Goal: Information Seeking & Learning: Learn about a topic

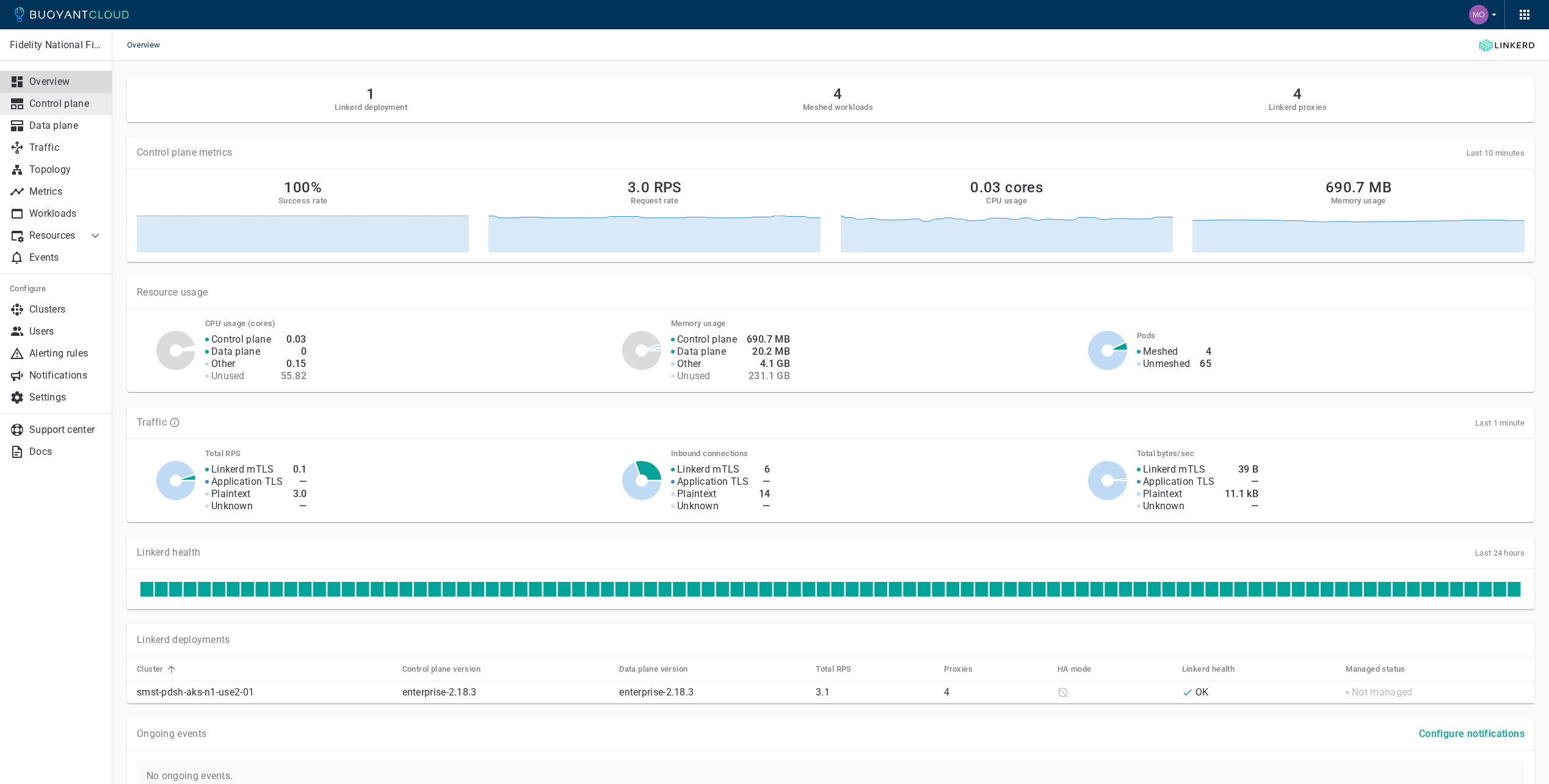
click at [49, 103] on p "Control plane" at bounding box center [66, 104] width 73 height 12
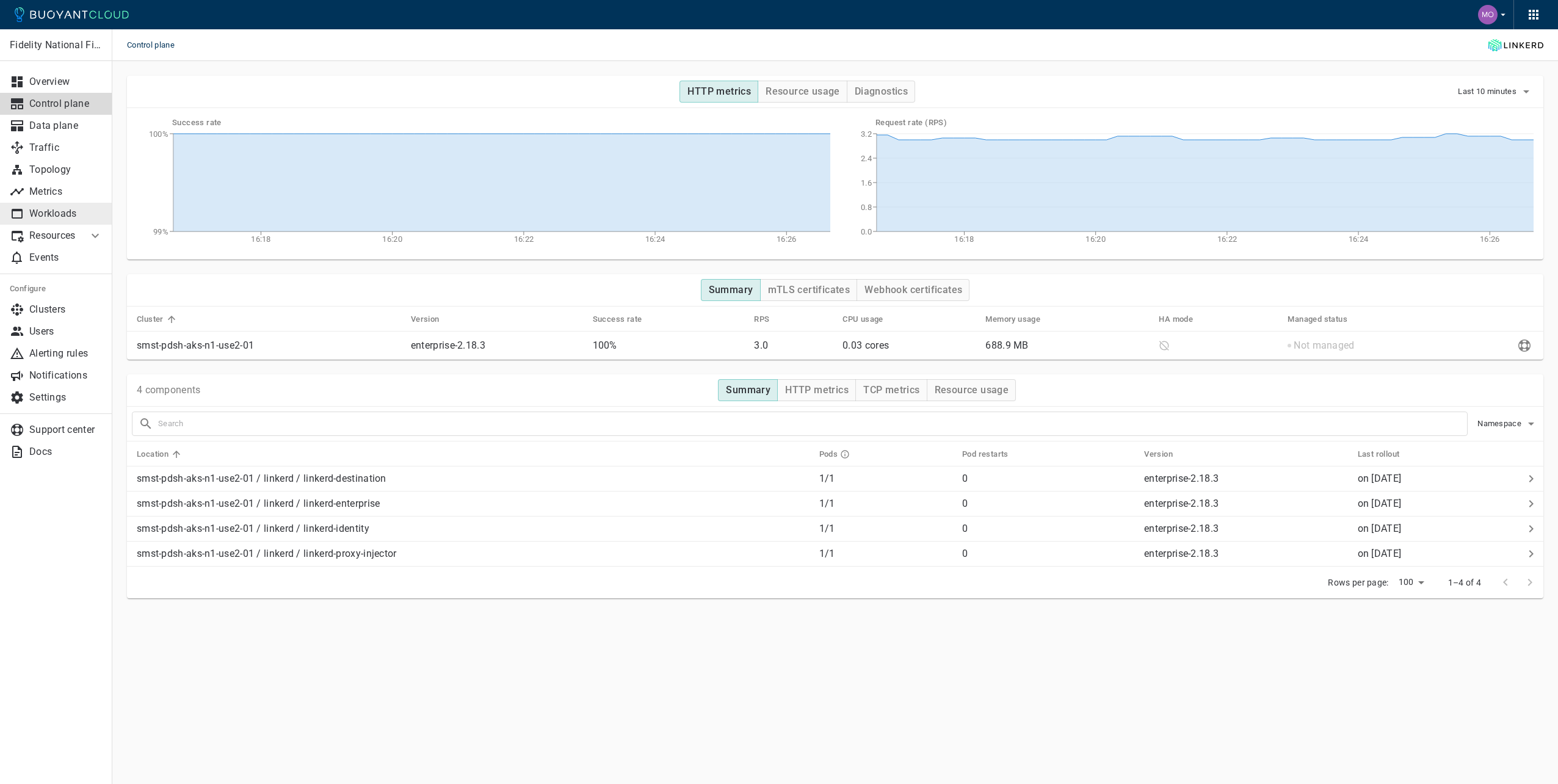
click at [54, 215] on p "Workloads" at bounding box center [66, 213] width 73 height 12
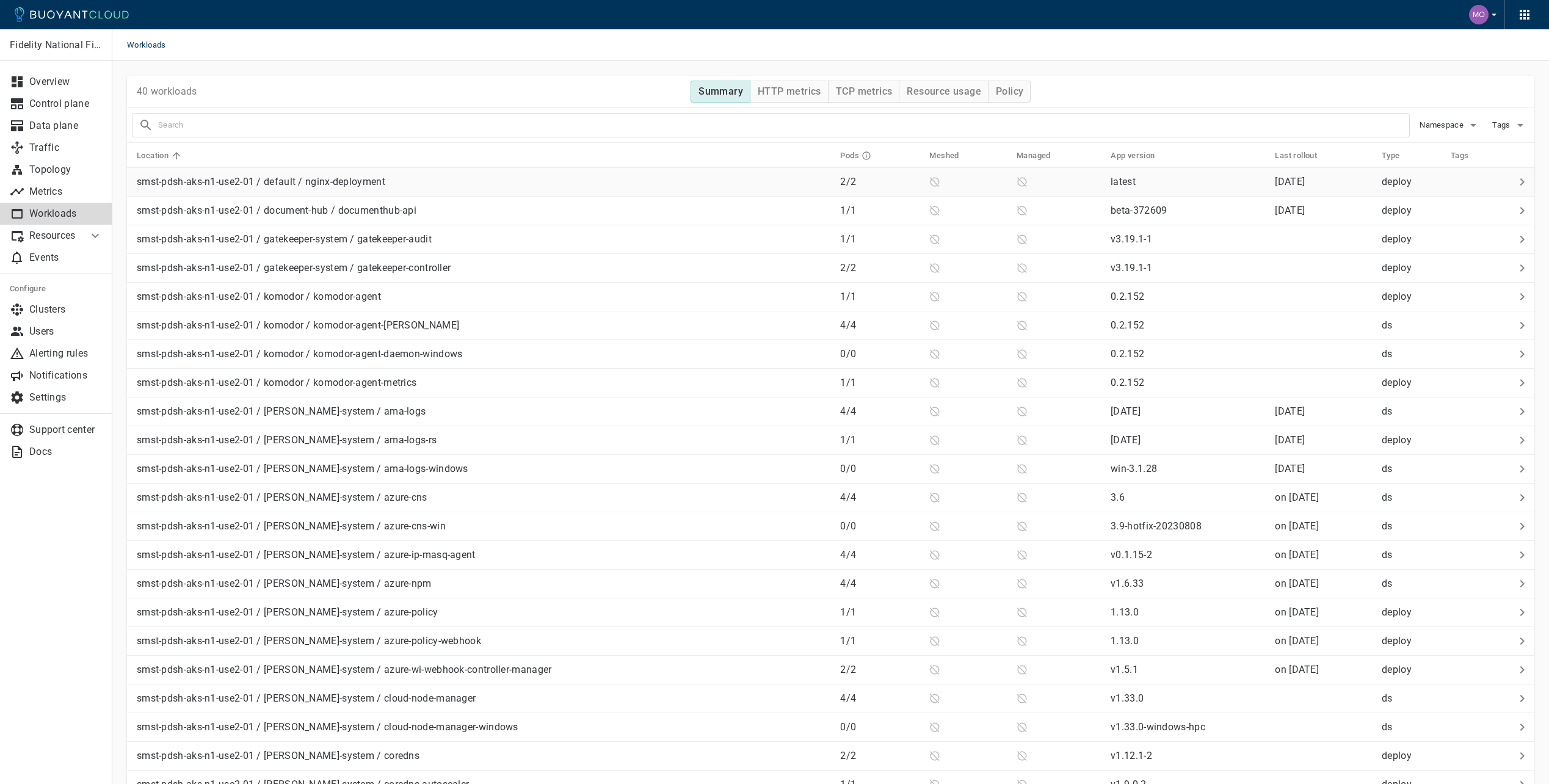
click at [929, 181] on icon at bounding box center [935, 182] width 11 height 11
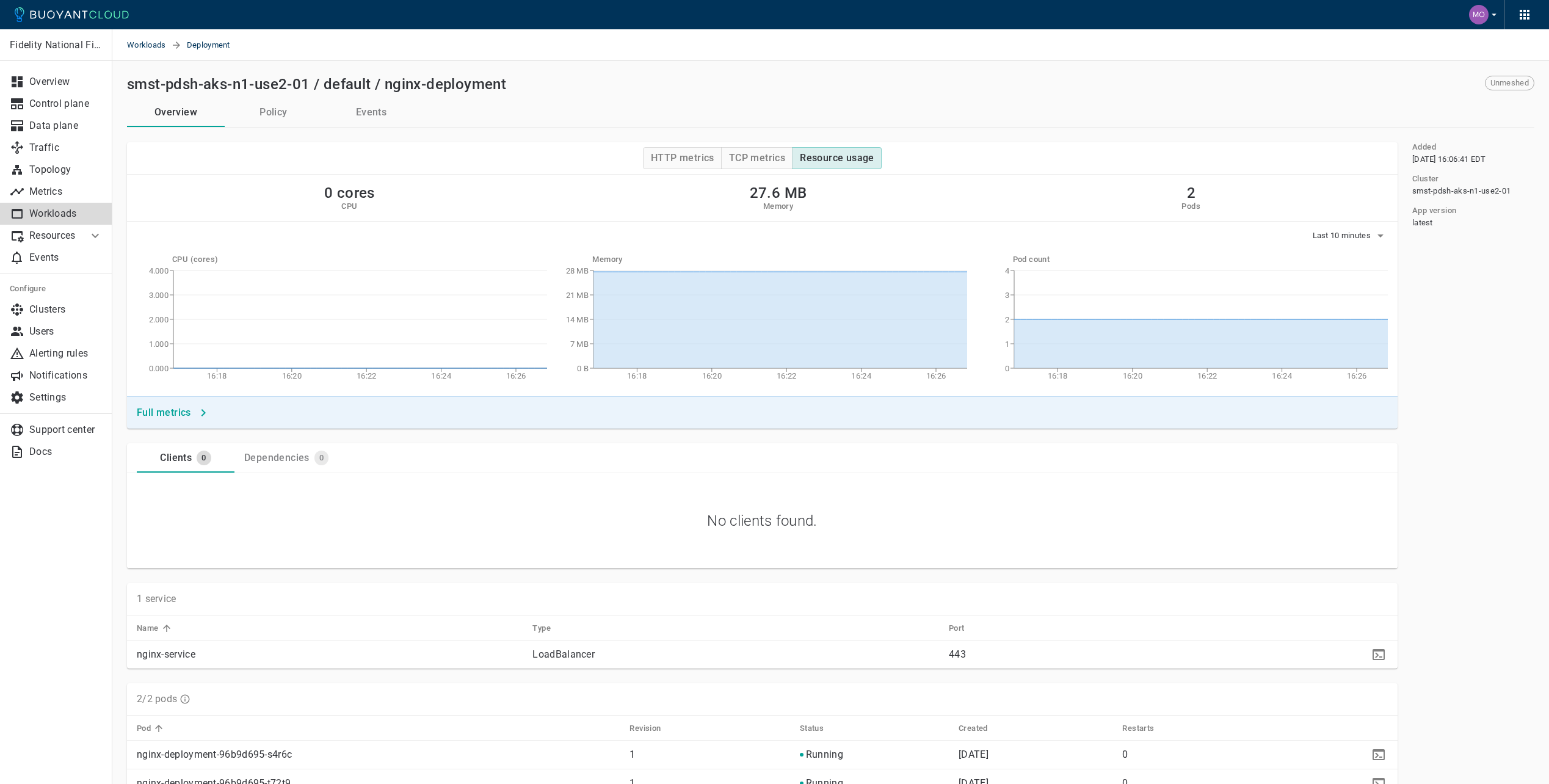
click at [223, 49] on span "Deployment" at bounding box center [216, 45] width 58 height 31
drag, startPoint x: 213, startPoint y: 44, endPoint x: 231, endPoint y: 49, distance: 18.7
click at [231, 49] on span "Deployment" at bounding box center [216, 45] width 58 height 31
click at [29, 211] on p "Workloads" at bounding box center [66, 213] width 73 height 12
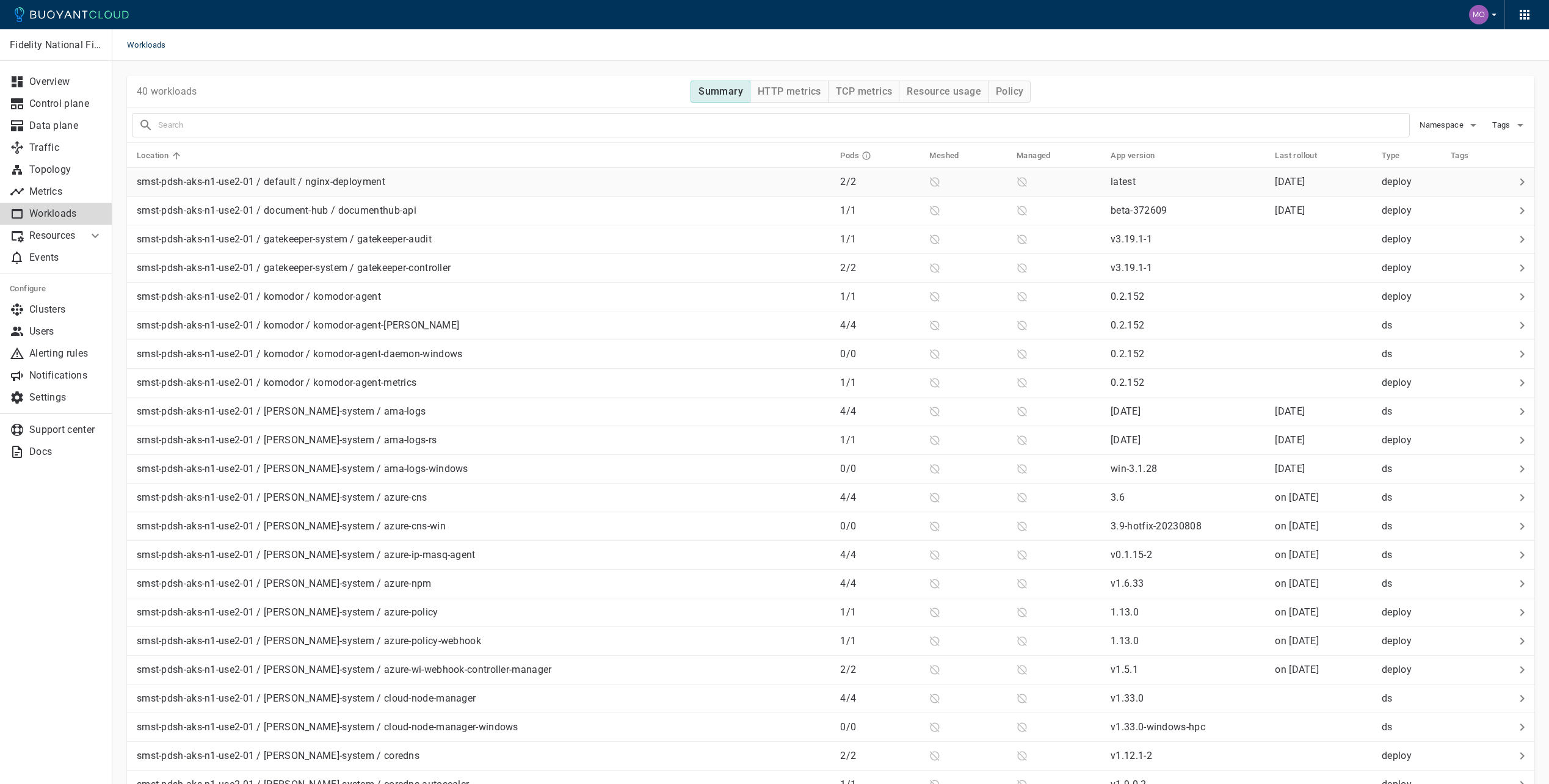
click at [1519, 183] on icon at bounding box center [1522, 181] width 14 height 14
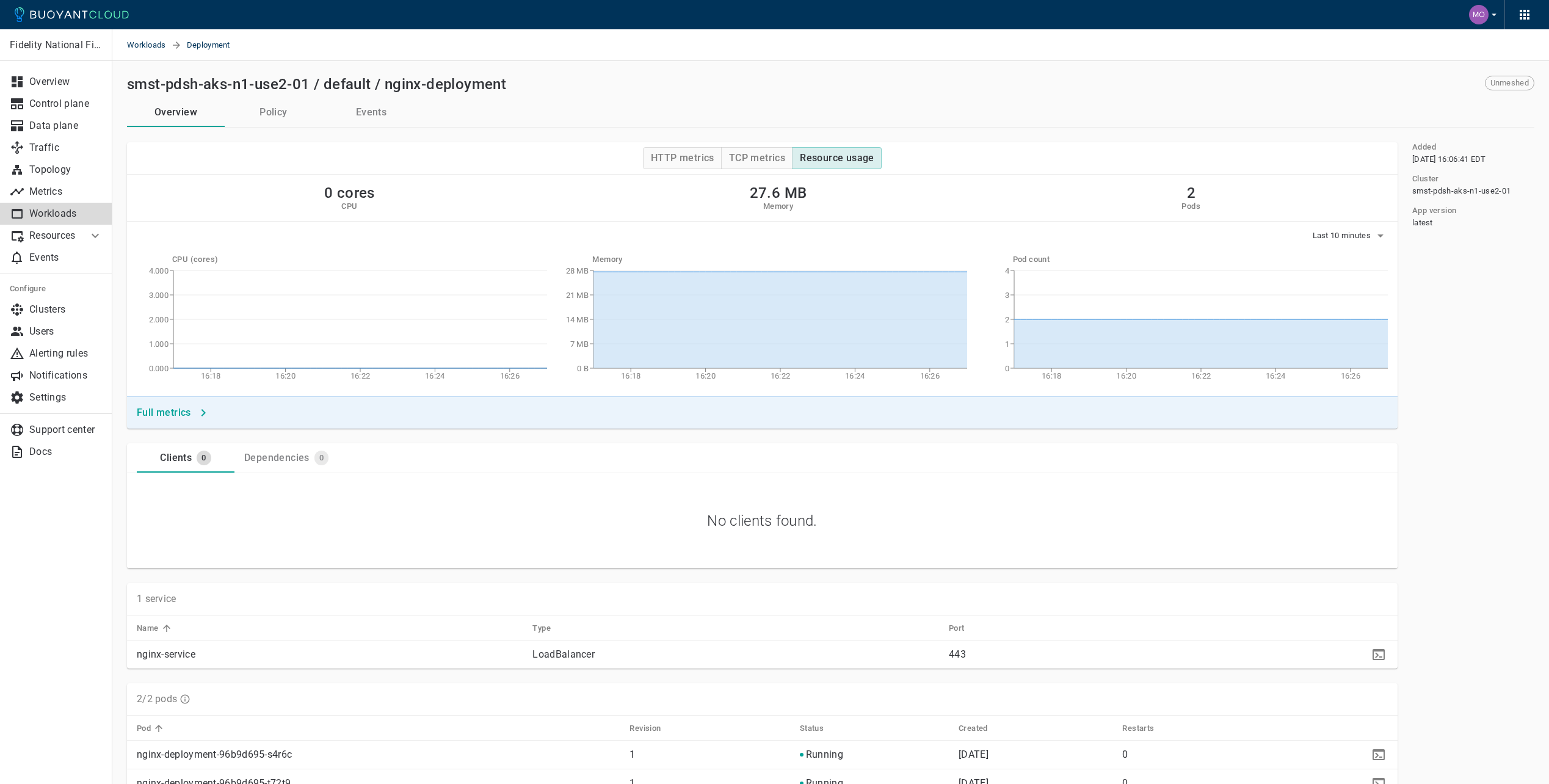
click at [1508, 83] on span "Unmeshed" at bounding box center [1509, 83] width 48 height 10
click at [1509, 83] on span "Unmeshed" at bounding box center [1509, 83] width 48 height 10
click at [1509, 82] on span "Unmeshed" at bounding box center [1509, 83] width 48 height 10
click at [1507, 44] on div "Workloads Deployment" at bounding box center [831, 45] width 1437 height 31
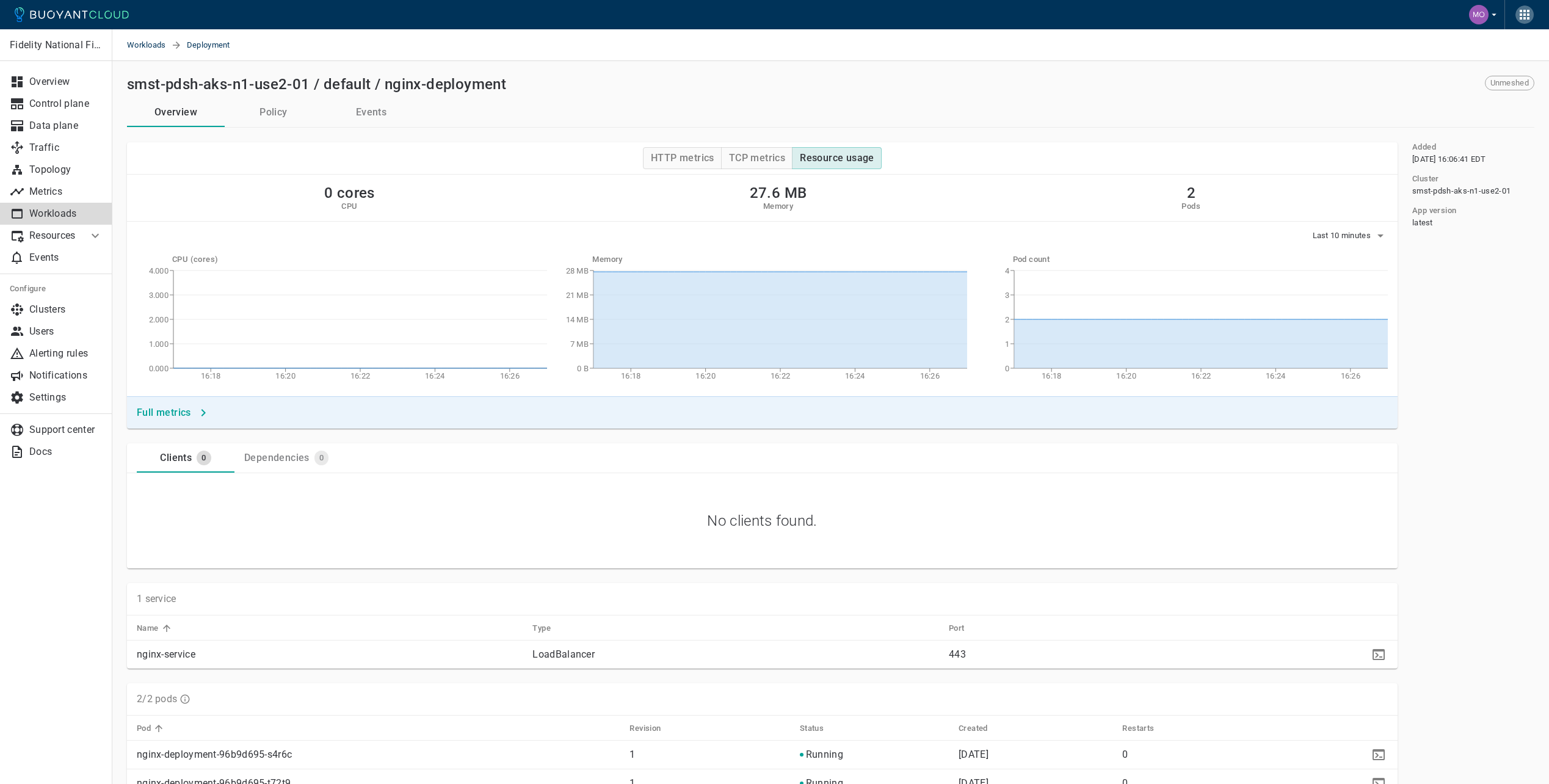
click at [1526, 18] on icon "button" at bounding box center [1524, 14] width 10 height 10
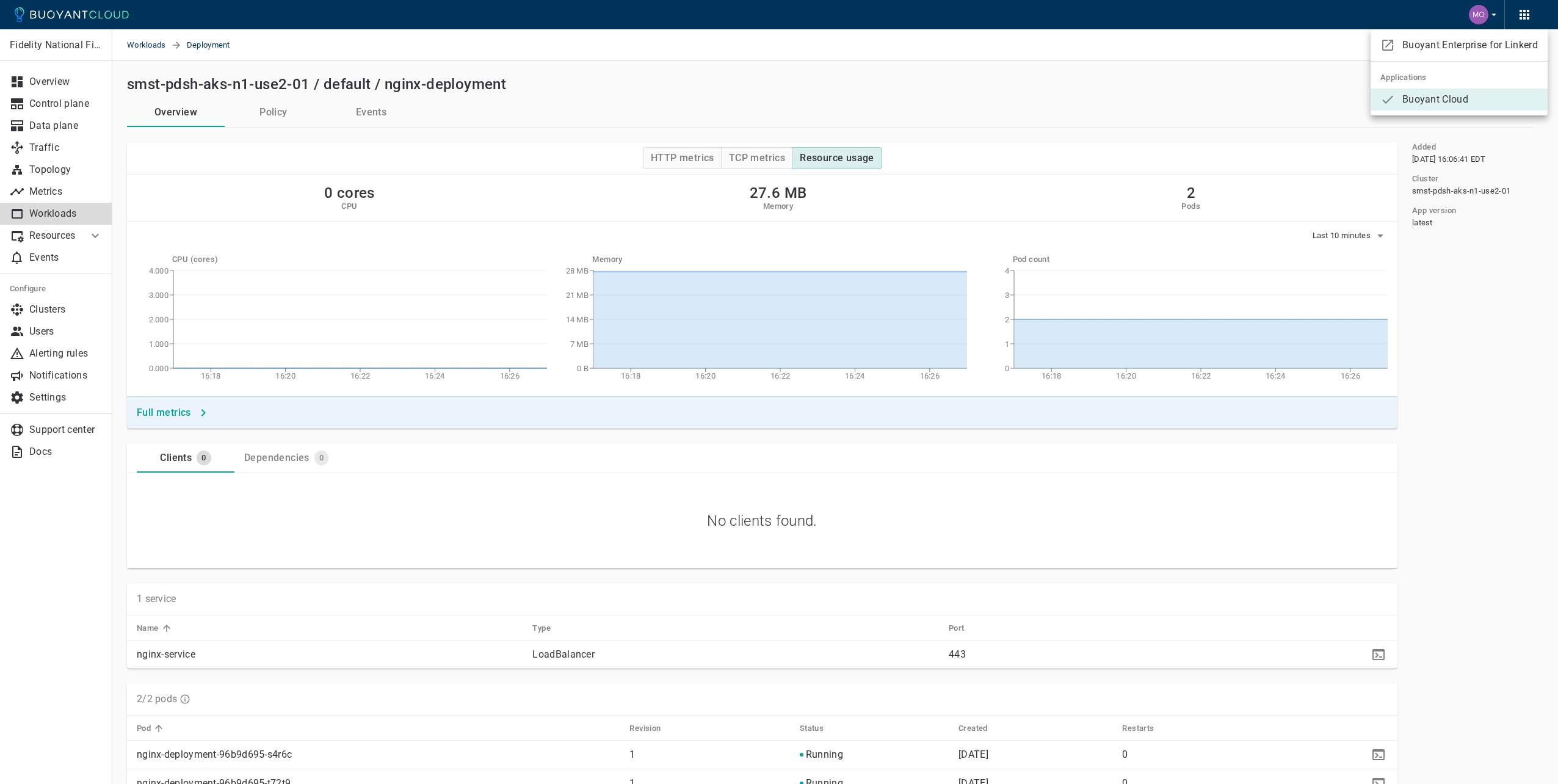
click at [1526, 17] on div at bounding box center [779, 392] width 1558 height 784
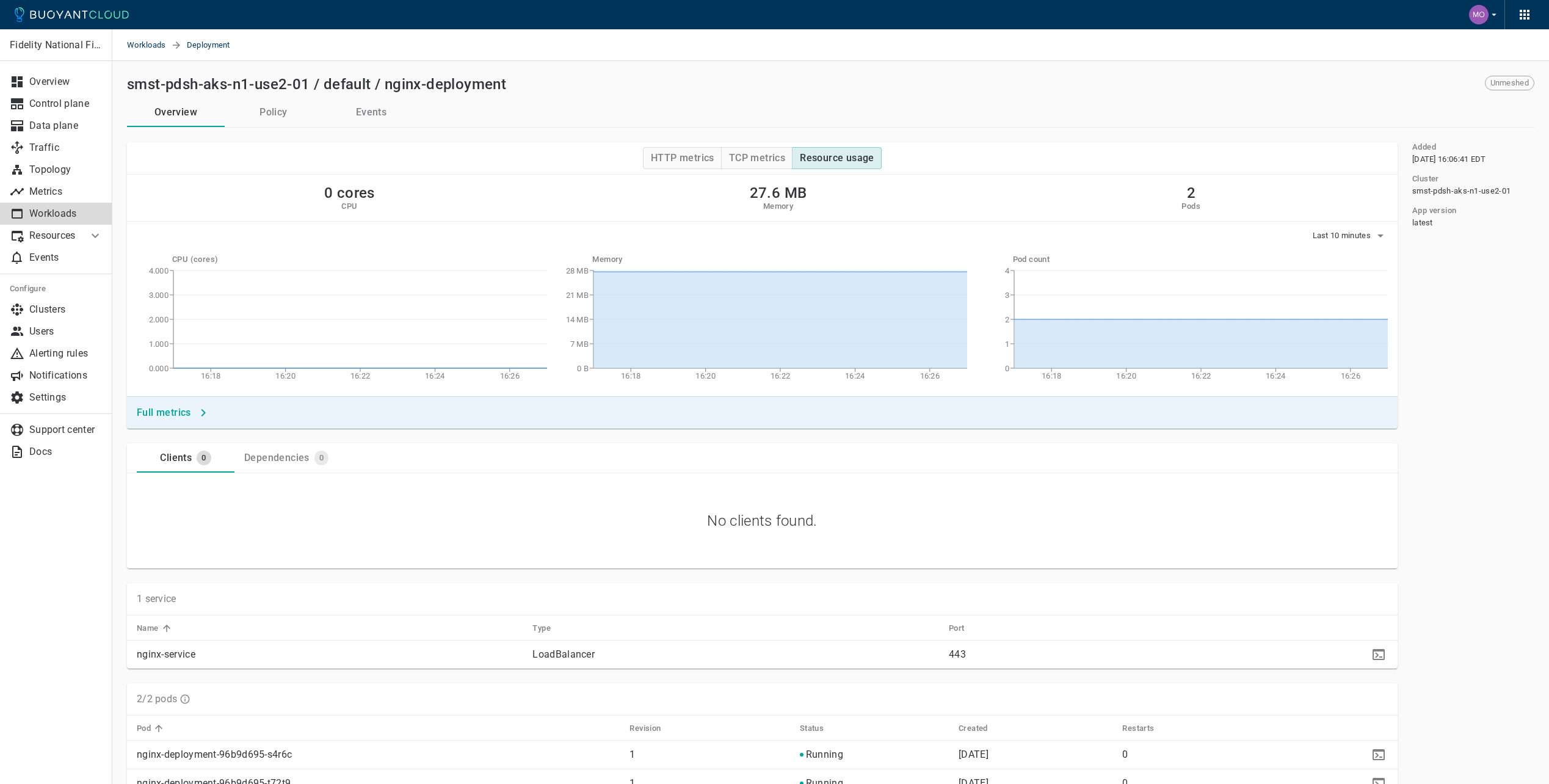
click at [1385, 101] on div "Overview Policy Events" at bounding box center [831, 113] width 1407 height 30
click at [1449, 343] on div "Added Thu, 04 Sep 2025 16:06:41 EDT Cluster smst-pdsh-aks-n1-use2-01 App versio…" at bounding box center [1466, 652] width 137 height 1020
click at [62, 207] on p "Workloads" at bounding box center [66, 213] width 73 height 12
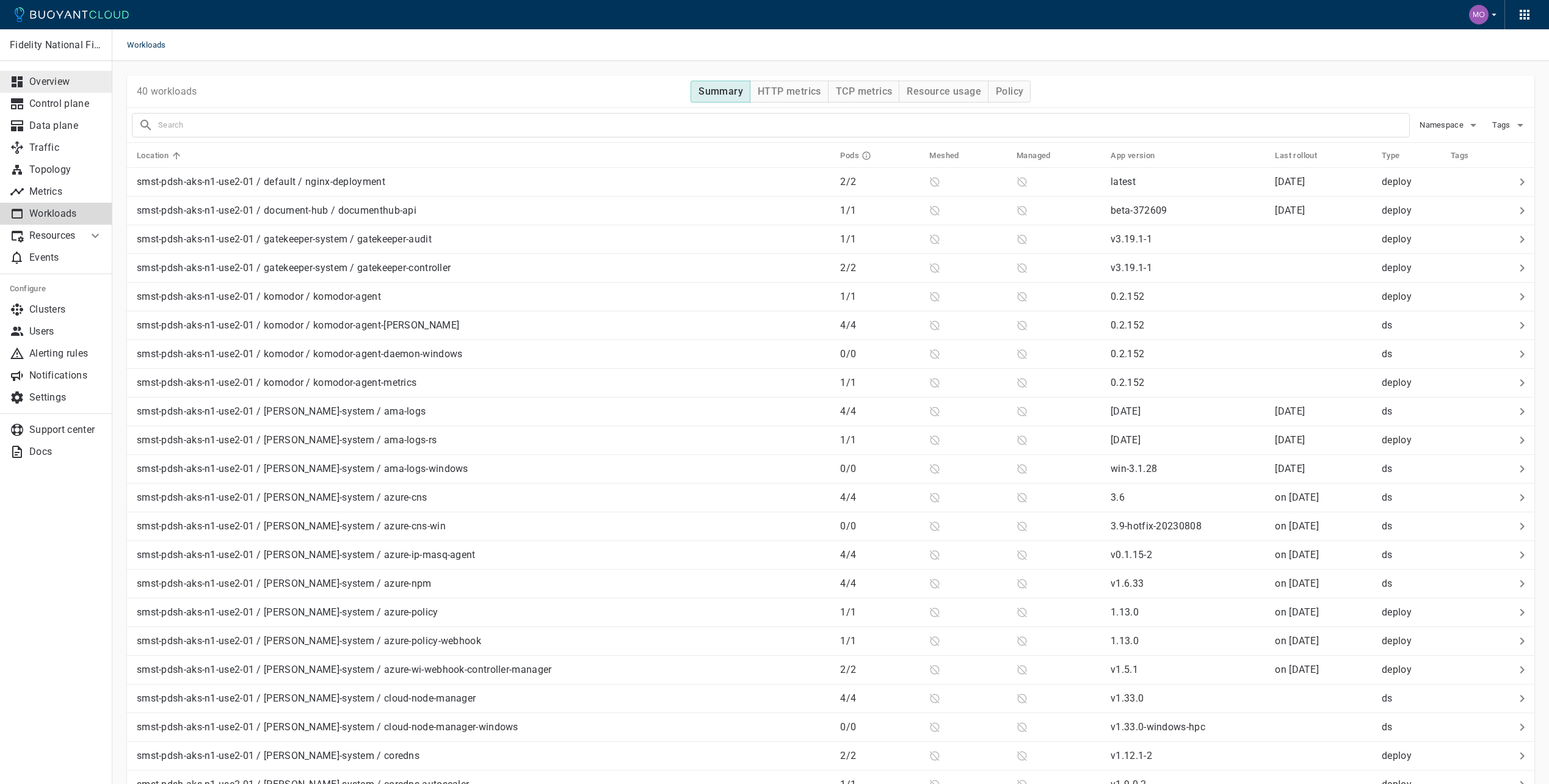
click at [53, 72] on link "Overview" at bounding box center [56, 82] width 112 height 22
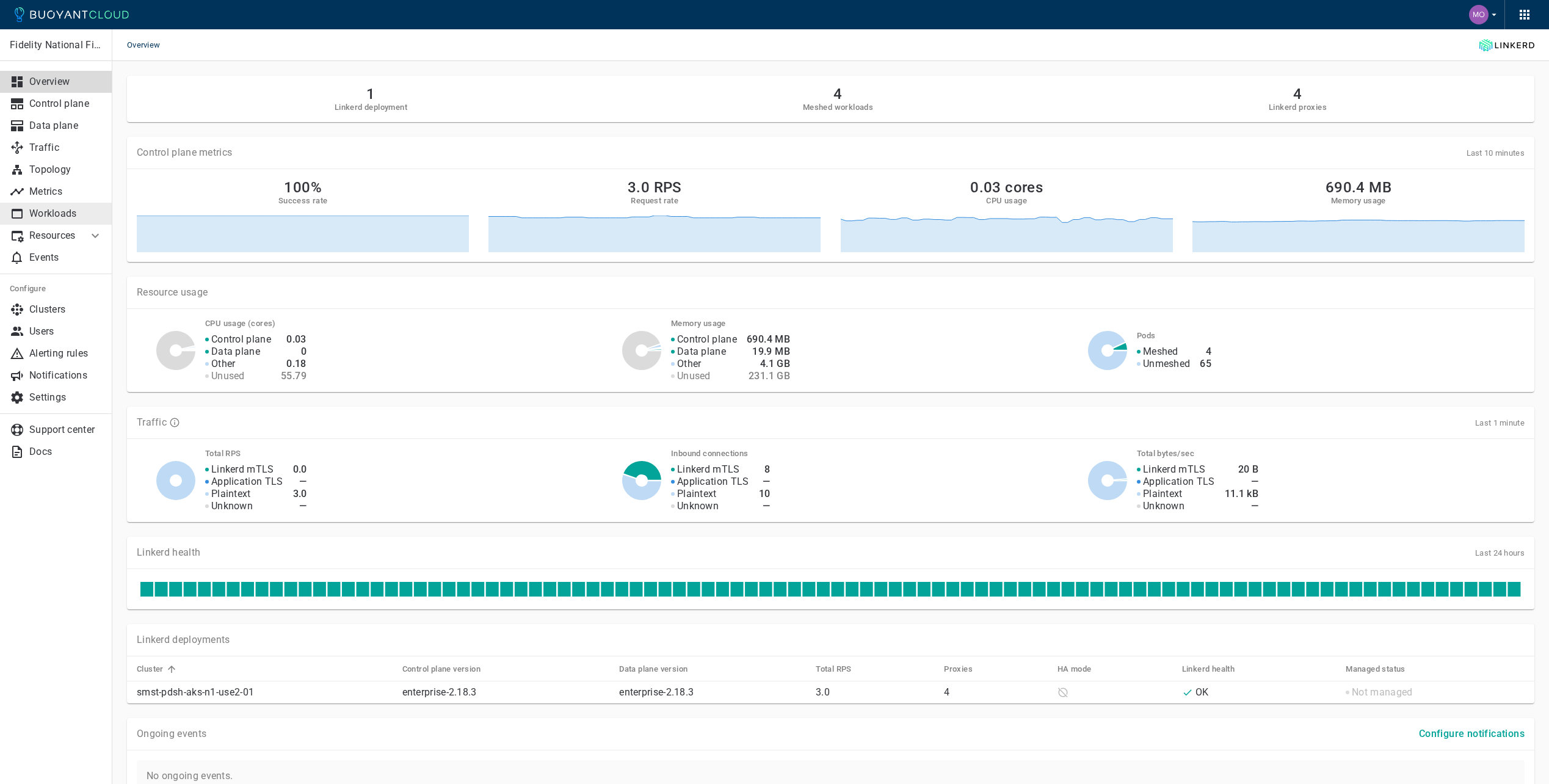
click at [59, 205] on link "Workloads" at bounding box center [56, 213] width 112 height 22
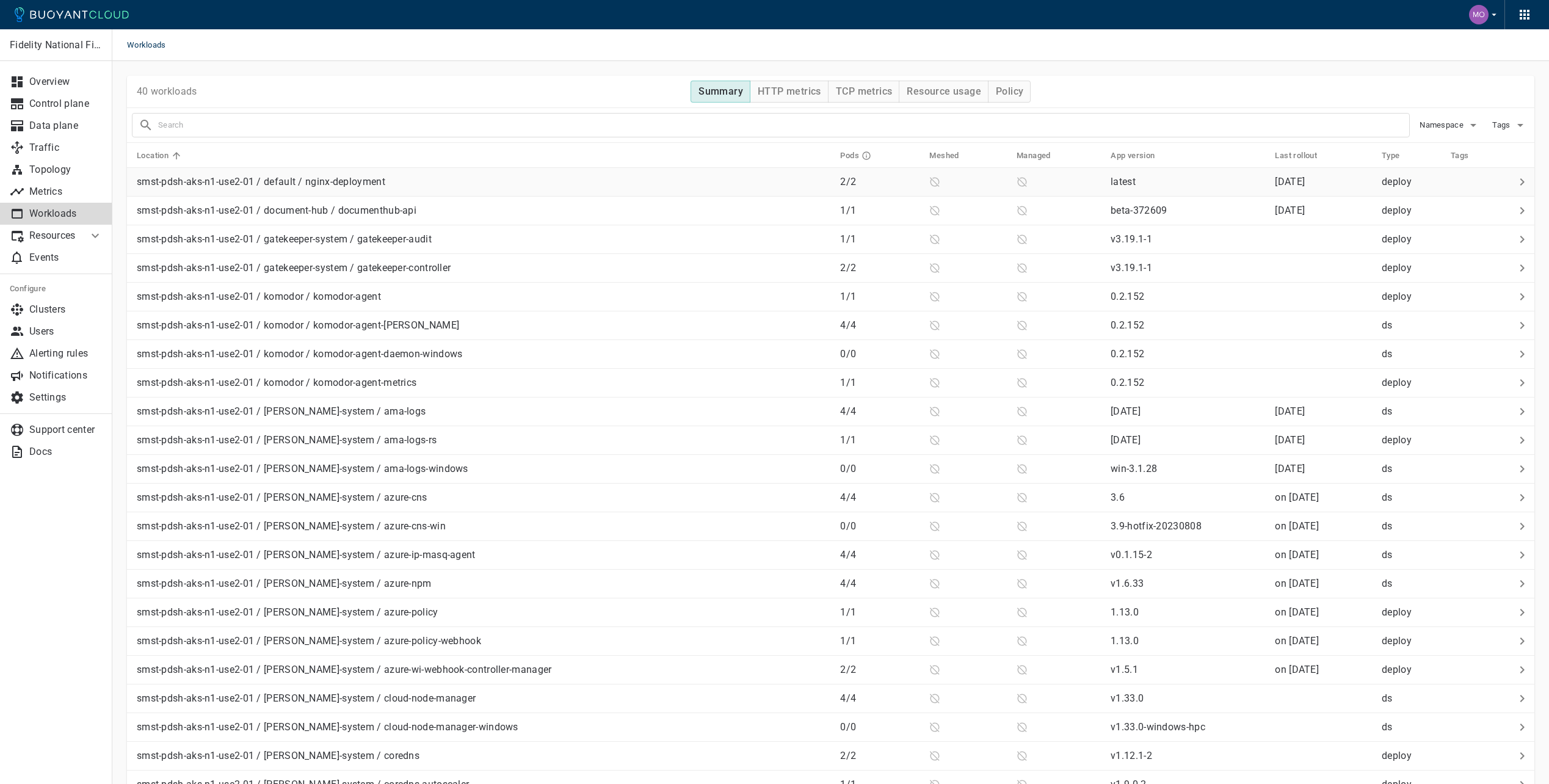
click at [599, 187] on div "smst-pdsh-aks-n1-use2-01 / default / nginx-deployment" at bounding box center [481, 179] width 699 height 17
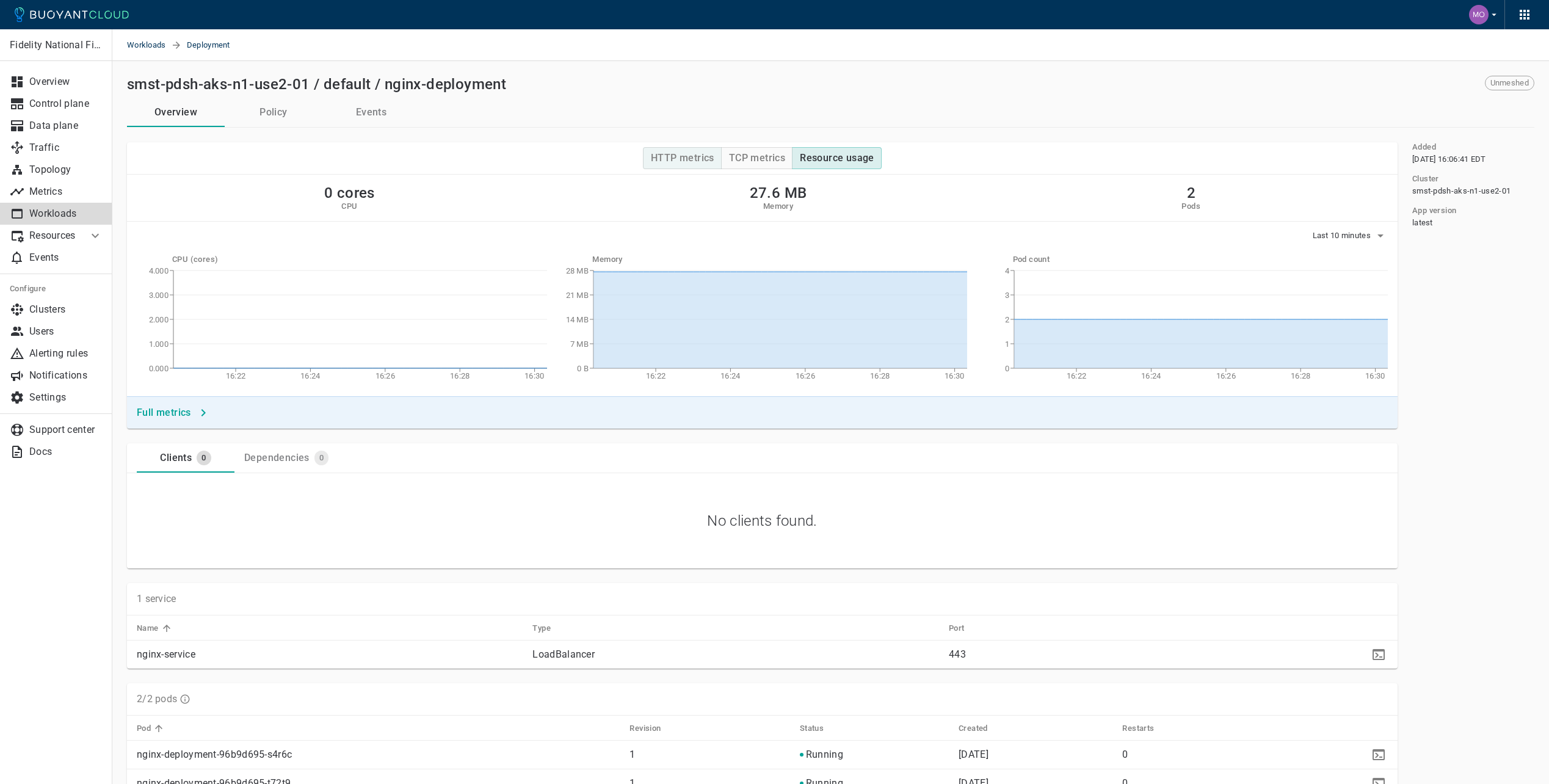
click at [668, 163] on h4 "HTTP metrics" at bounding box center [682, 158] width 64 height 12
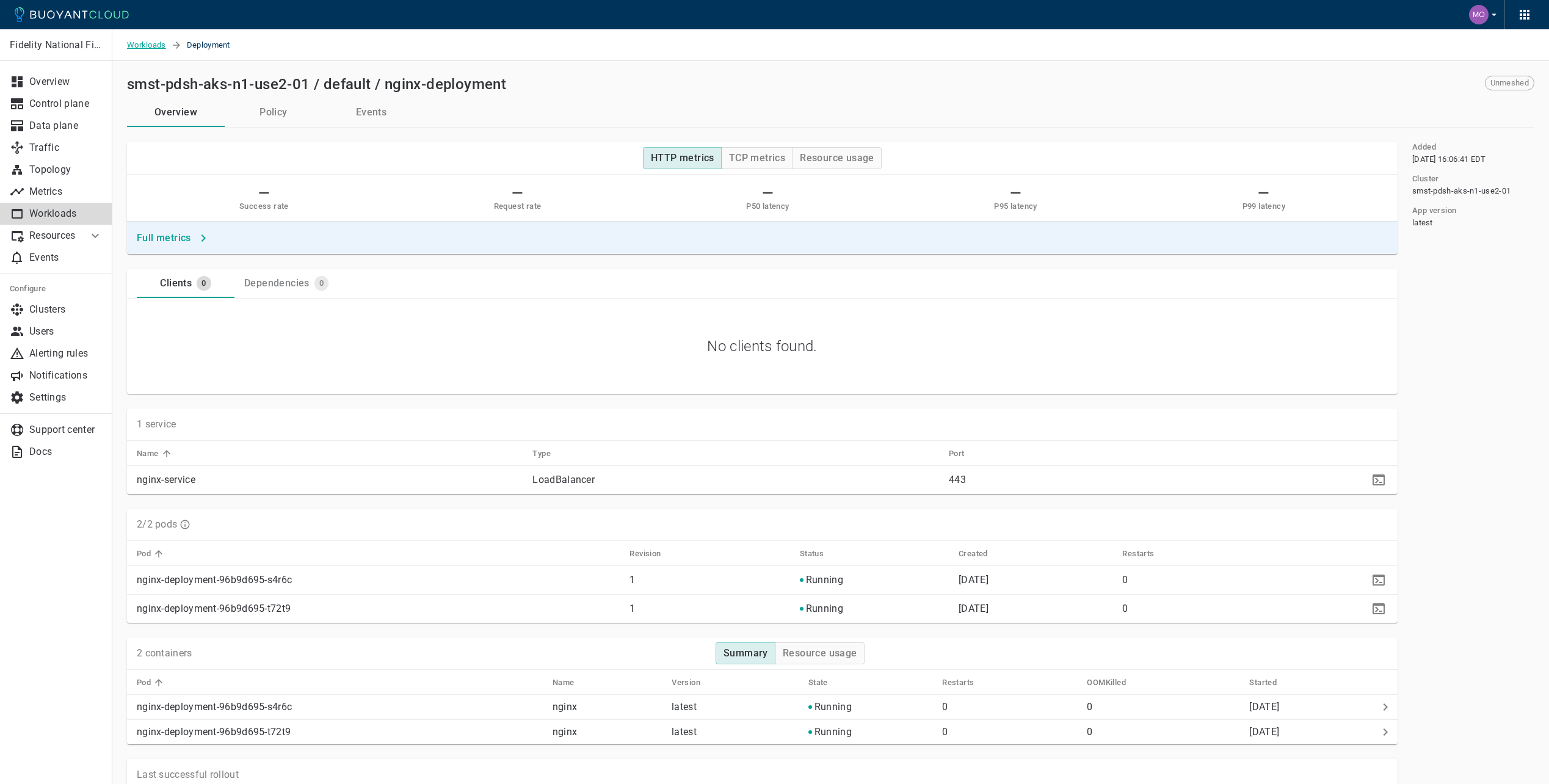
click at [153, 39] on span "Workloads" at bounding box center [149, 45] width 44 height 31
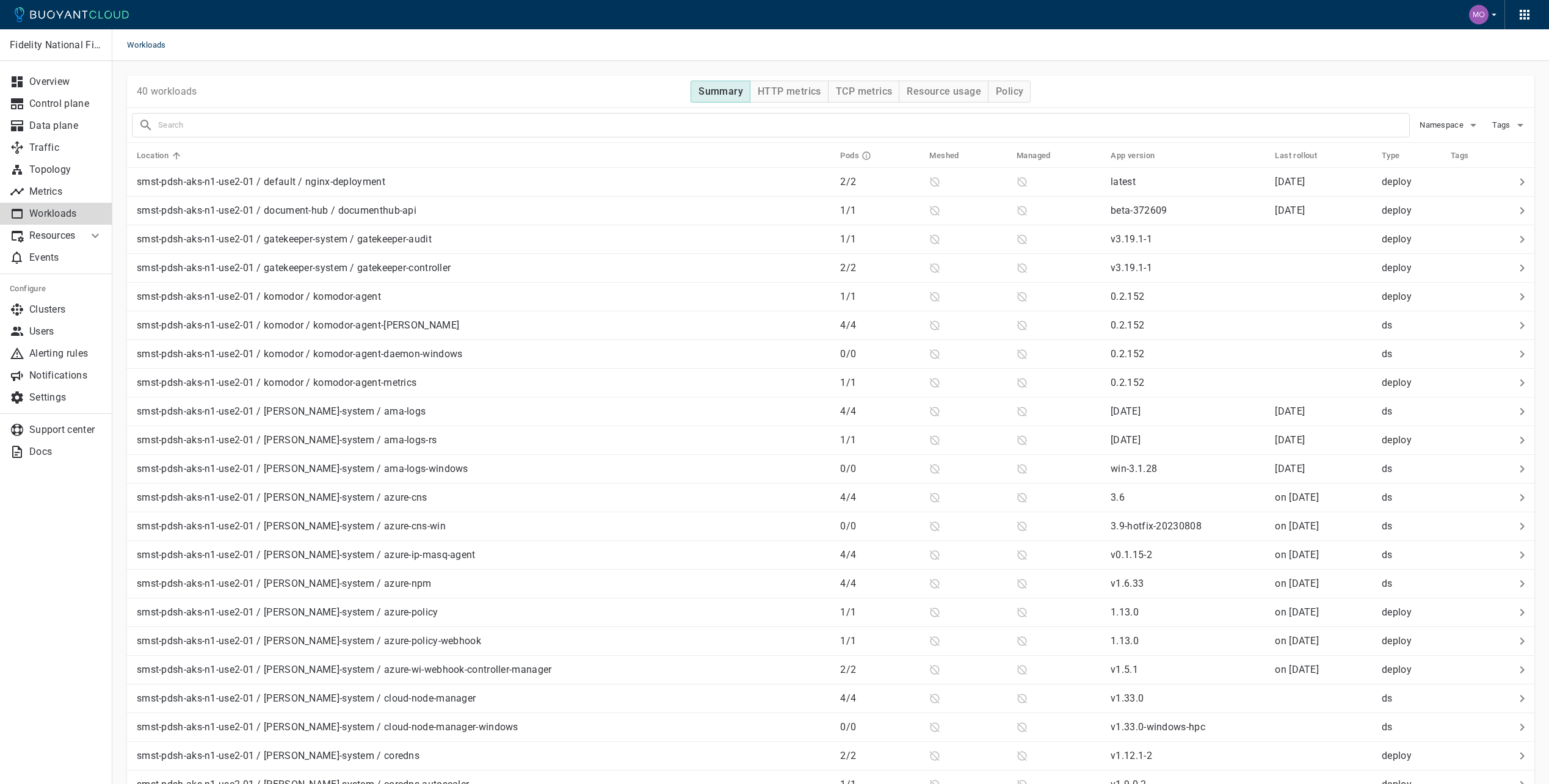
click at [0, 581] on div "Fidelity National Financial Overview Control plane Data plane Traffic Topology …" at bounding box center [55, 406] width 112 height 755
click at [290, 183] on p "smst-pdsh-aks-n1-use2-01 / default / nginx-deployment" at bounding box center [261, 182] width 248 height 12
click at [408, 187] on div "smst-pdsh-aks-n1-use2-01 / default / nginx-deployment" at bounding box center [481, 179] width 699 height 17
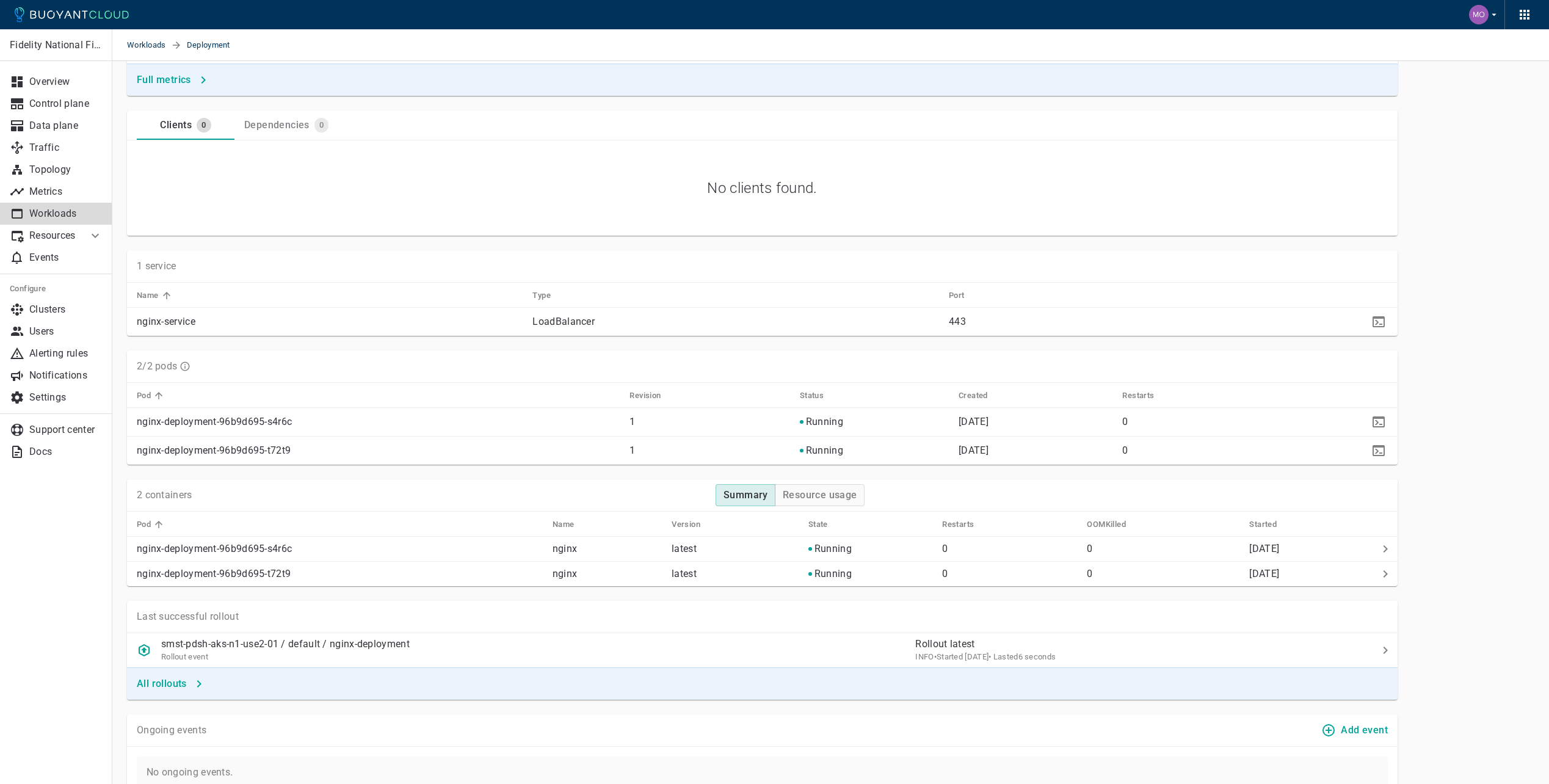
scroll to position [428, 0]
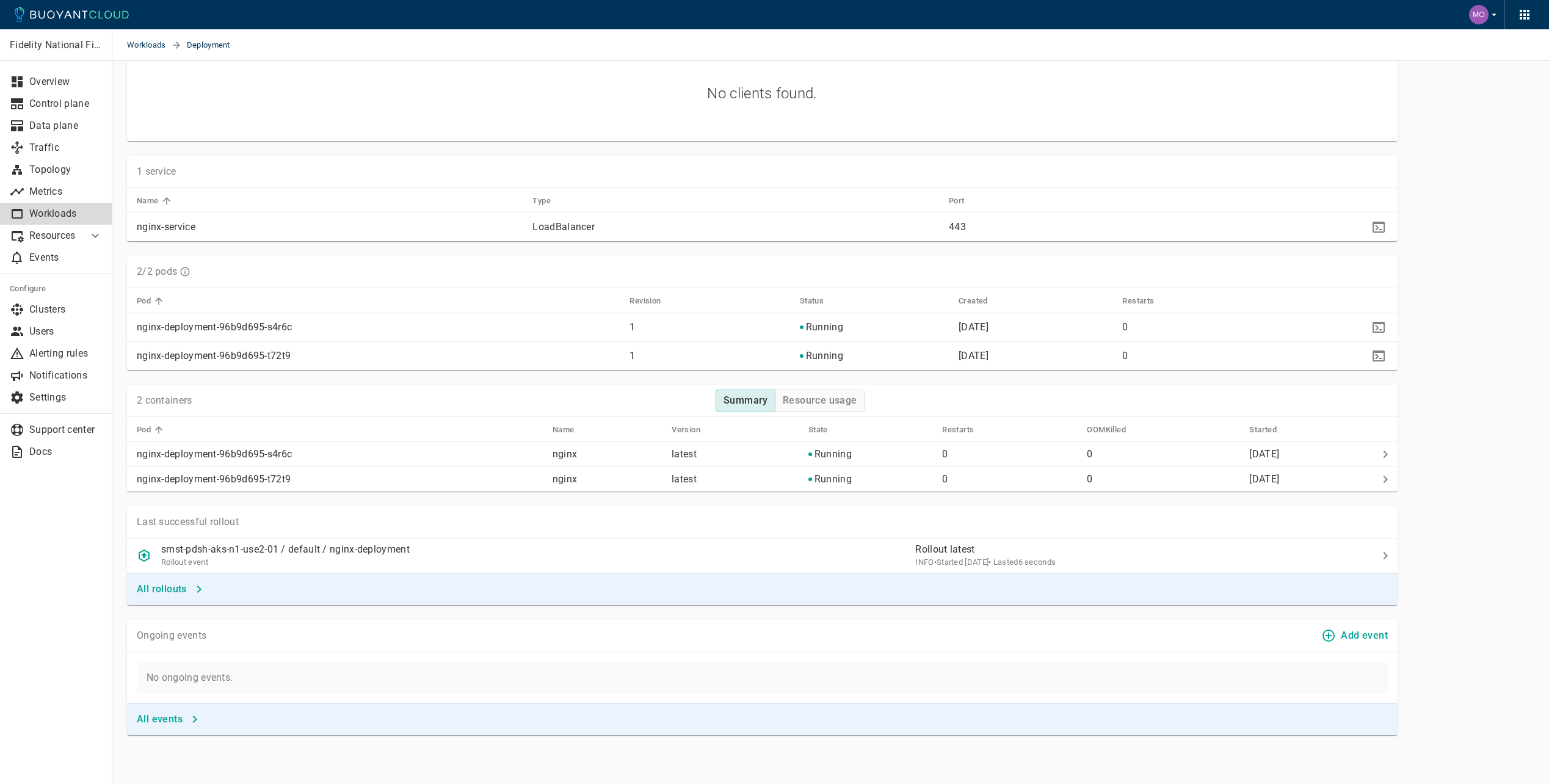
click at [68, 233] on p "Resources" at bounding box center [53, 236] width 49 height 12
click at [56, 218] on p "Workloads" at bounding box center [66, 213] width 73 height 12
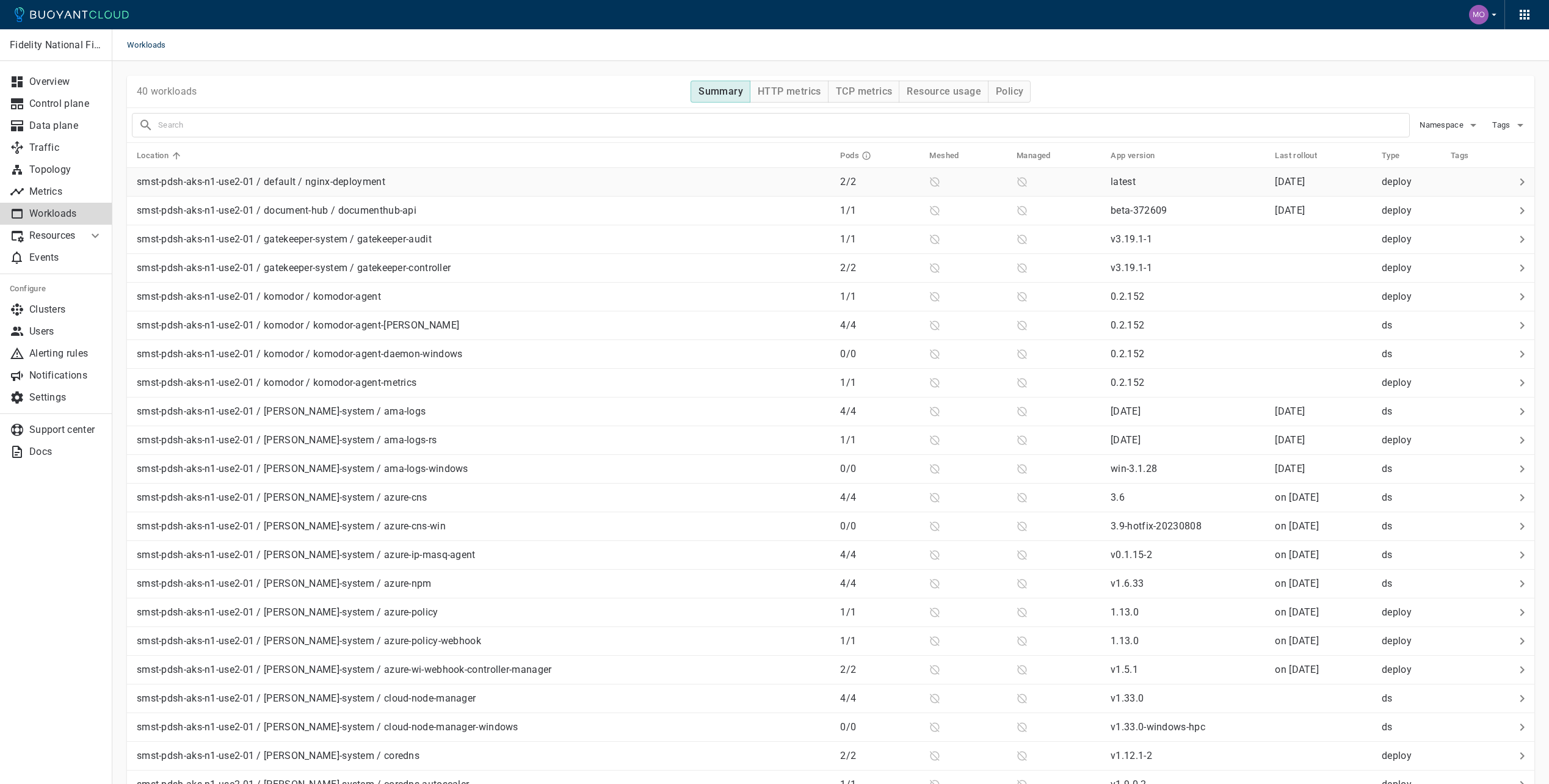
click at [1381, 184] on p "deploy" at bounding box center [1411, 182] width 60 height 12
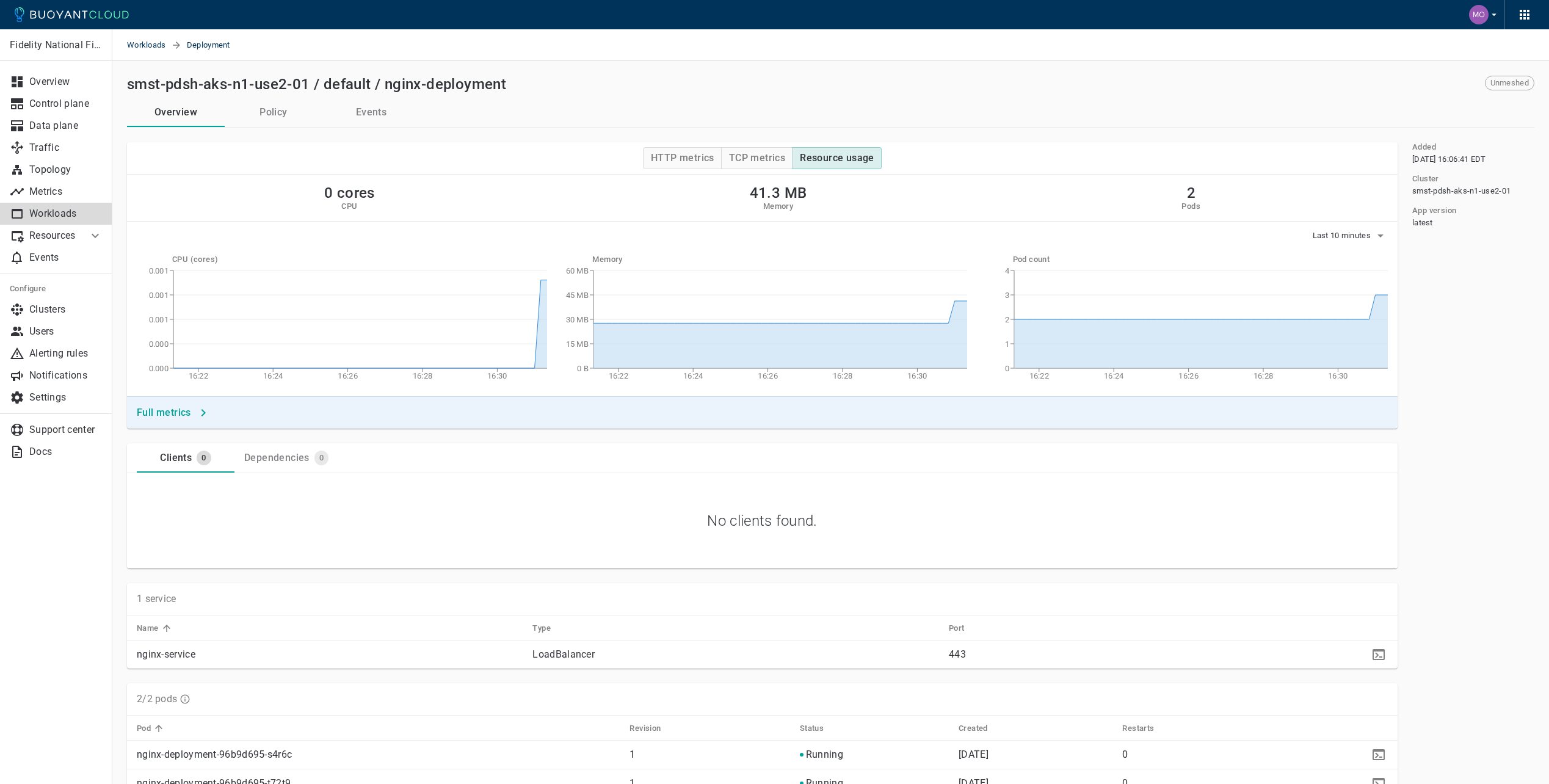
click at [293, 116] on button "Policy" at bounding box center [273, 112] width 98 height 29
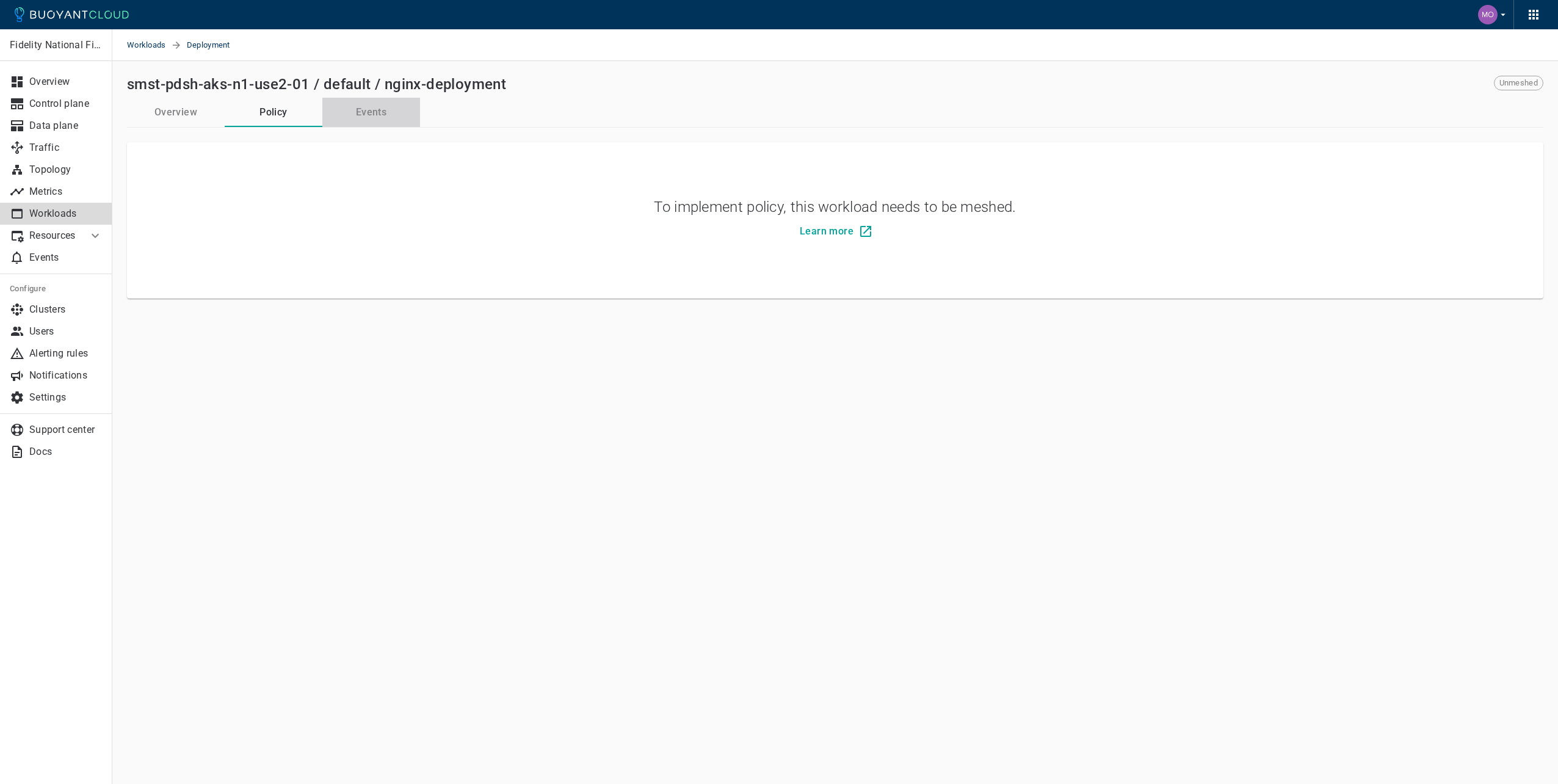
click at [393, 114] on button "Events" at bounding box center [371, 112] width 98 height 29
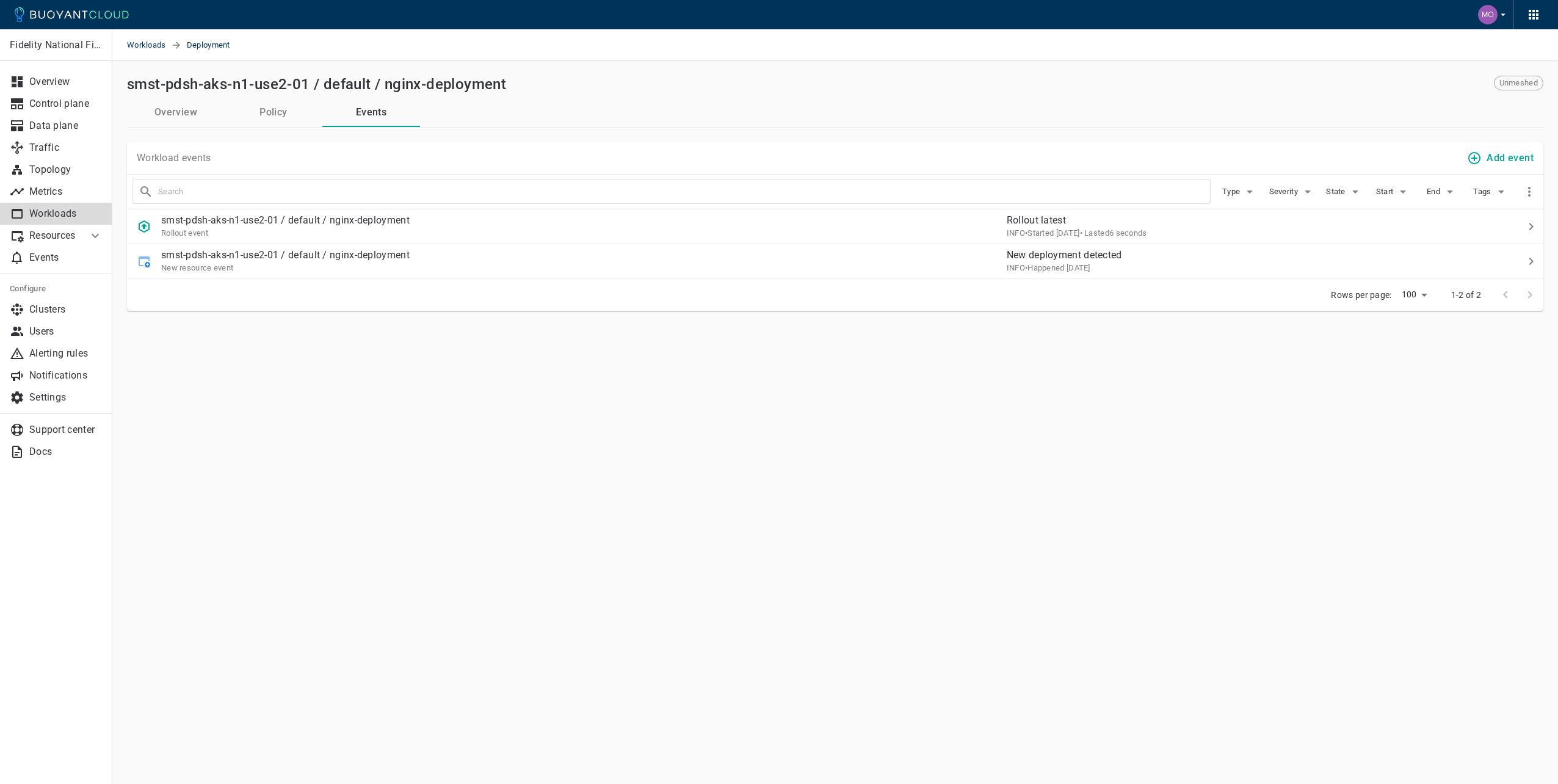
click at [38, 220] on link "Workloads" at bounding box center [56, 213] width 112 height 22
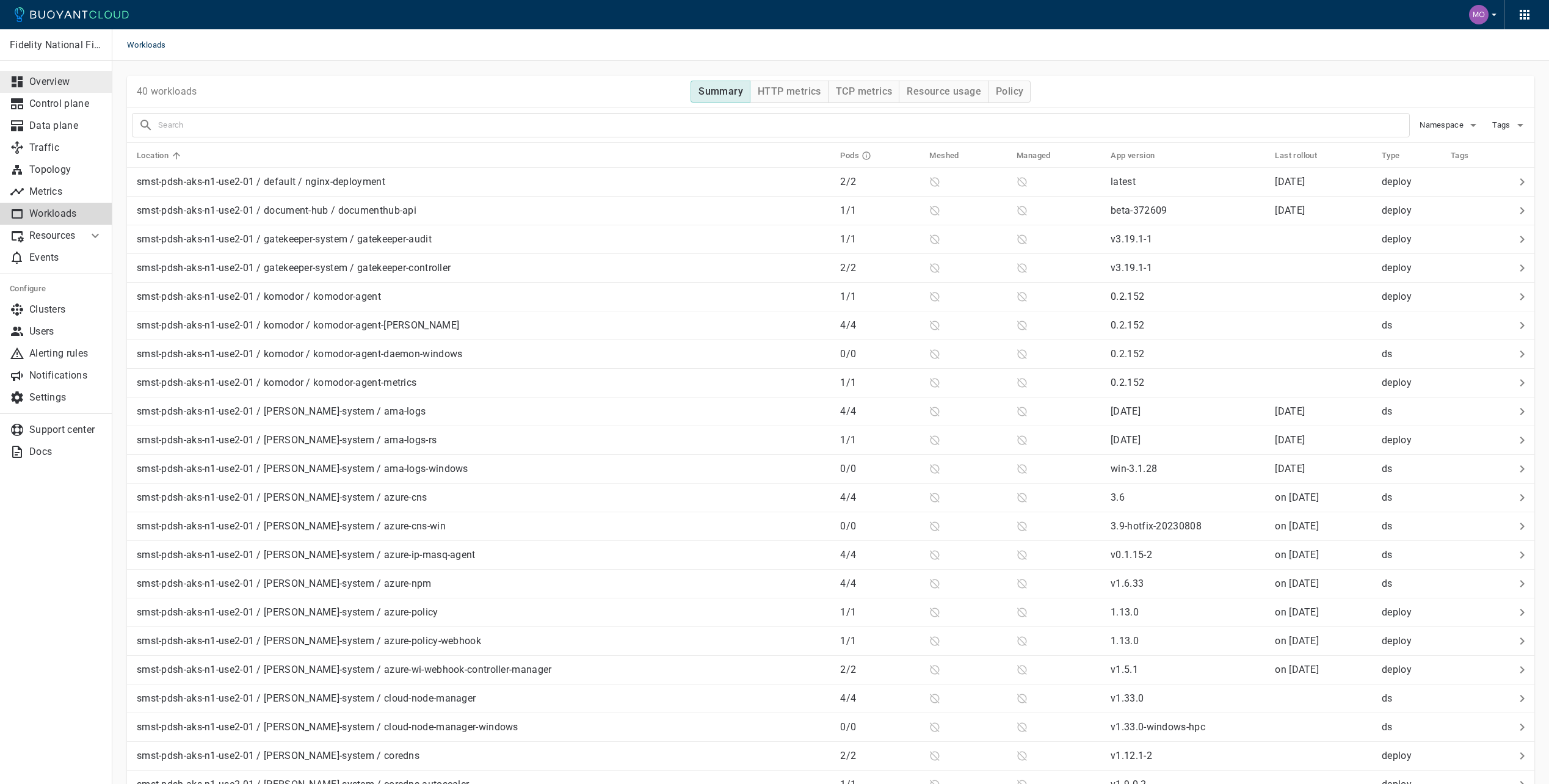
click at [77, 90] on link "Overview" at bounding box center [56, 82] width 112 height 22
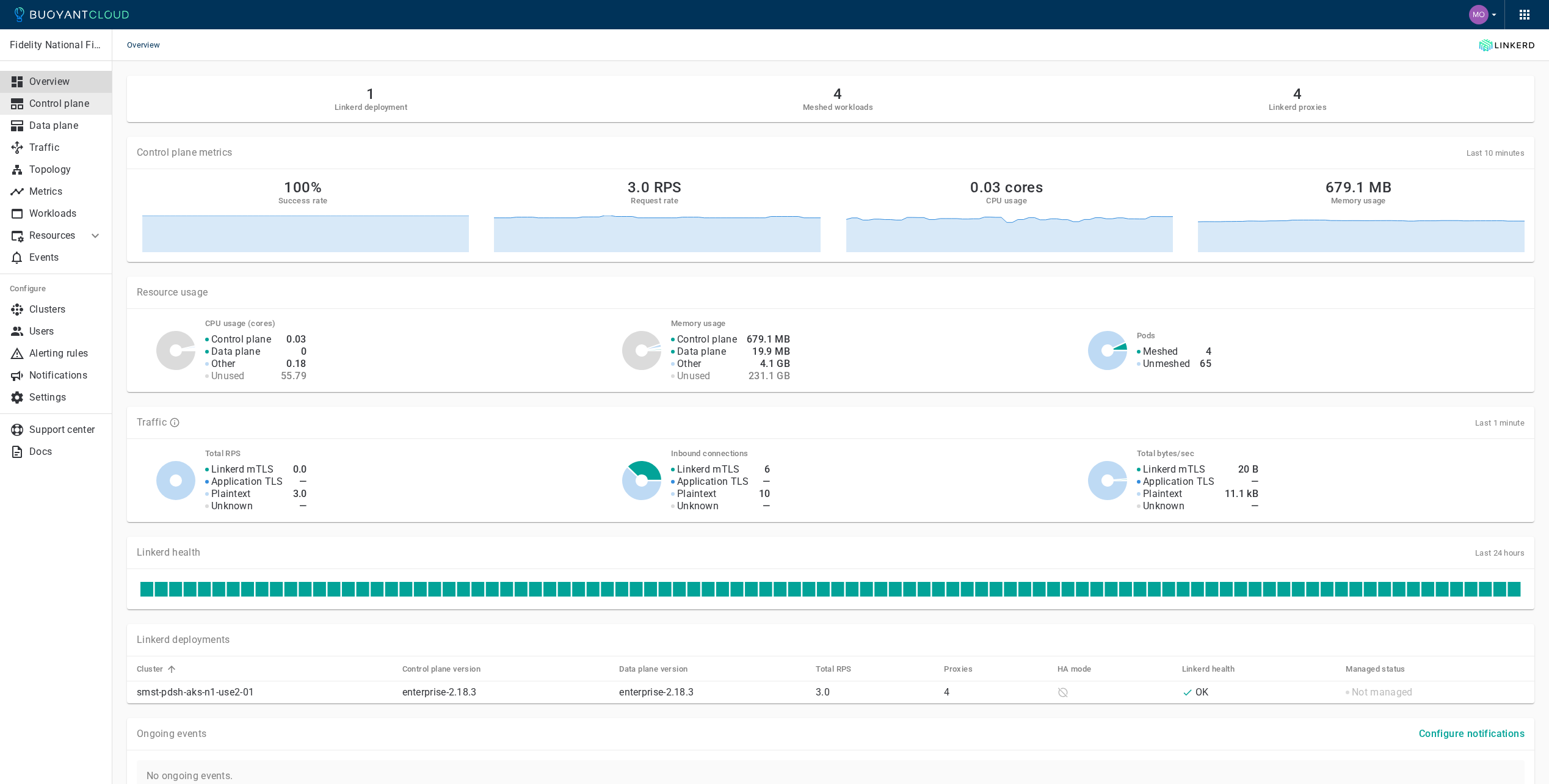
click at [70, 105] on p "Control plane" at bounding box center [66, 104] width 73 height 12
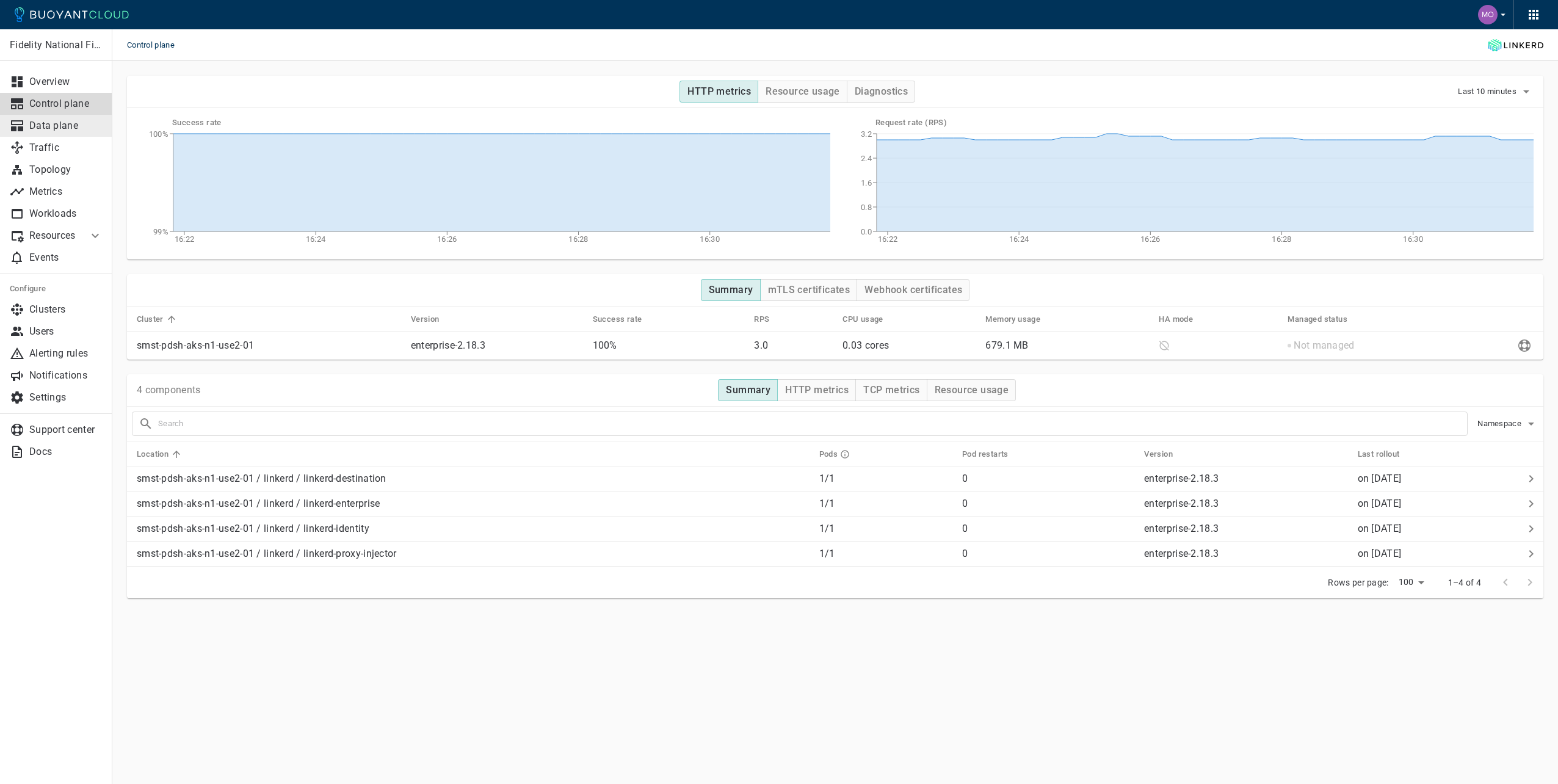
click at [81, 128] on p "Data plane" at bounding box center [66, 126] width 73 height 12
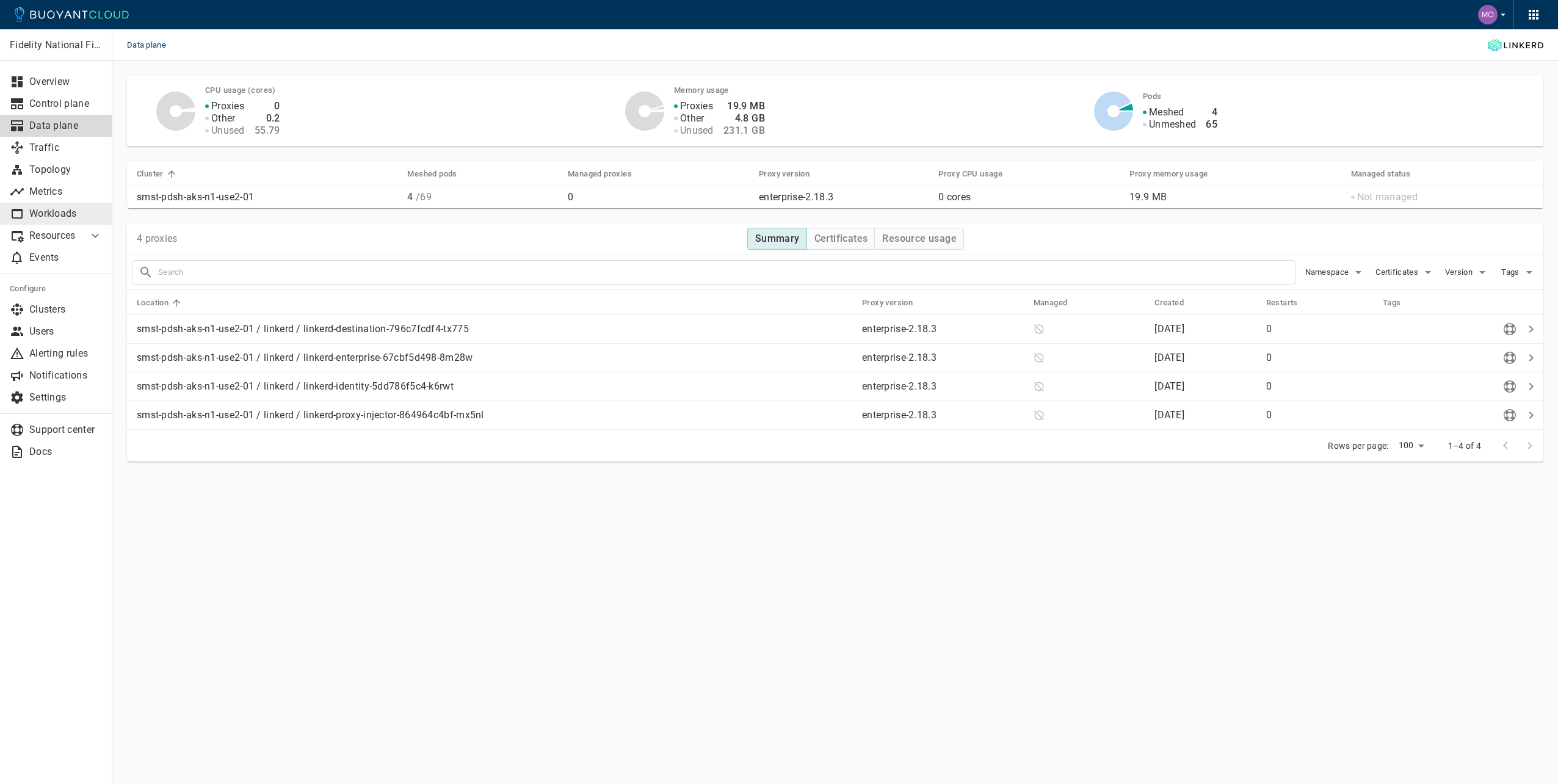
click at [47, 217] on p "Workloads" at bounding box center [66, 213] width 73 height 12
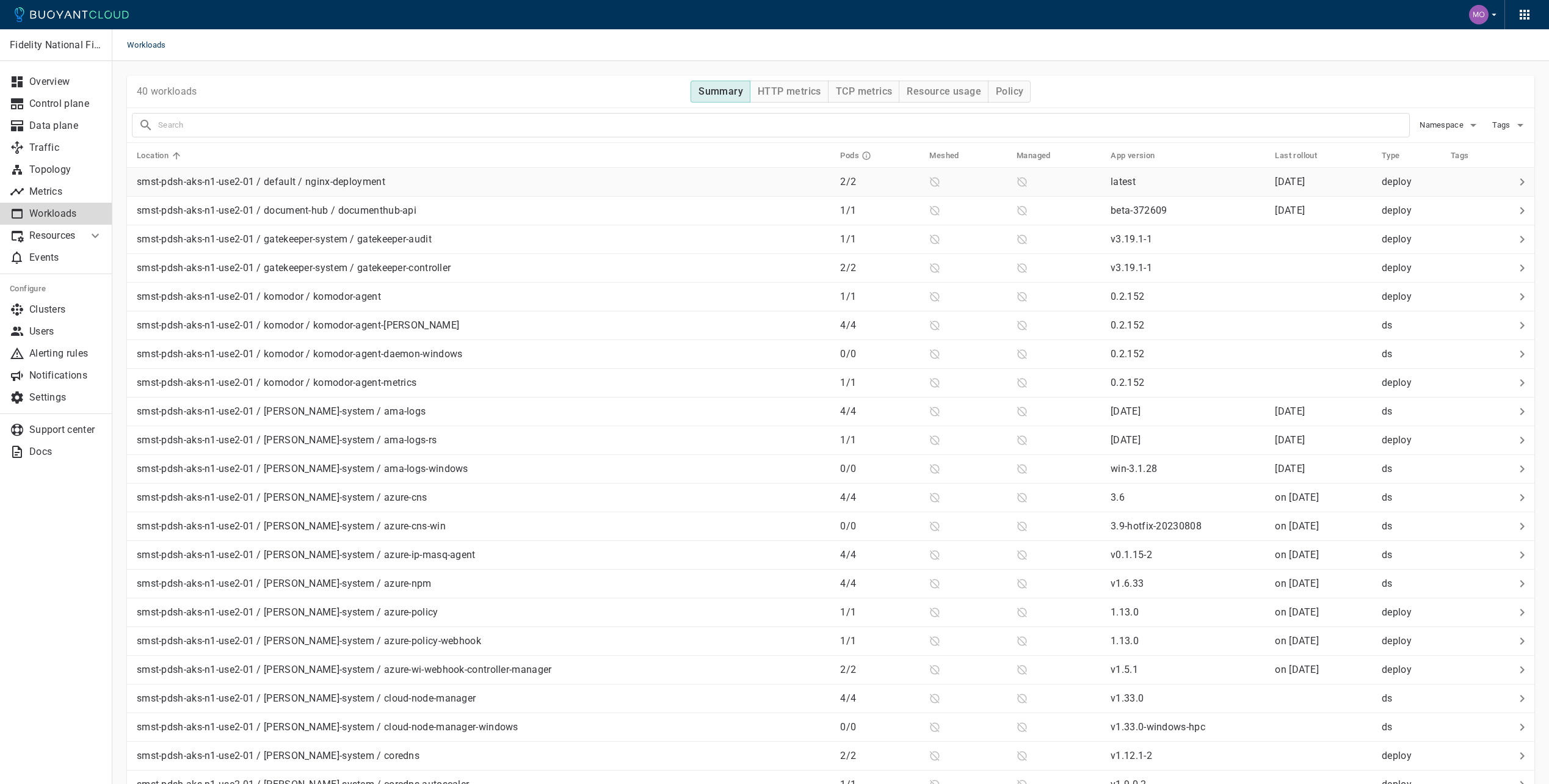
click at [704, 194] on td "smst-pdsh-aks-n1-use2-01 / default / nginx-deployment" at bounding box center [479, 182] width 703 height 29
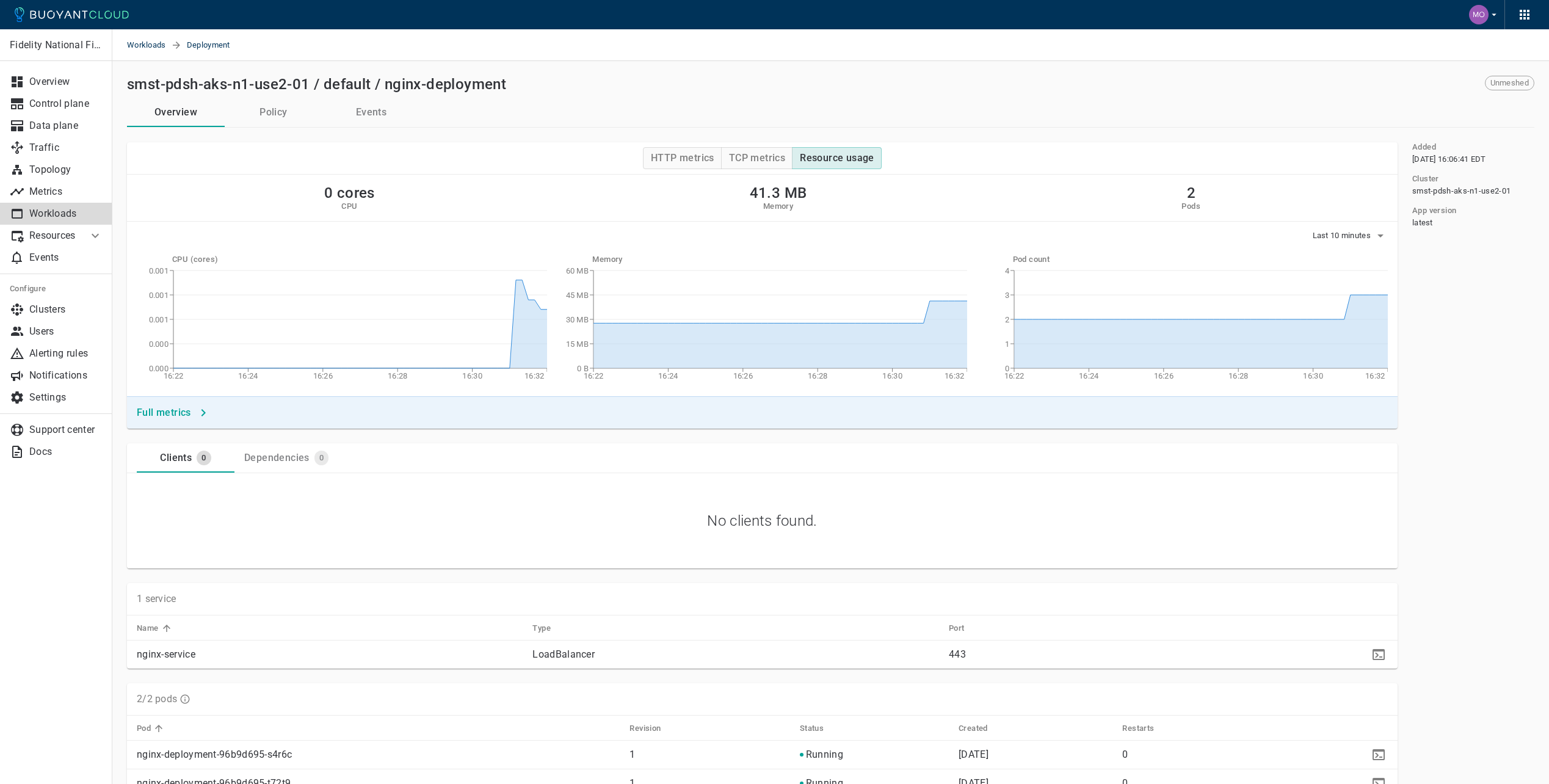
click at [1515, 83] on span "Unmeshed" at bounding box center [1509, 83] width 48 height 10
click at [40, 207] on link "Workloads" at bounding box center [56, 213] width 112 height 22
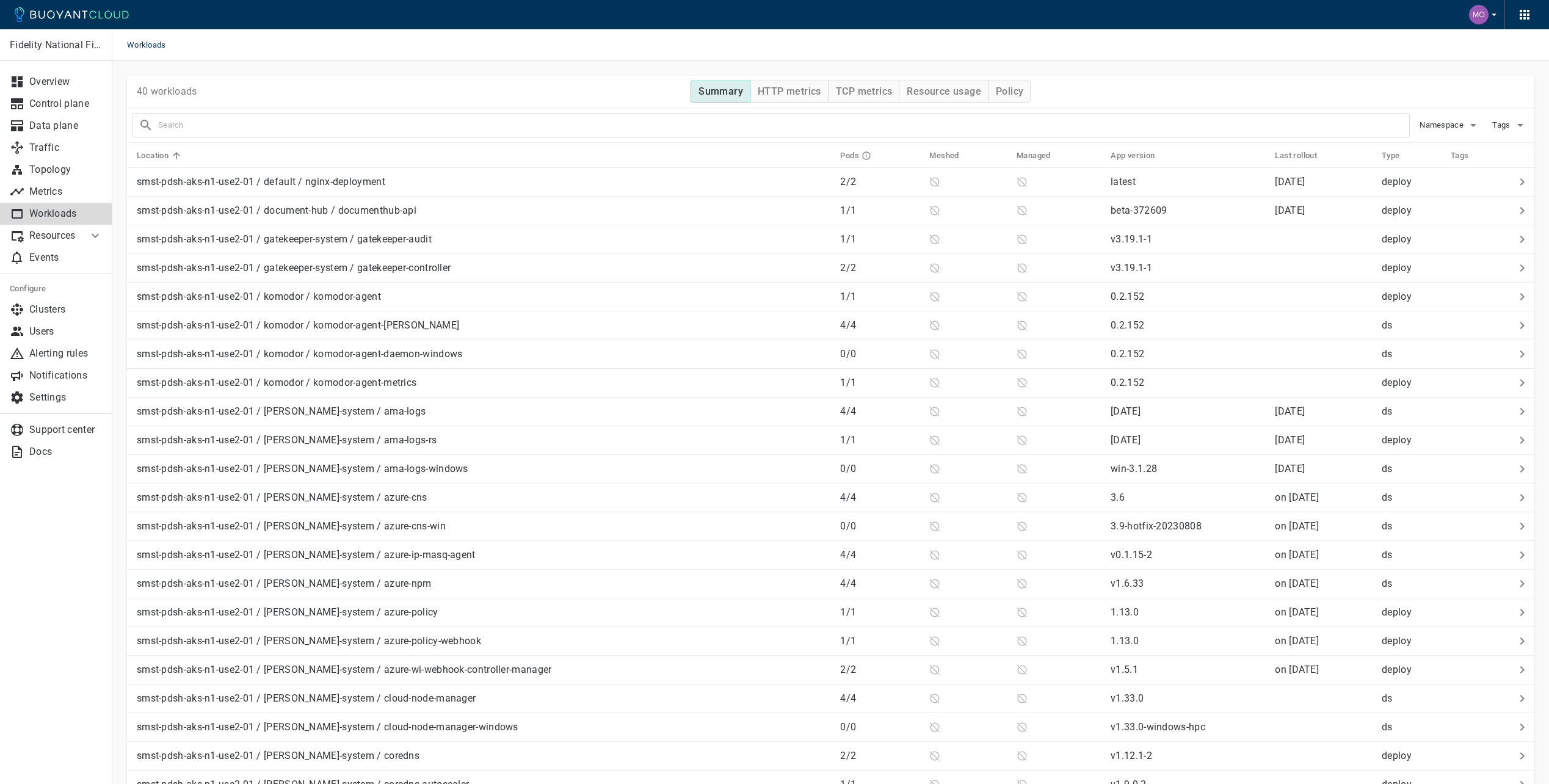
click at [440, 92] on div "40 workloads Summary HTTP metrics TCP metrics Resource usage Policy" at bounding box center [831, 92] width 1407 height 32
click at [207, 185] on p "smst-pdsh-aks-n1-use2-01 / default / nginx-deployment" at bounding box center [261, 182] width 248 height 12
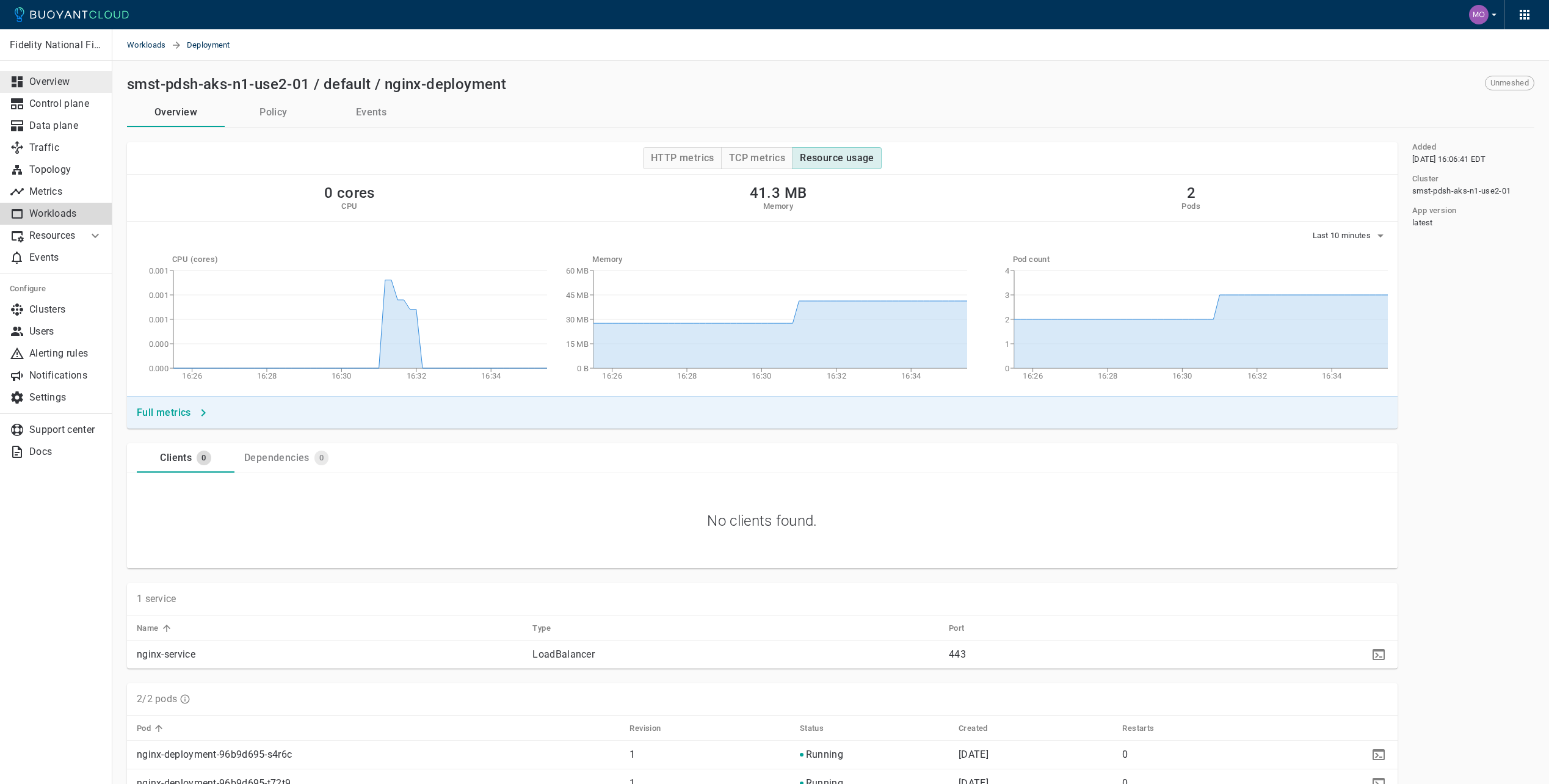
click at [64, 90] on link "Overview" at bounding box center [56, 82] width 112 height 22
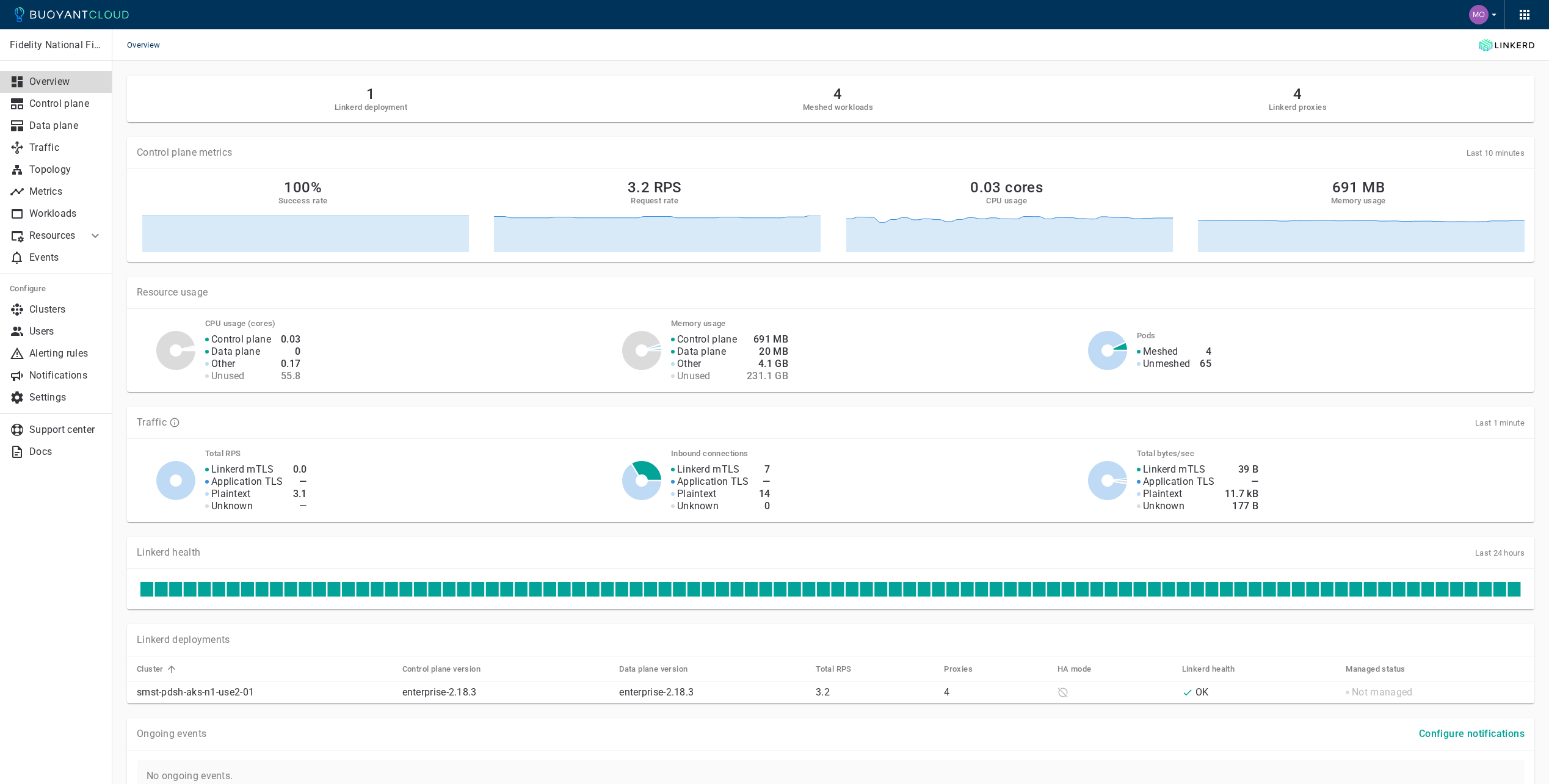
click at [842, 92] on h2 "4" at bounding box center [837, 94] width 70 height 17
click at [349, 101] on h2 "1" at bounding box center [371, 94] width 73 height 17
click at [372, 100] on h2 "1" at bounding box center [371, 94] width 73 height 17
click at [51, 209] on p "Workloads" at bounding box center [66, 213] width 73 height 12
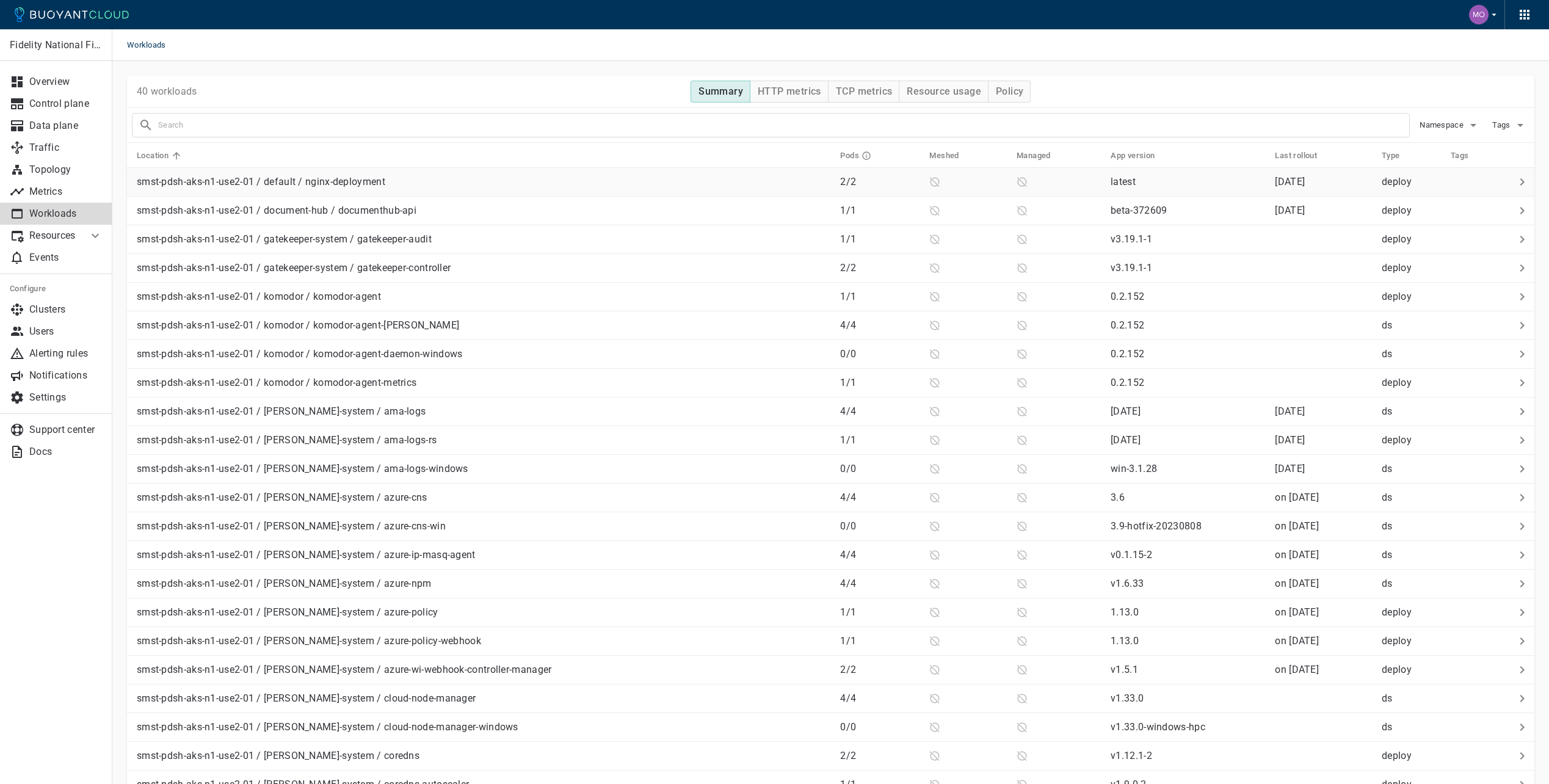
click at [1112, 190] on td "latest" at bounding box center [1183, 182] width 164 height 29
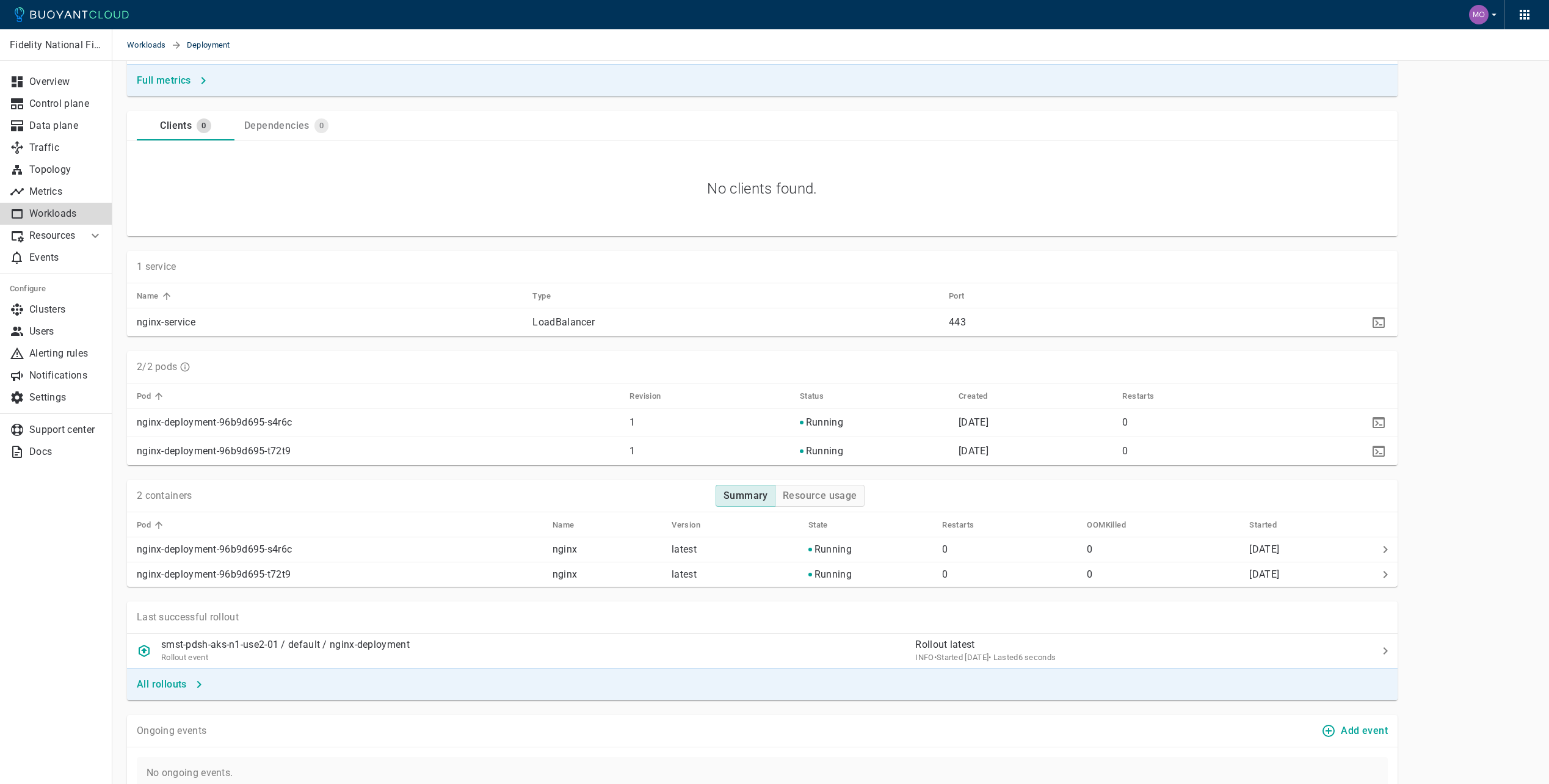
scroll to position [428, 0]
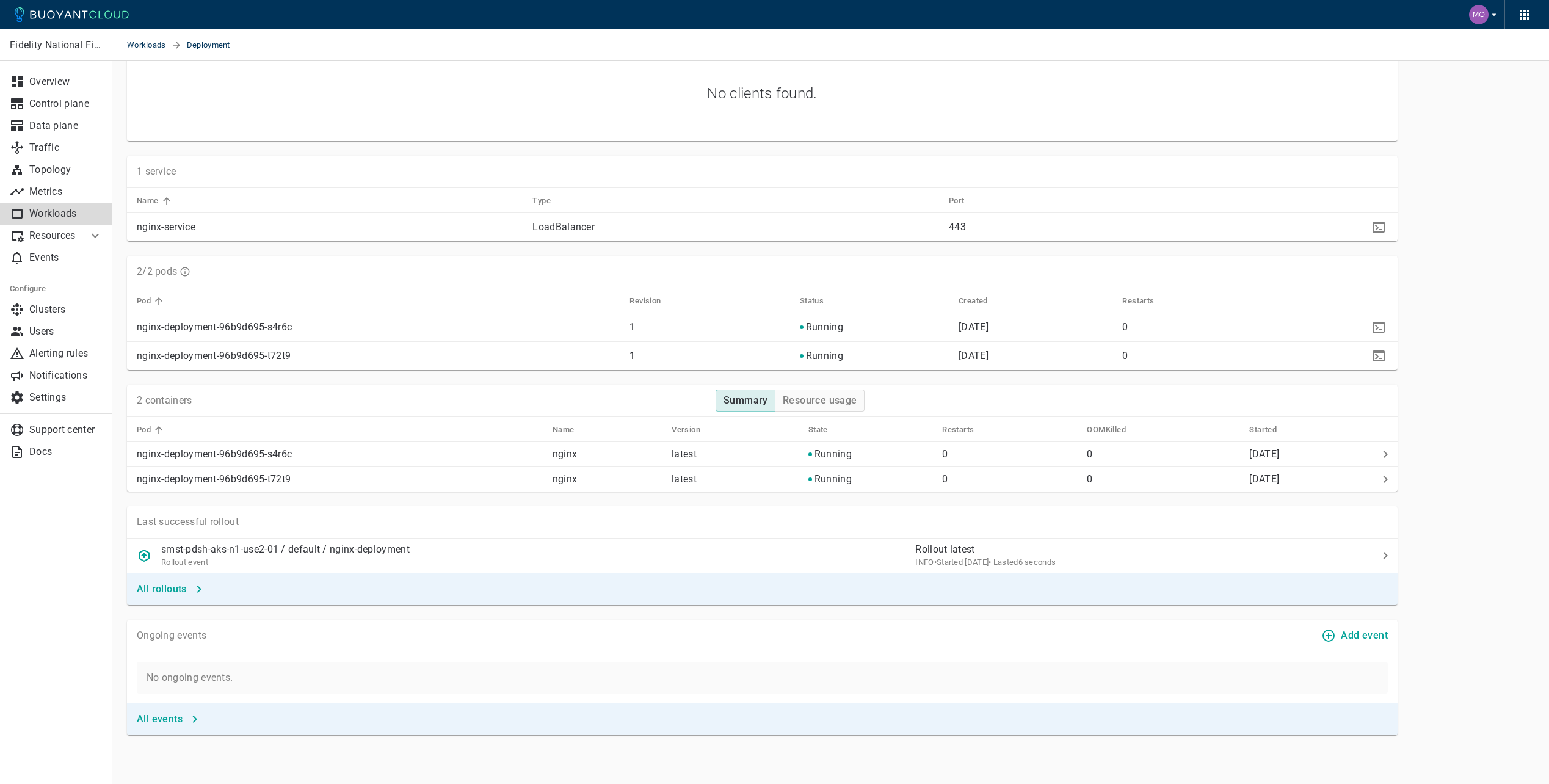
click at [227, 332] on p "nginx-deployment-96b9d695-s4r6c" at bounding box center [378, 327] width 483 height 12
click at [989, 327] on relative-time "yesterday" at bounding box center [974, 326] width 30 height 12
click at [814, 400] on h4 "Resource usage" at bounding box center [820, 400] width 75 height 12
click at [753, 401] on h4 "Summary" at bounding box center [745, 400] width 44 height 12
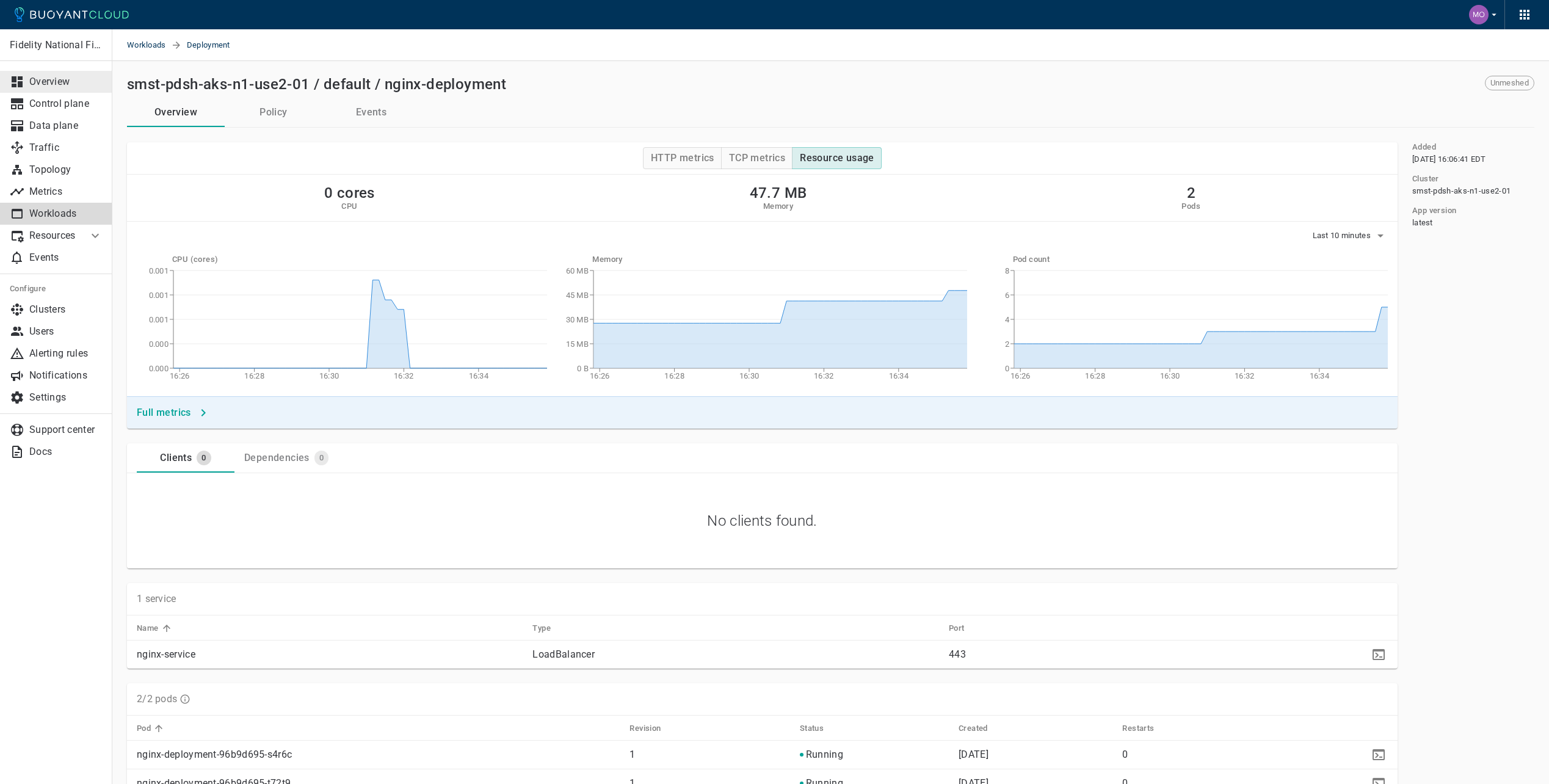
click at [47, 82] on p "Overview" at bounding box center [66, 82] width 73 height 12
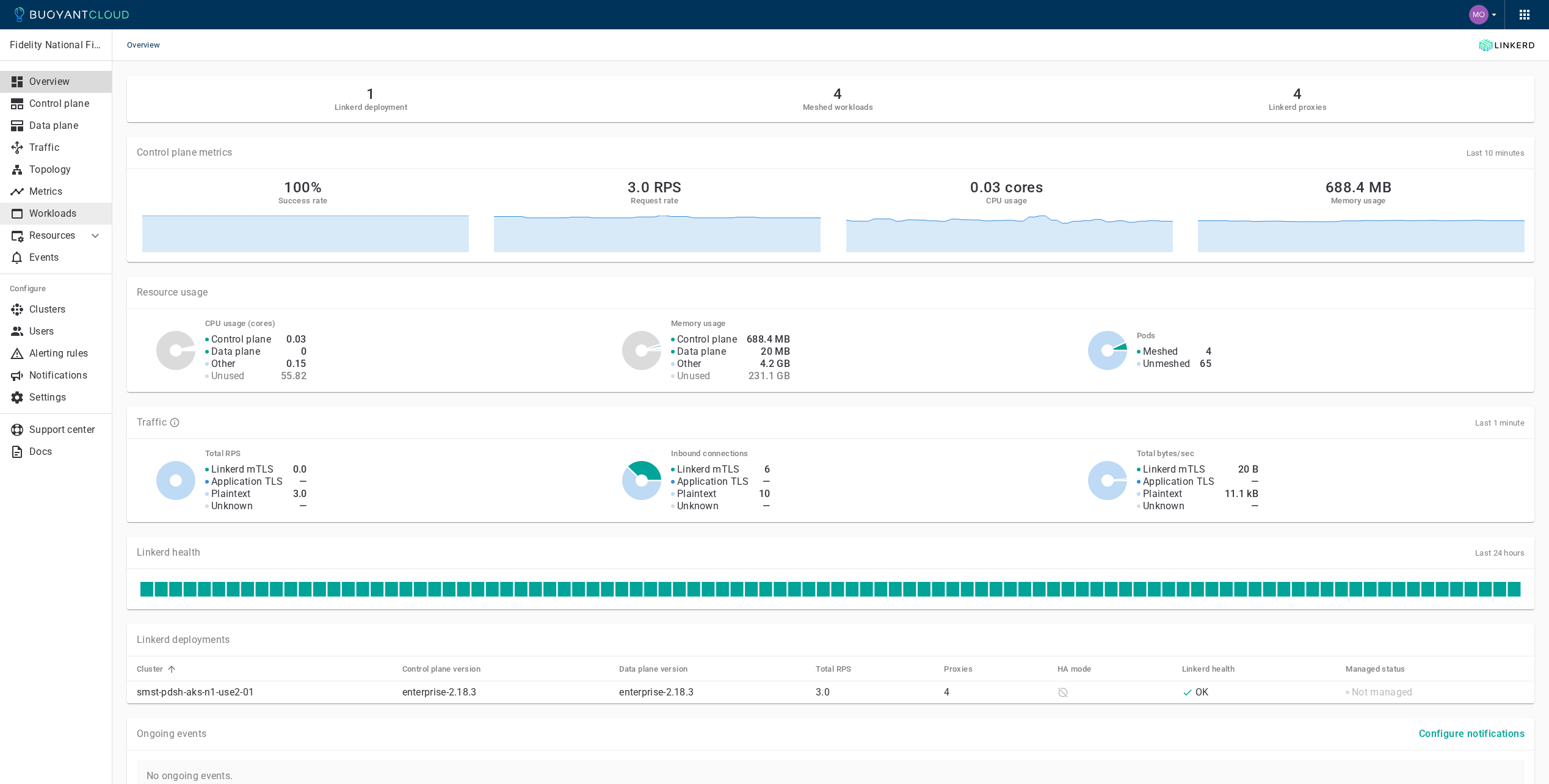
click at [66, 215] on p "Workloads" at bounding box center [66, 213] width 73 height 12
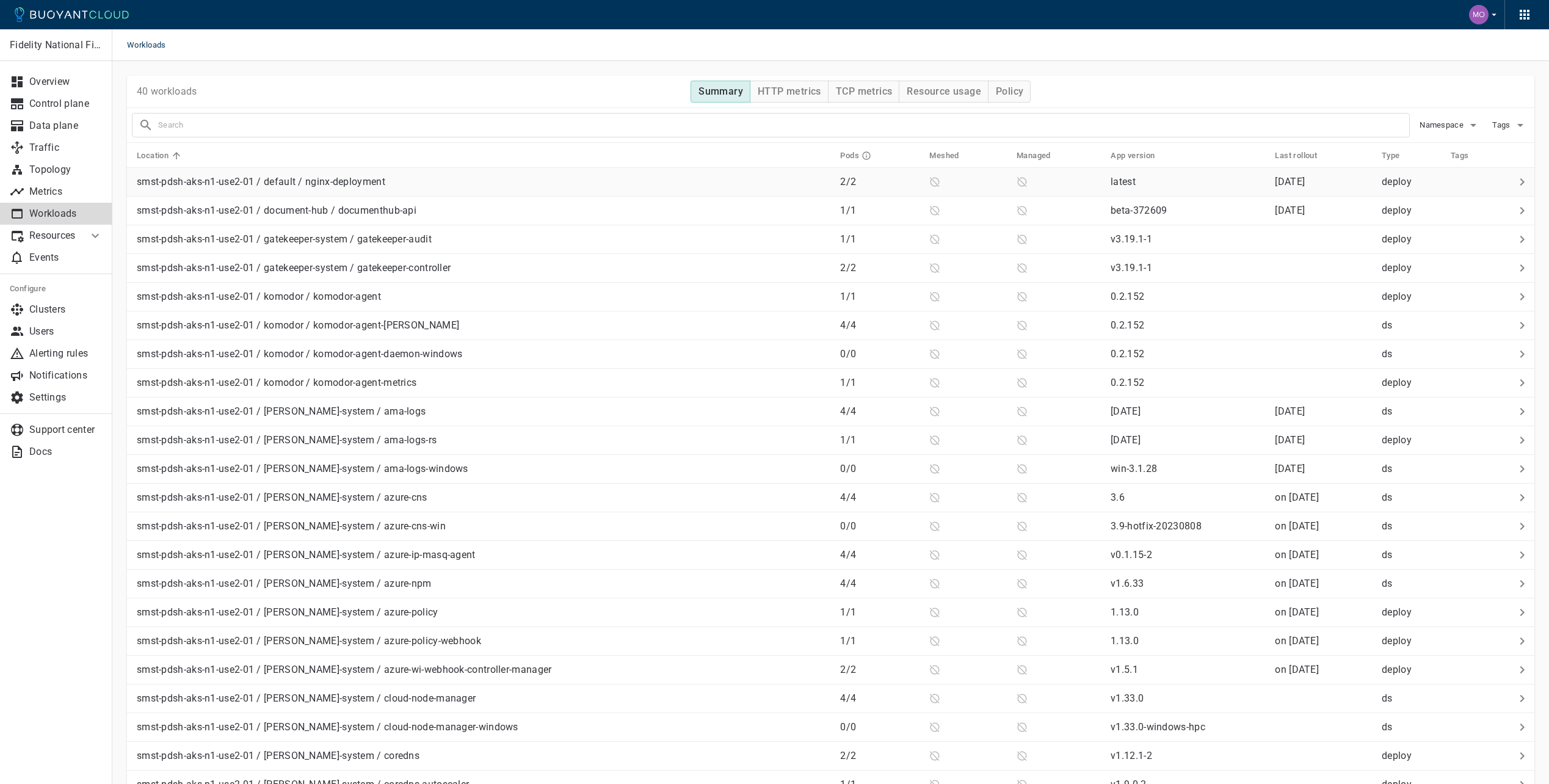
click at [390, 181] on div "smst-pdsh-aks-n1-use2-01 / default / nginx-deployment" at bounding box center [481, 179] width 699 height 17
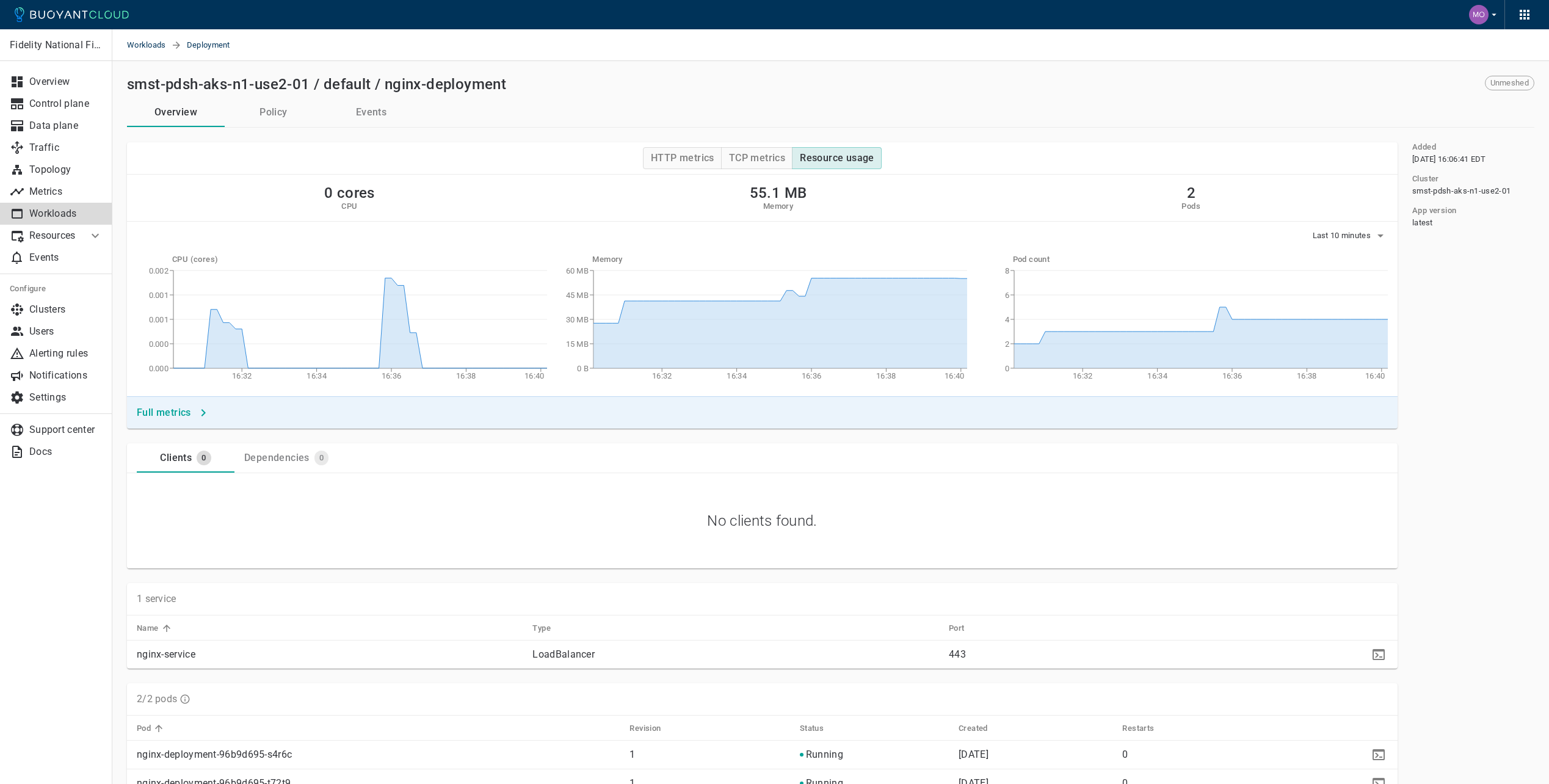
click at [31, 207] on p "Workloads" at bounding box center [66, 213] width 73 height 12
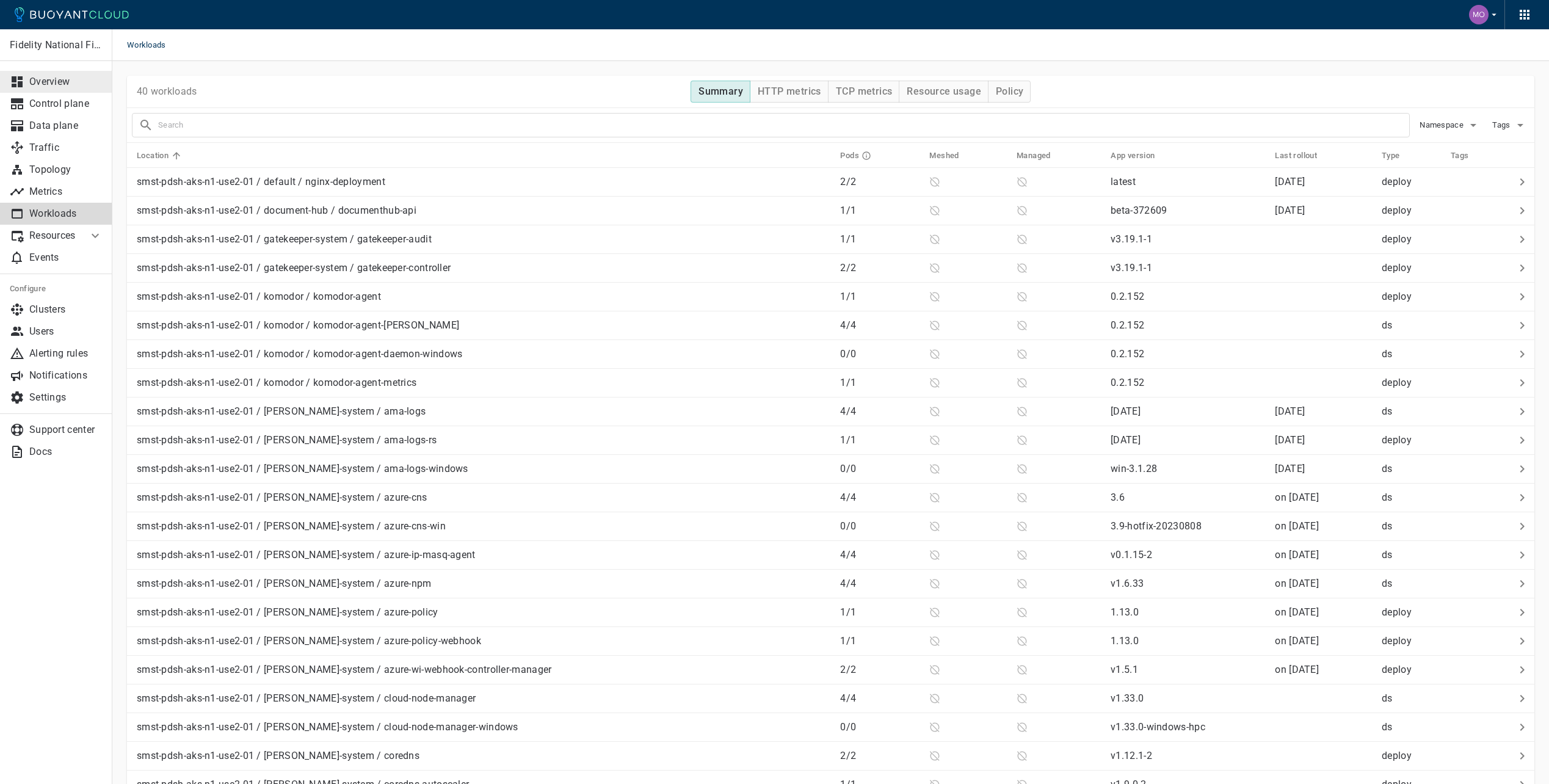
click at [45, 84] on p "Overview" at bounding box center [66, 82] width 73 height 12
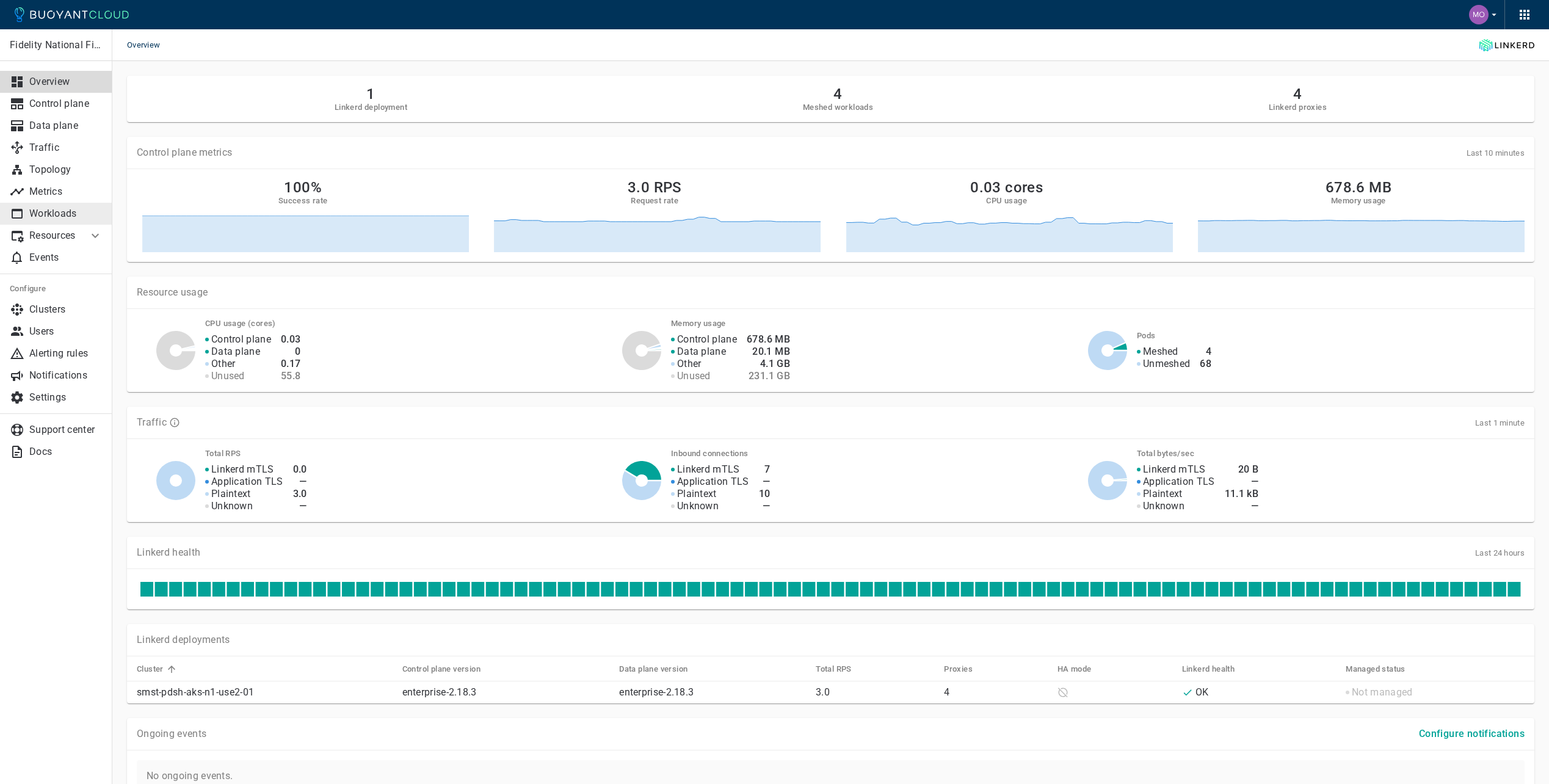
click at [57, 207] on link "Workloads" at bounding box center [56, 213] width 112 height 22
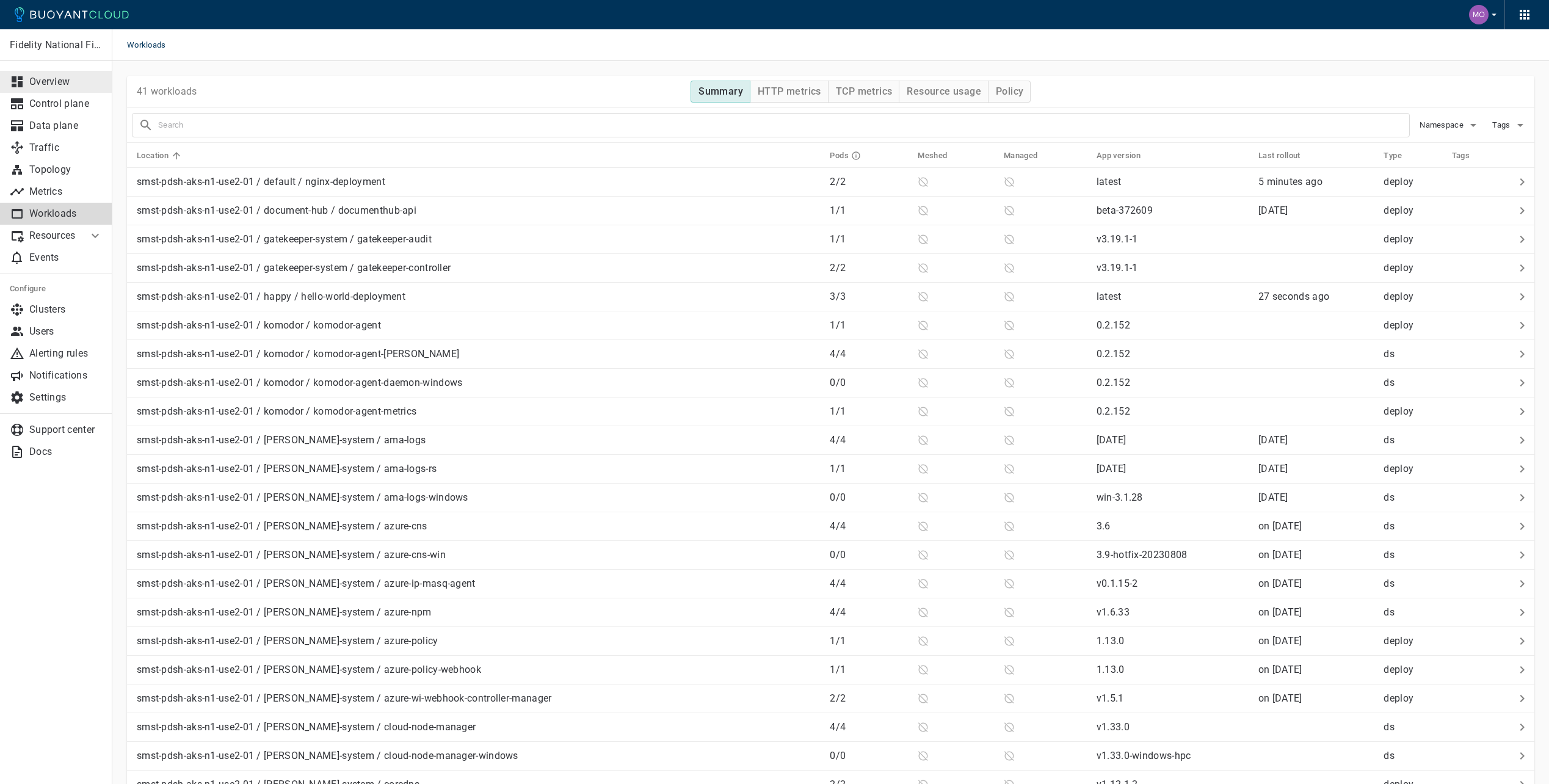
click at [60, 91] on link "Overview" at bounding box center [56, 82] width 112 height 22
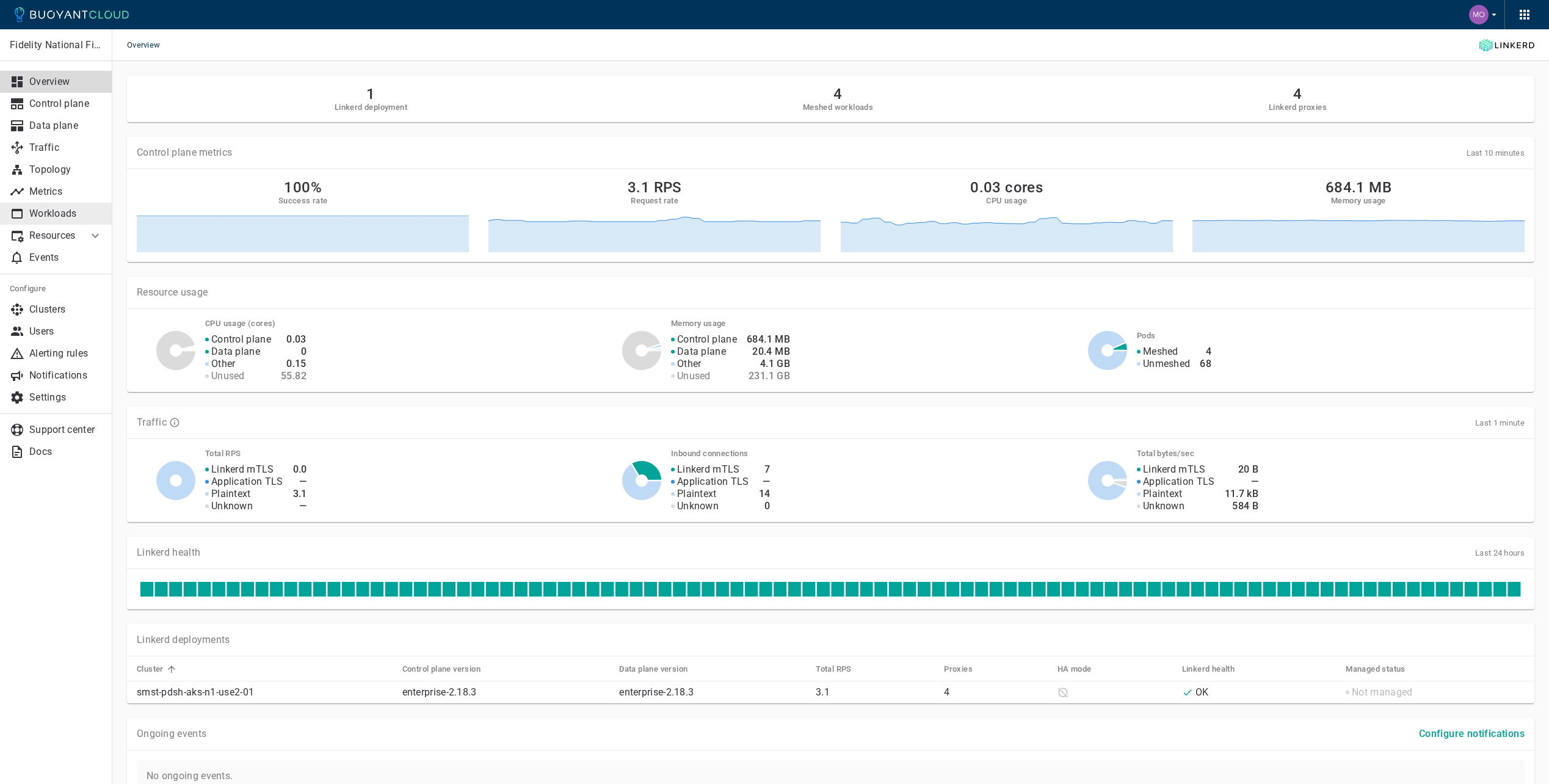
click at [54, 209] on p "Workloads" at bounding box center [66, 213] width 73 height 12
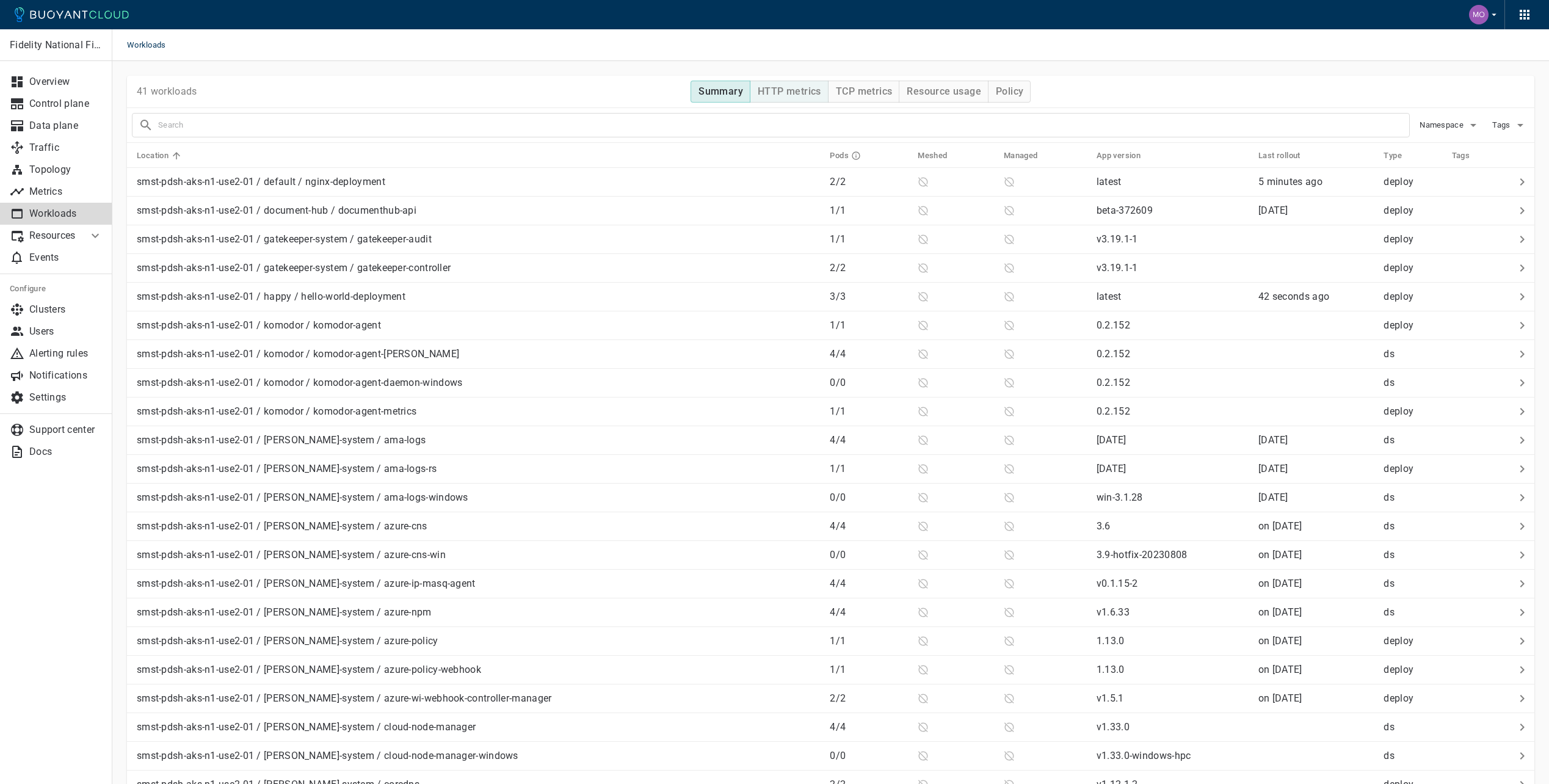
click at [792, 82] on button "HTTP metrics" at bounding box center [789, 92] width 79 height 22
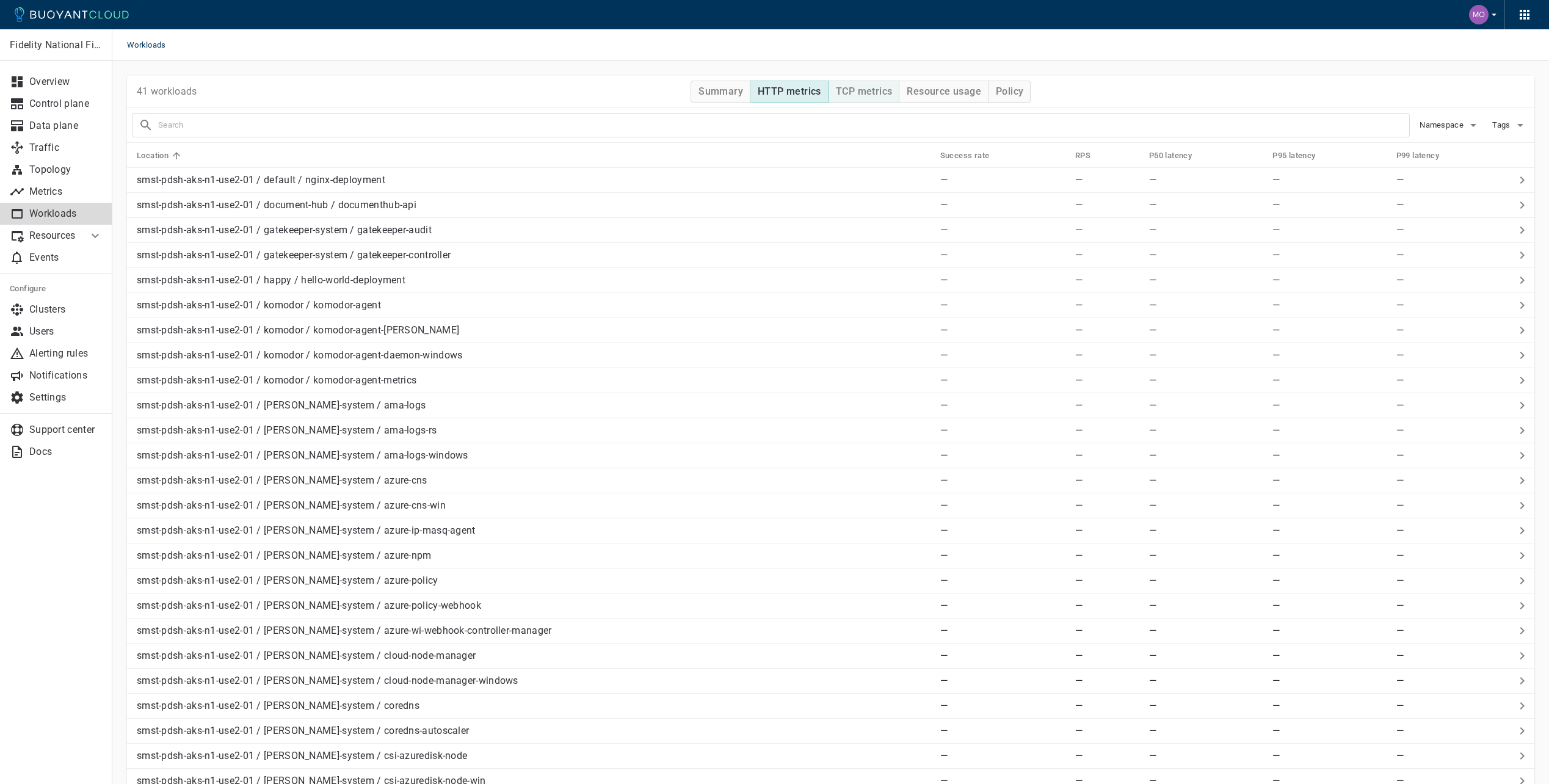
click at [873, 81] on button "TCP metrics" at bounding box center [863, 92] width 71 height 22
click at [939, 97] on h4 "Resource usage" at bounding box center [943, 92] width 75 height 12
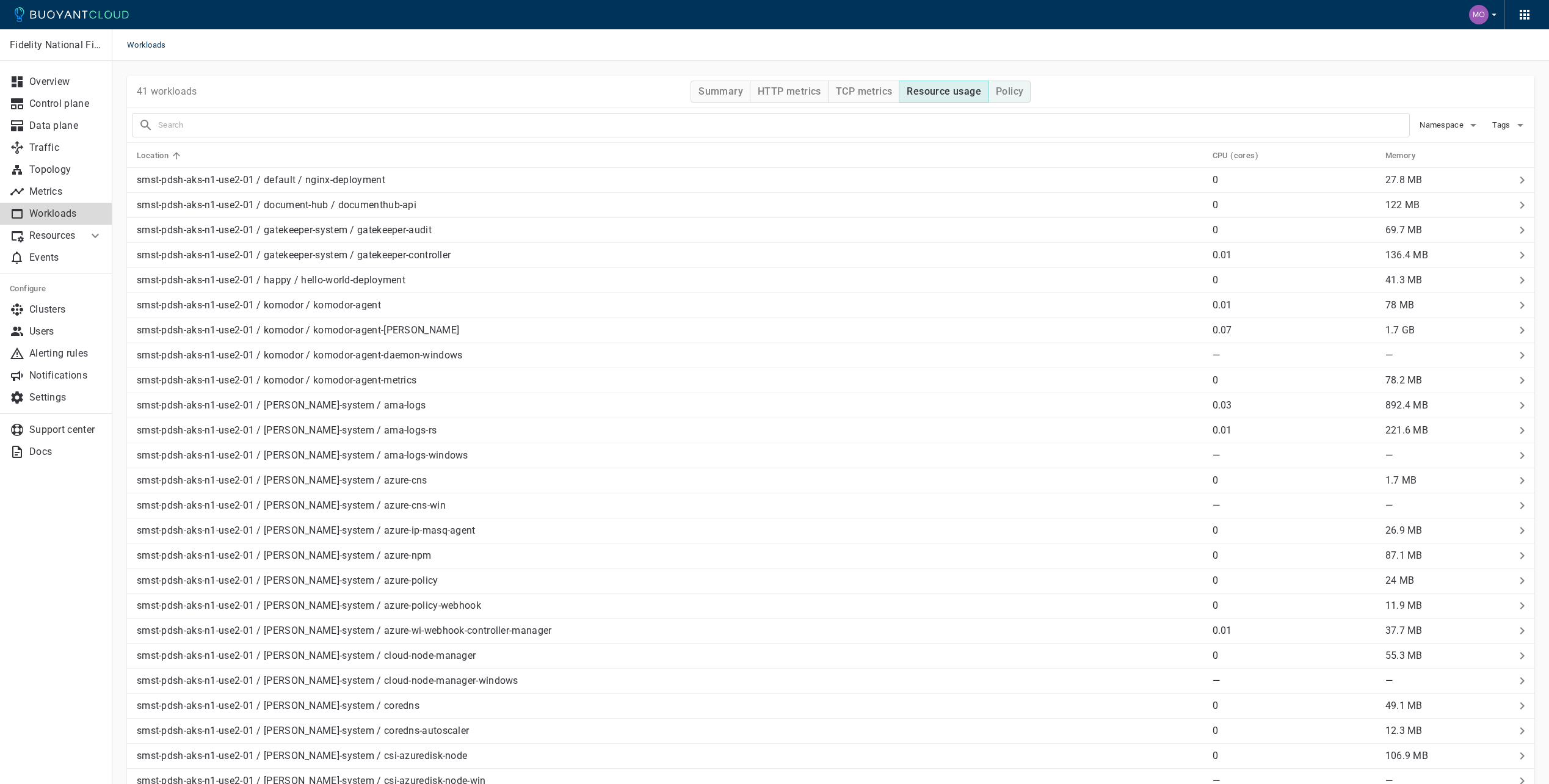
click at [1019, 91] on h4 "Policy" at bounding box center [1009, 92] width 27 height 12
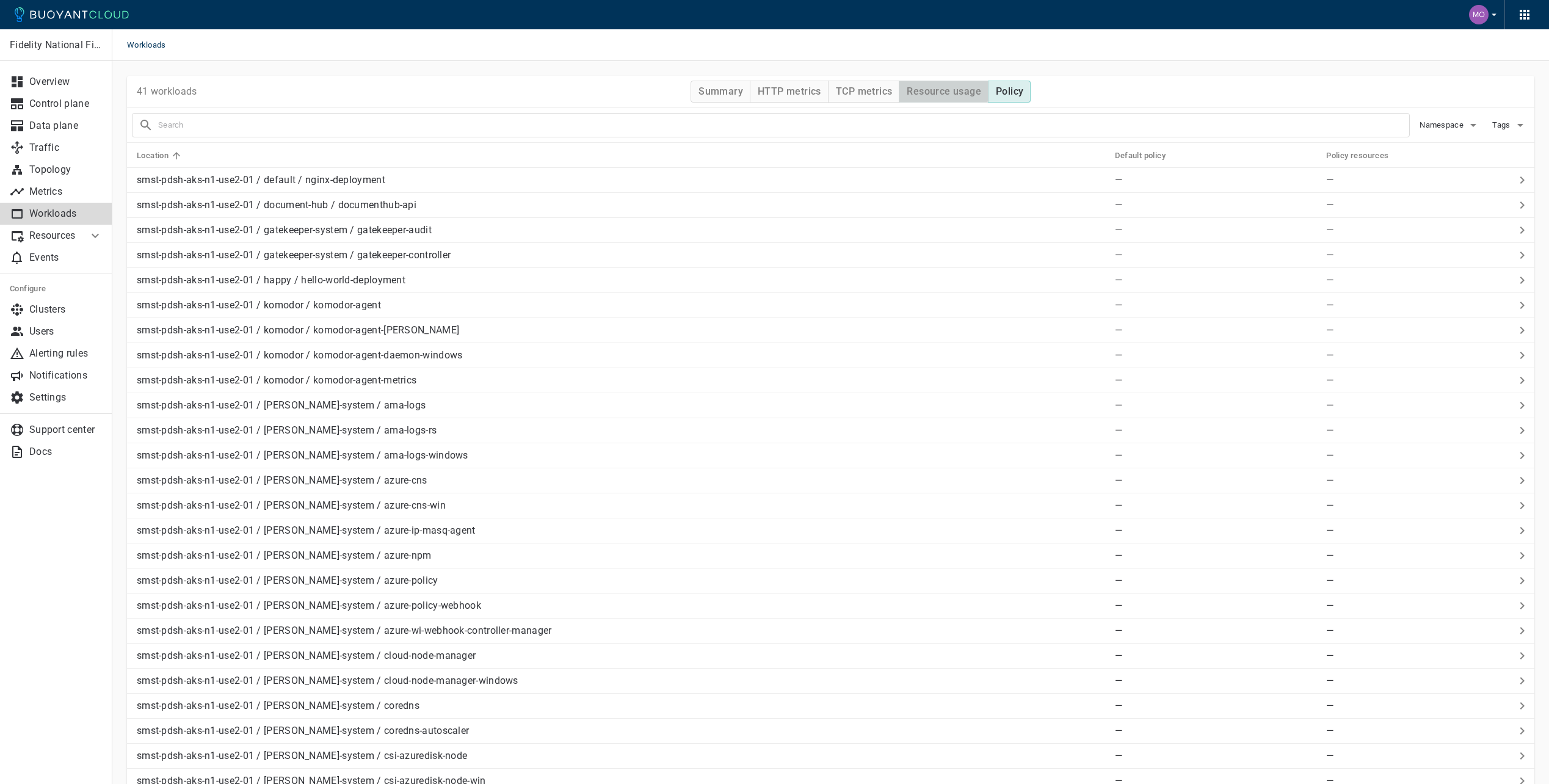
click at [939, 82] on button "Resource usage" at bounding box center [943, 92] width 90 height 22
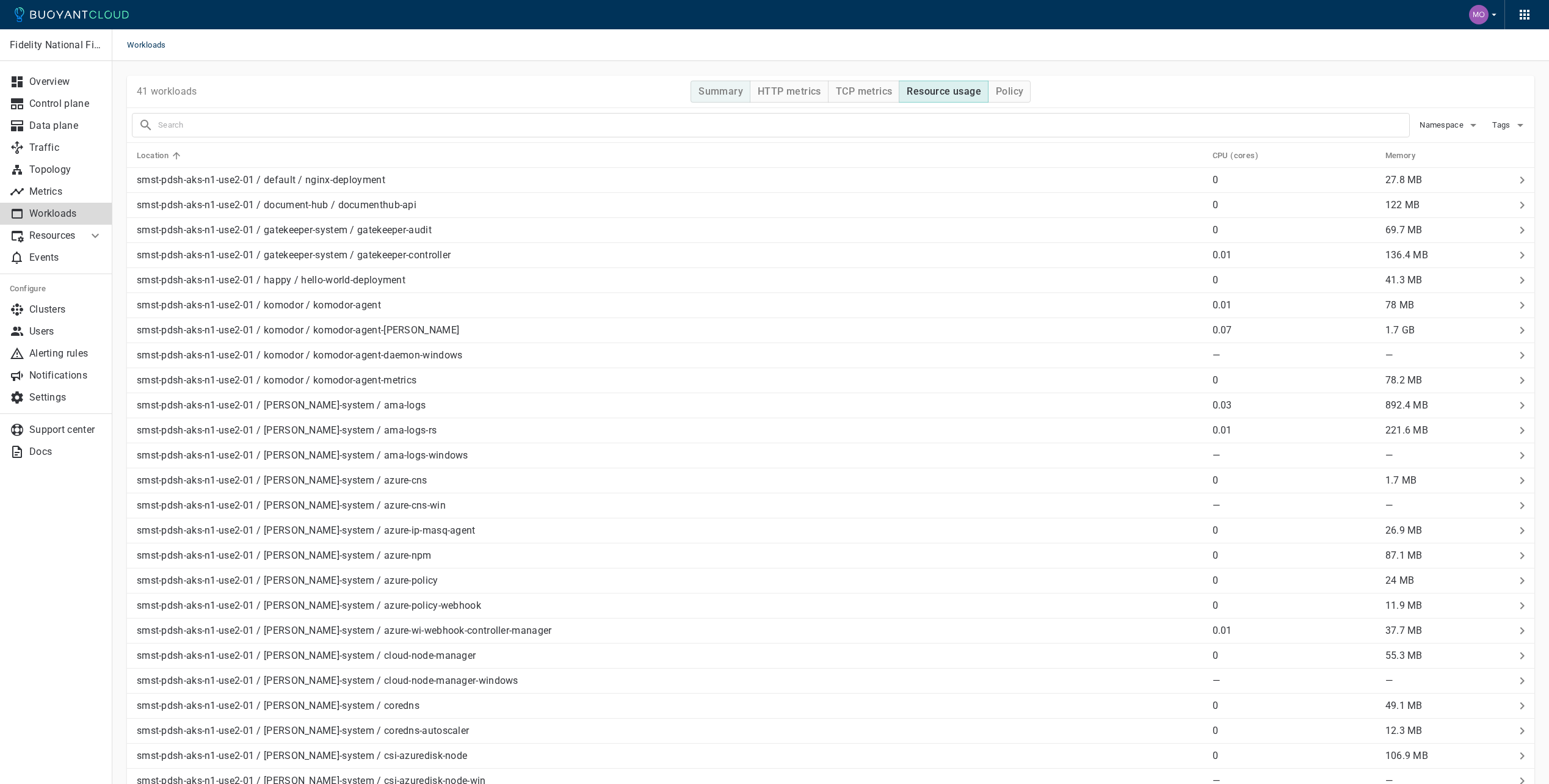
click at [713, 94] on h4 "Summary" at bounding box center [720, 92] width 44 height 12
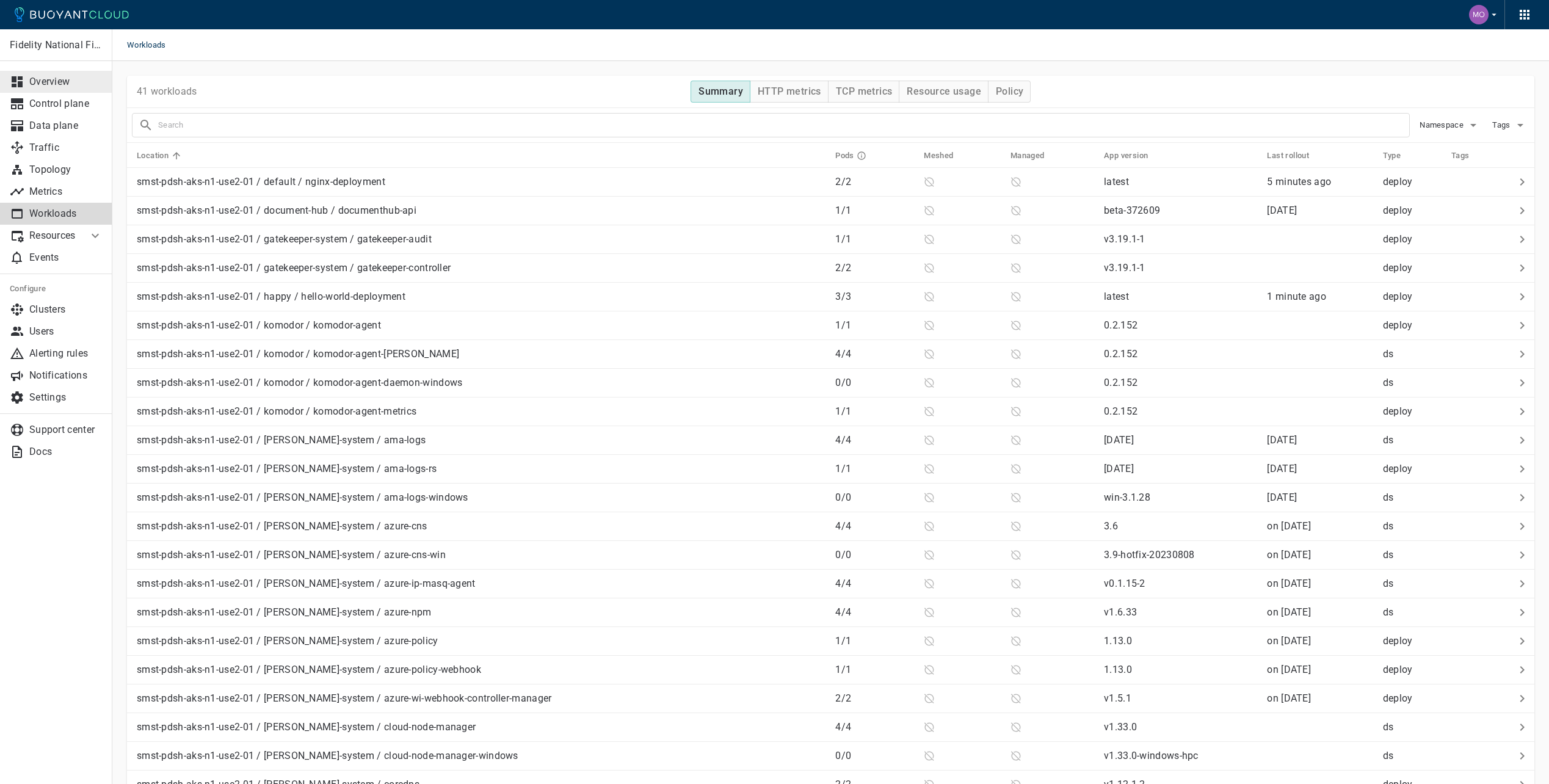
click at [62, 86] on p "Overview" at bounding box center [66, 82] width 73 height 12
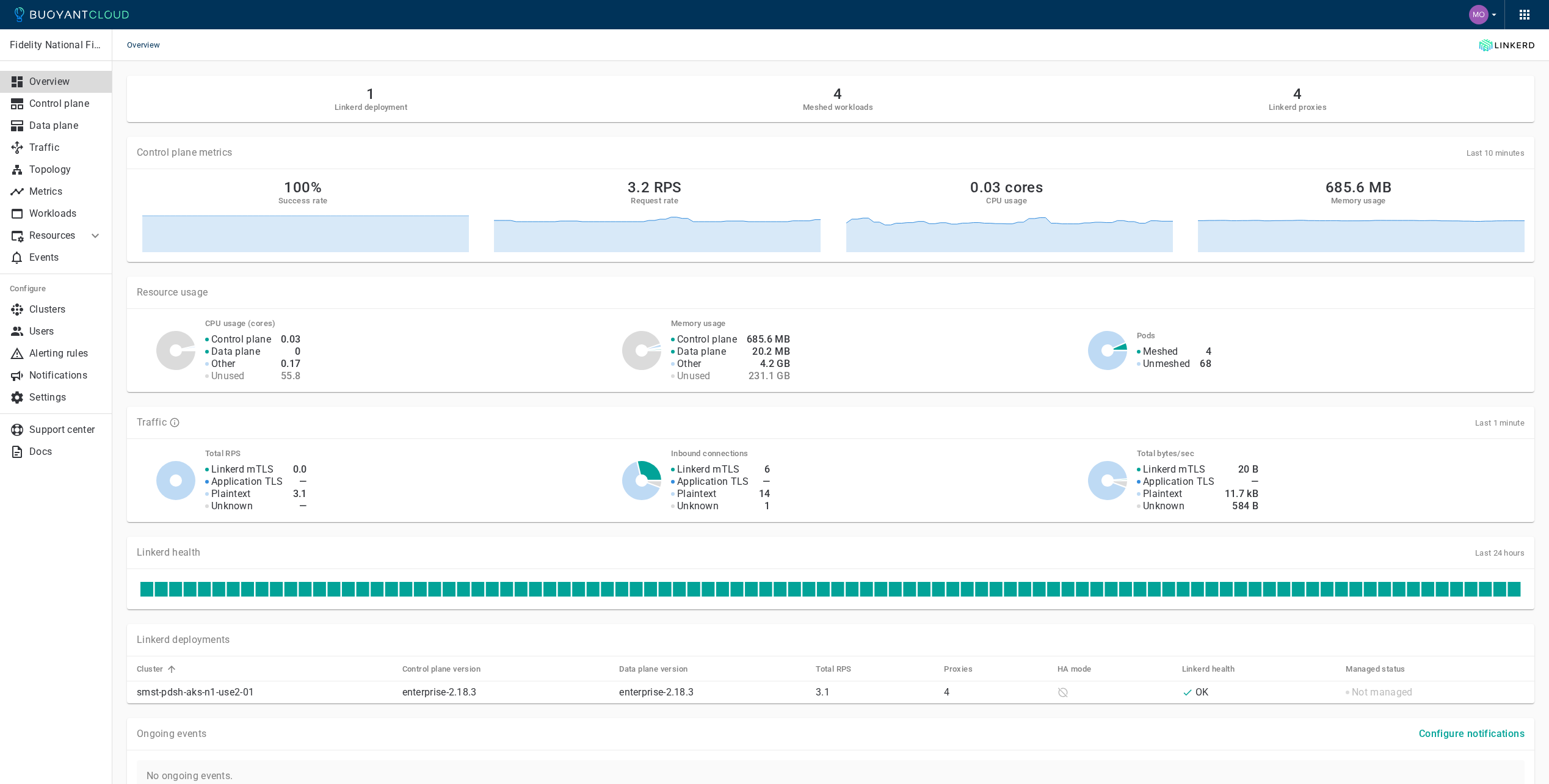
click at [707, 453] on div "Linkerd mTLS Application TLS Plaintext Unknown 6 — 14 1" at bounding box center [857, 480] width 402 height 64
drag, startPoint x: 710, startPoint y: 449, endPoint x: 666, endPoint y: 468, distance: 47.9
click at [709, 449] on div "Linkerd mTLS Application TLS Plaintext Unknown 6 — 14 1" at bounding box center [857, 480] width 402 height 64
click at [647, 473] on icon at bounding box center [650, 471] width 23 height 19
click at [654, 468] on icon at bounding box center [650, 471] width 23 height 19
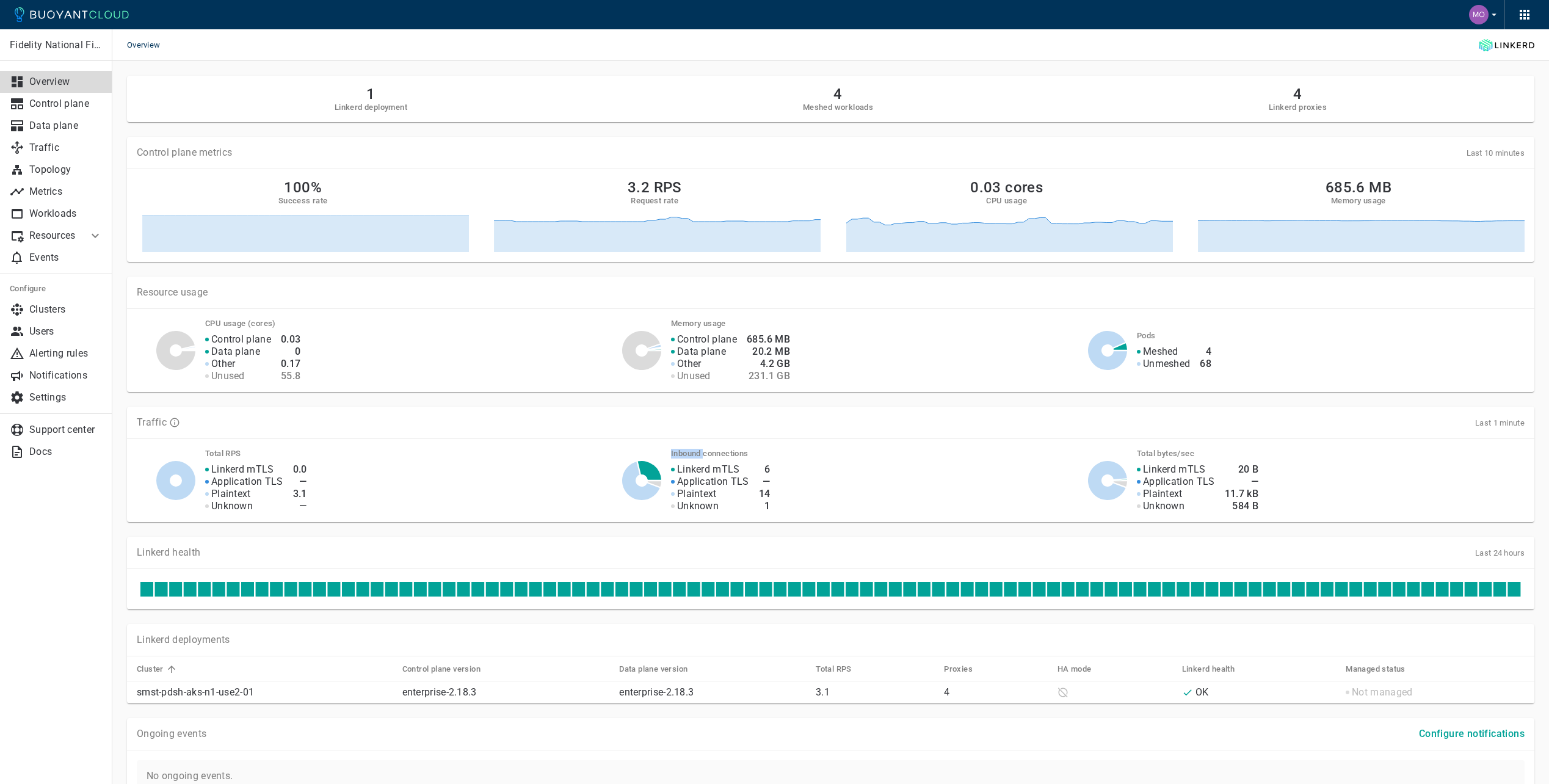
click at [653, 468] on icon at bounding box center [650, 471] width 23 height 19
drag, startPoint x: 653, startPoint y: 468, endPoint x: 639, endPoint y: 493, distance: 28.7
click at [639, 491] on icon at bounding box center [640, 481] width 38 height 38
click at [638, 498] on icon at bounding box center [640, 481] width 38 height 38
click at [638, 499] on icon at bounding box center [640, 481] width 38 height 38
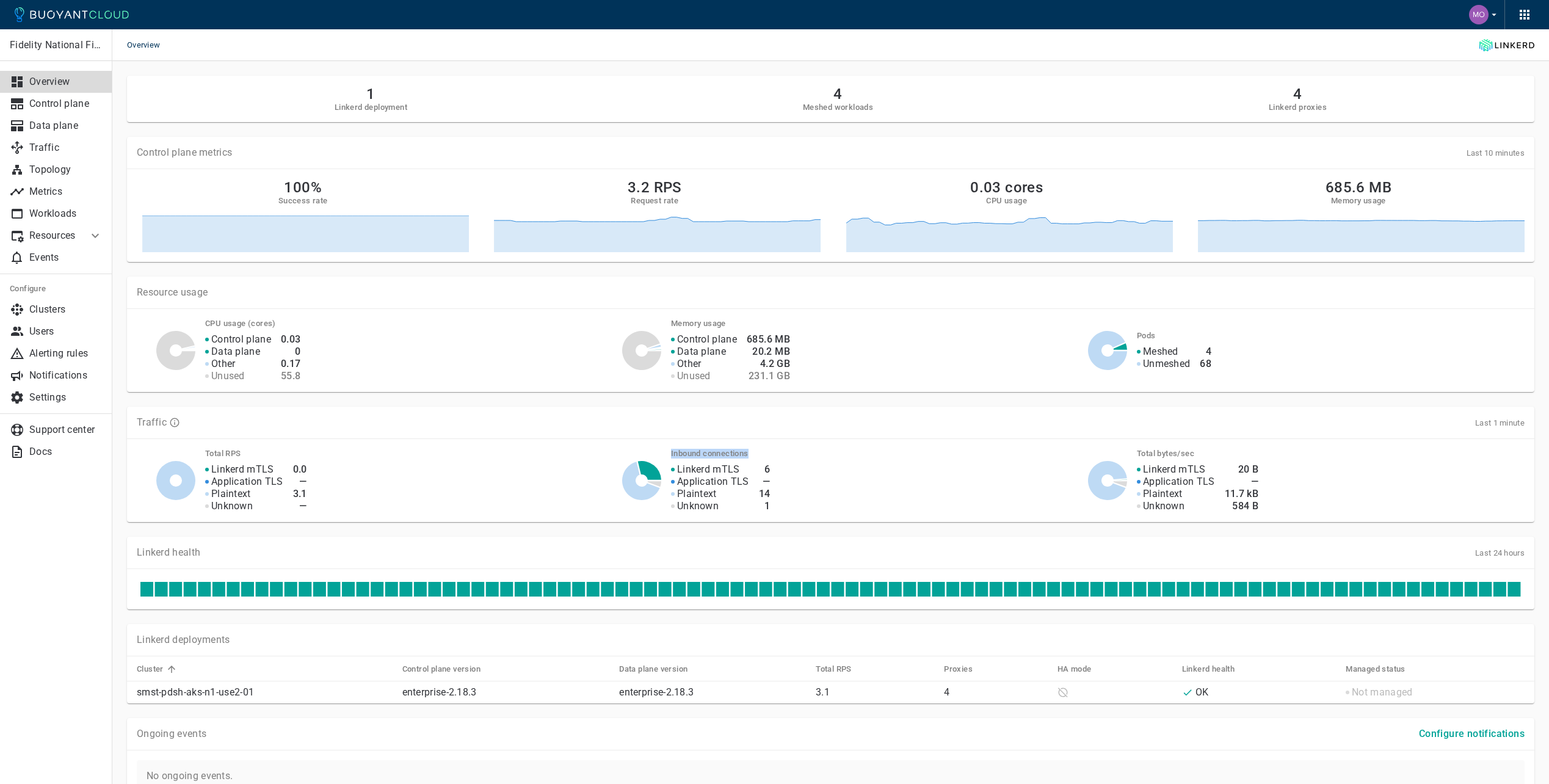
click at [638, 499] on icon at bounding box center [640, 481] width 38 height 38
drag, startPoint x: 638, startPoint y: 499, endPoint x: 838, endPoint y: 473, distance: 201.7
click at [829, 480] on div "Linkerd mTLS Application TLS Plaintext Unknown 6 — 14 1" at bounding box center [857, 480] width 402 height 64
click at [811, 94] on h2 "4" at bounding box center [837, 94] width 70 height 17
click at [867, 93] on h2 "4" at bounding box center [837, 94] width 70 height 17
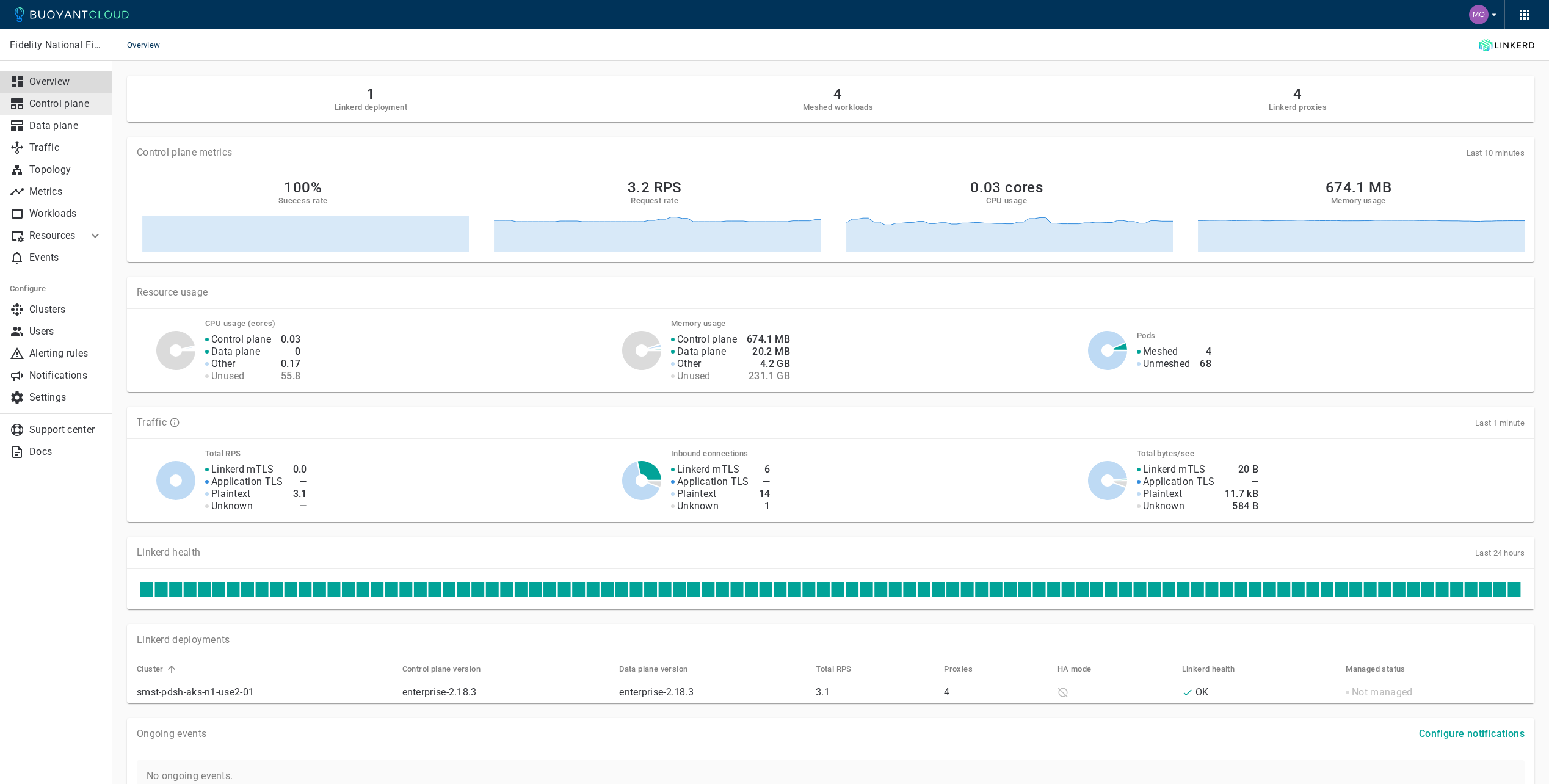
click at [65, 101] on p "Control plane" at bounding box center [66, 104] width 73 height 12
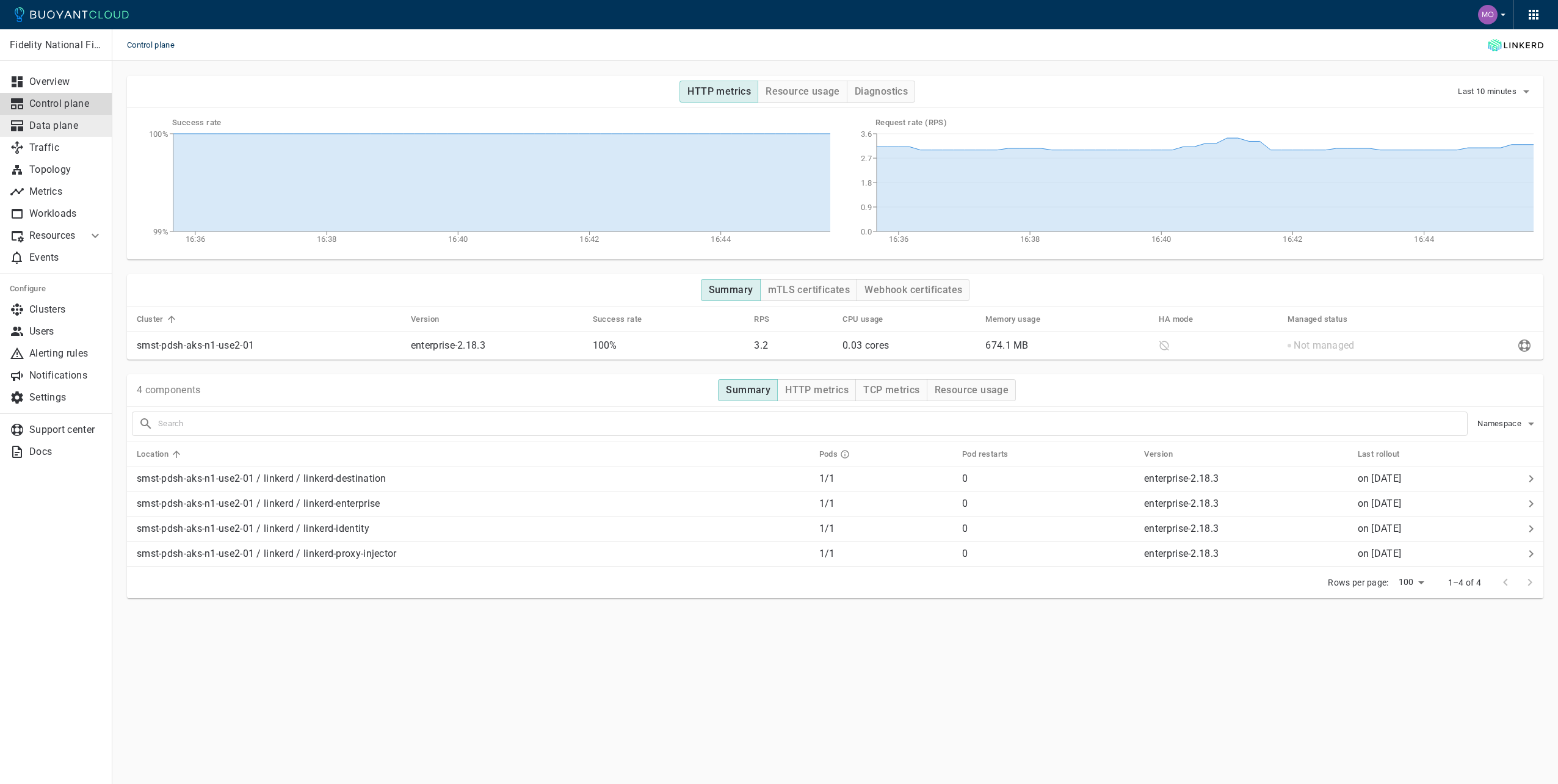
click at [75, 133] on link "Data plane" at bounding box center [56, 126] width 112 height 22
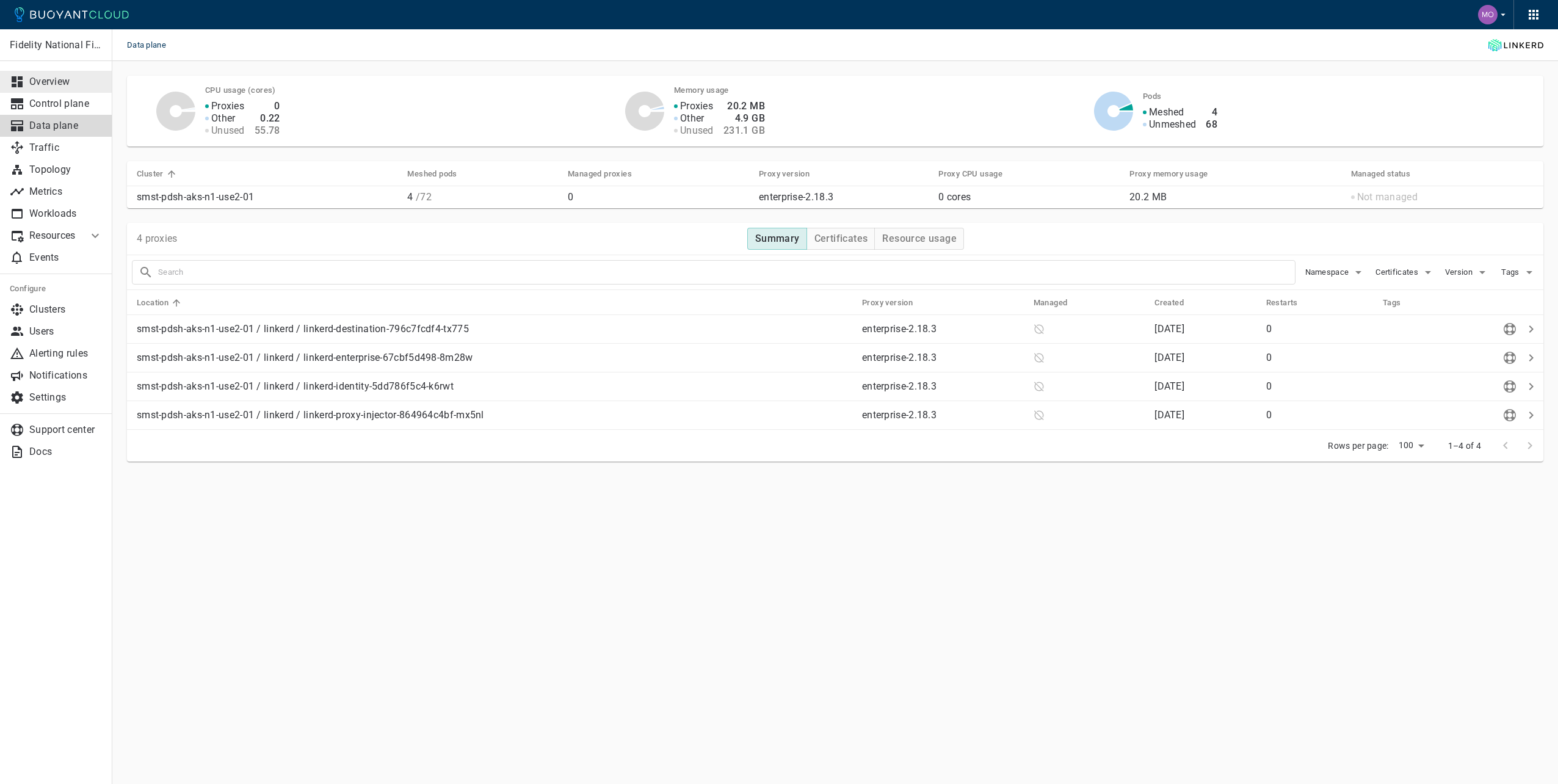
click at [58, 85] on p "Overview" at bounding box center [66, 82] width 73 height 12
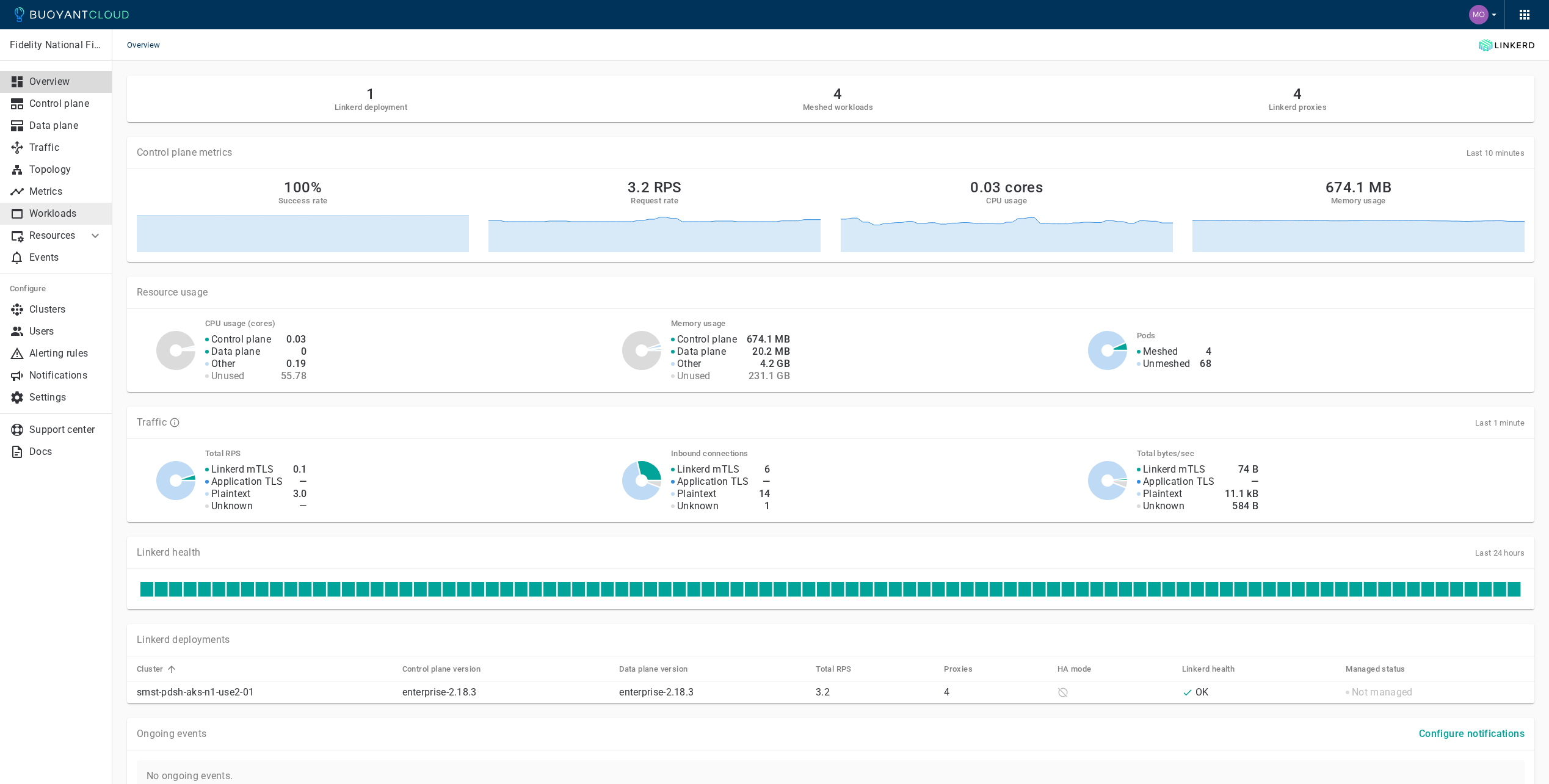
click at [50, 214] on p "Workloads" at bounding box center [66, 213] width 73 height 12
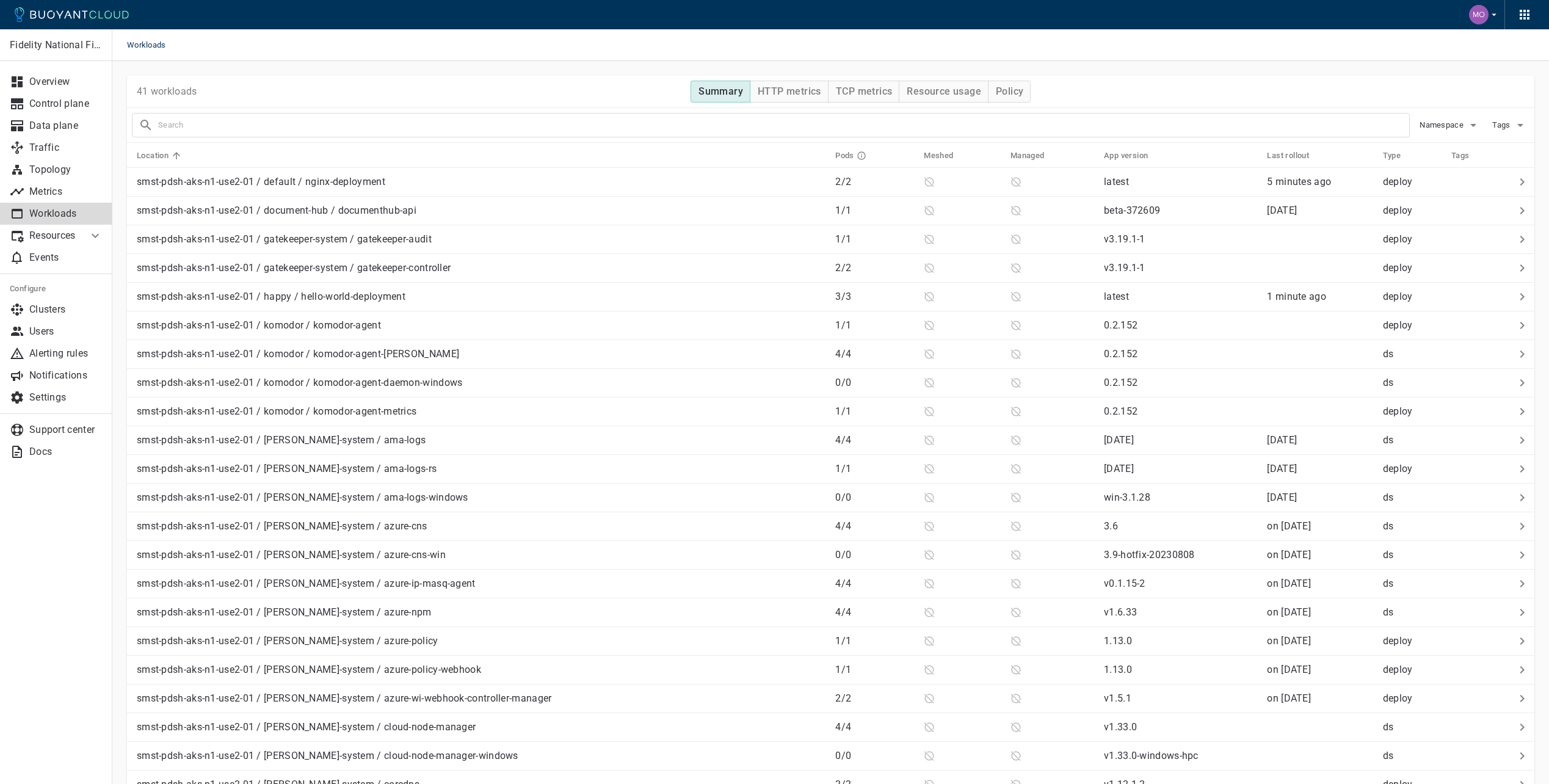
scroll to position [61, 0]
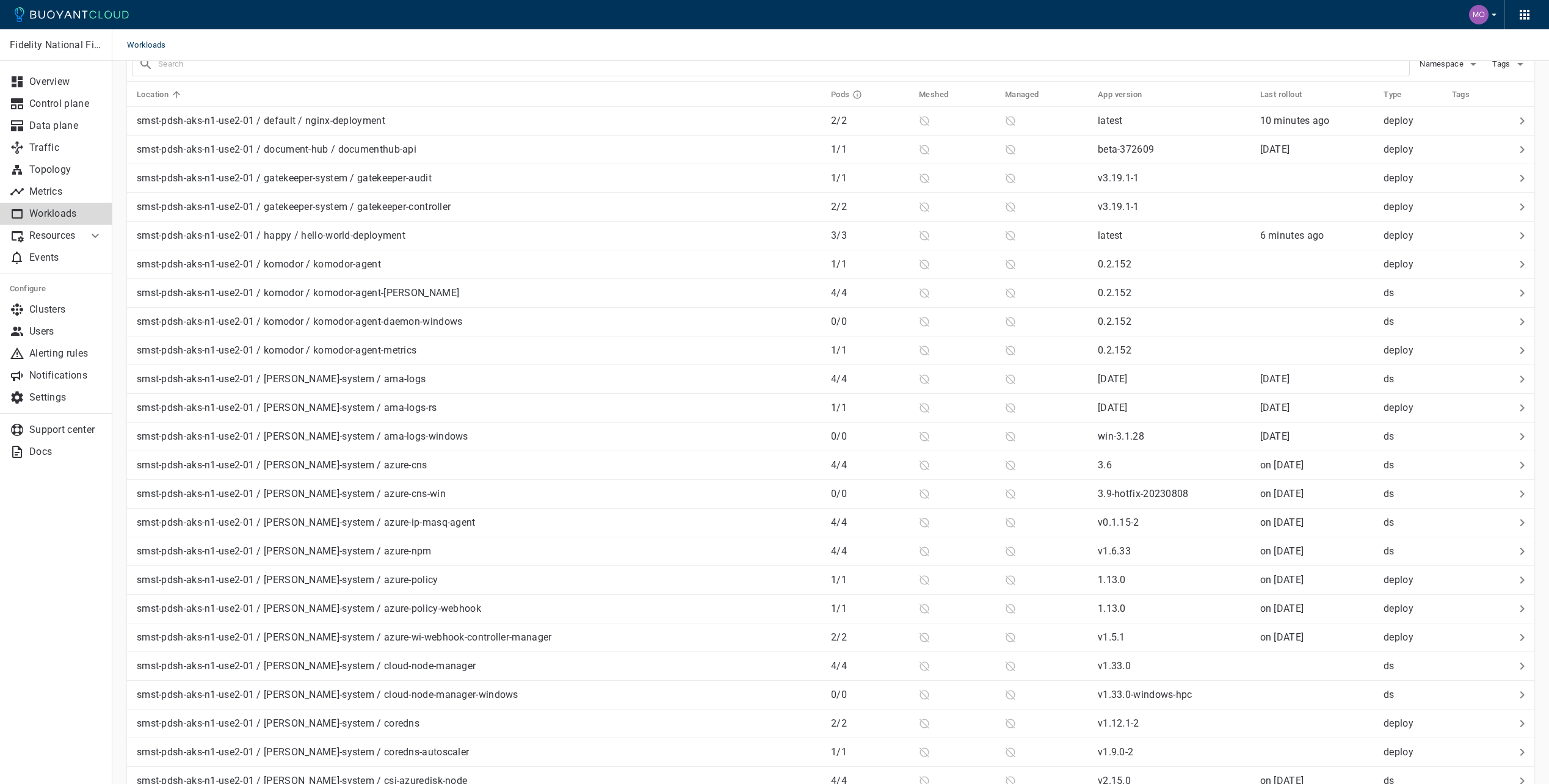
drag, startPoint x: 42, startPoint y: 687, endPoint x: 106, endPoint y: 677, distance: 64.8
click at [42, 687] on div "Fidelity National Financial Overview Control plane Data plane Traffic Topology …" at bounding box center [55, 406] width 112 height 755
click at [81, 86] on p "Overview" at bounding box center [66, 82] width 73 height 12
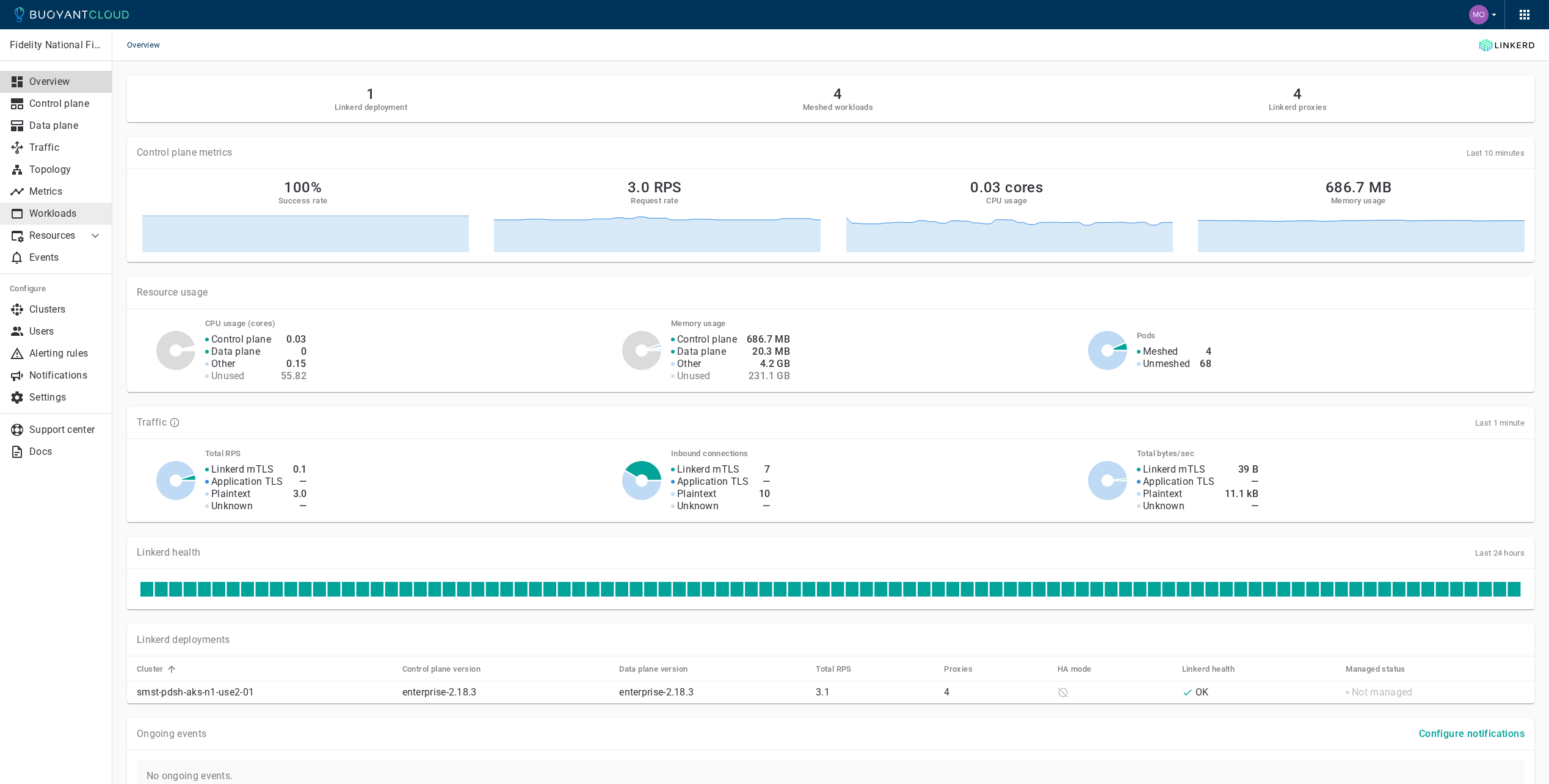
click at [42, 207] on link "Workloads" at bounding box center [56, 213] width 112 height 22
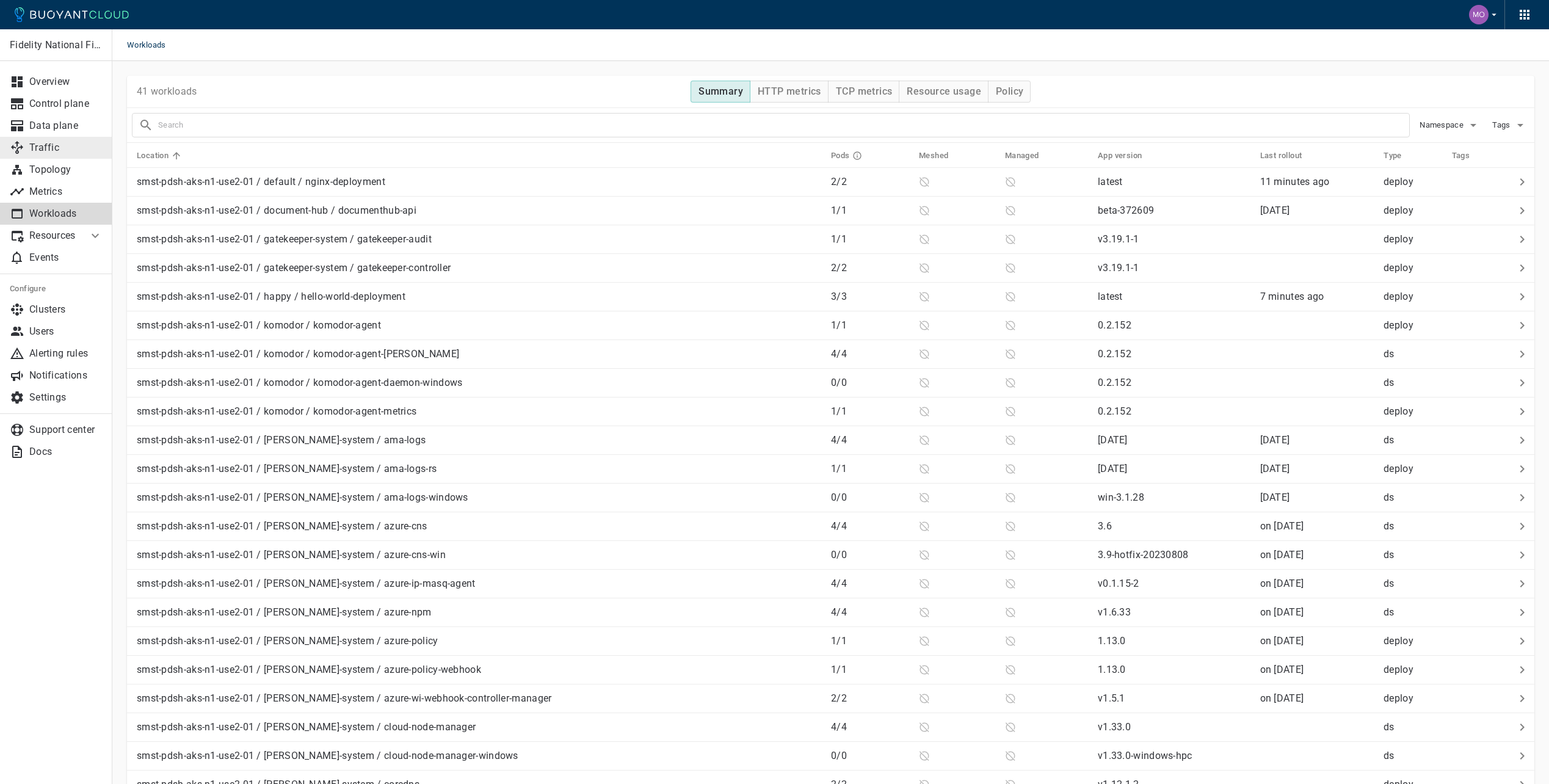
click at [42, 149] on p "Traffic" at bounding box center [66, 148] width 73 height 12
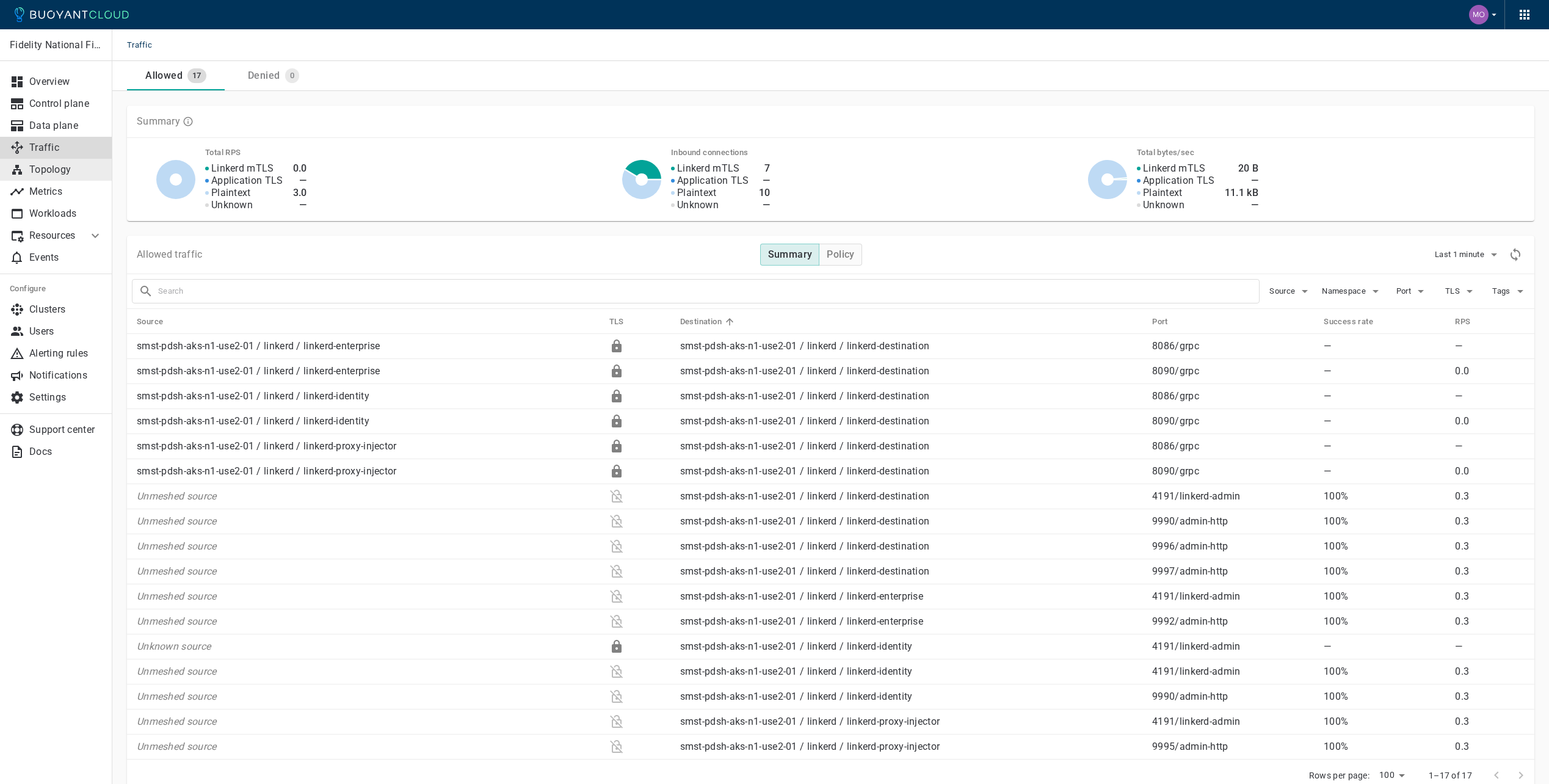
click at [65, 172] on p "Topology" at bounding box center [66, 170] width 73 height 12
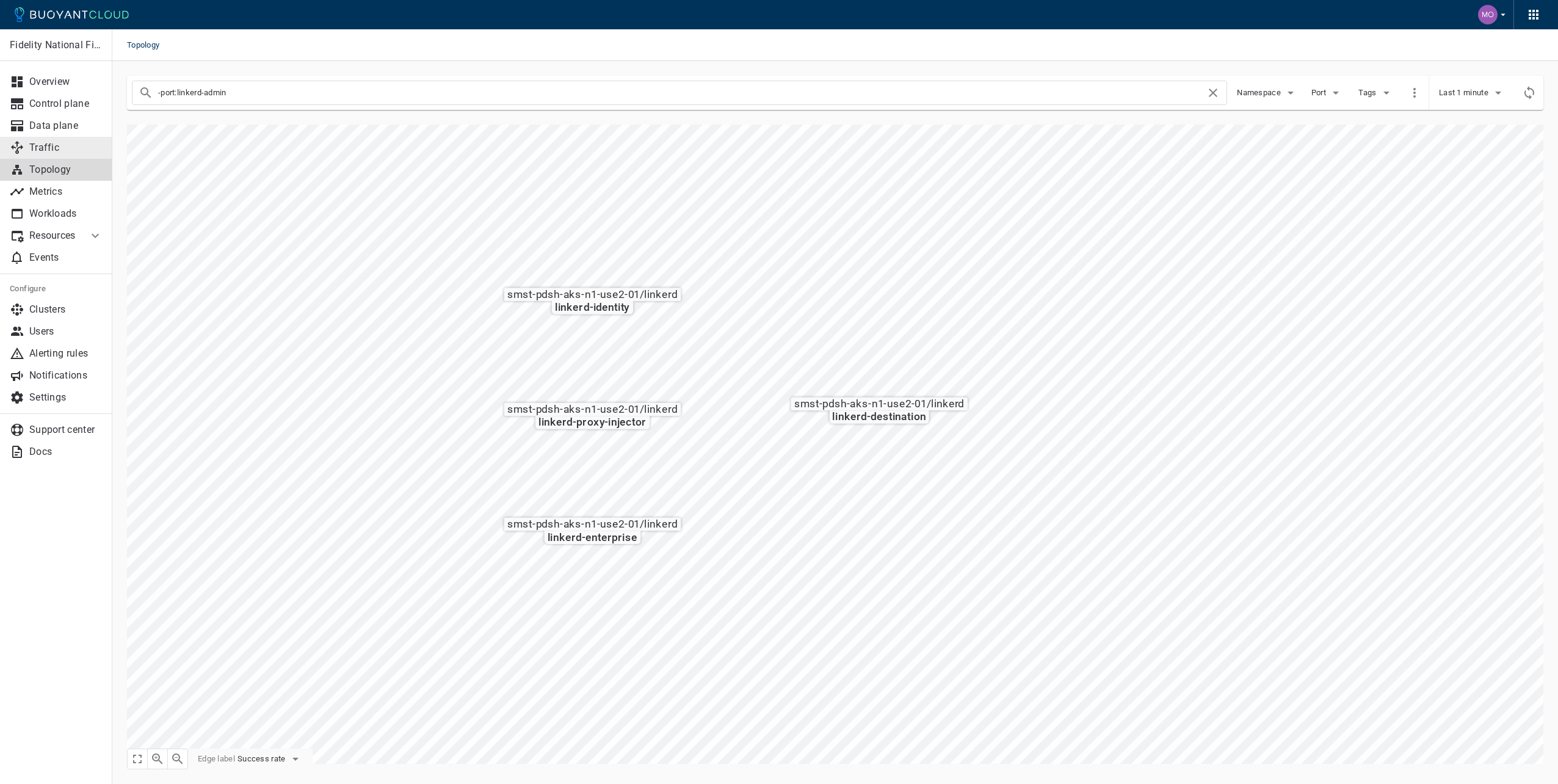
click at [65, 153] on p "Traffic" at bounding box center [66, 148] width 73 height 12
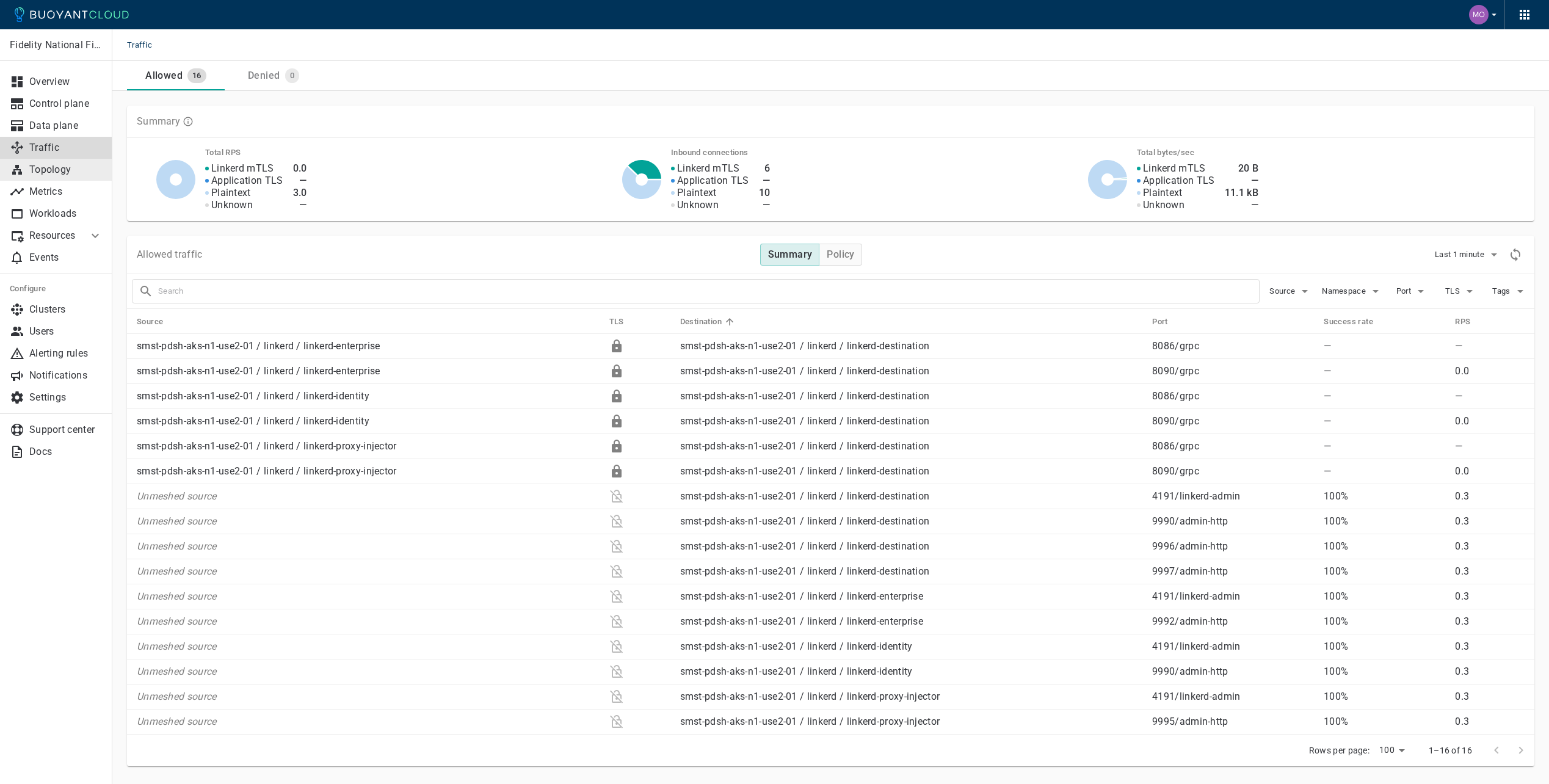
click at [65, 172] on p "Topology" at bounding box center [66, 170] width 73 height 12
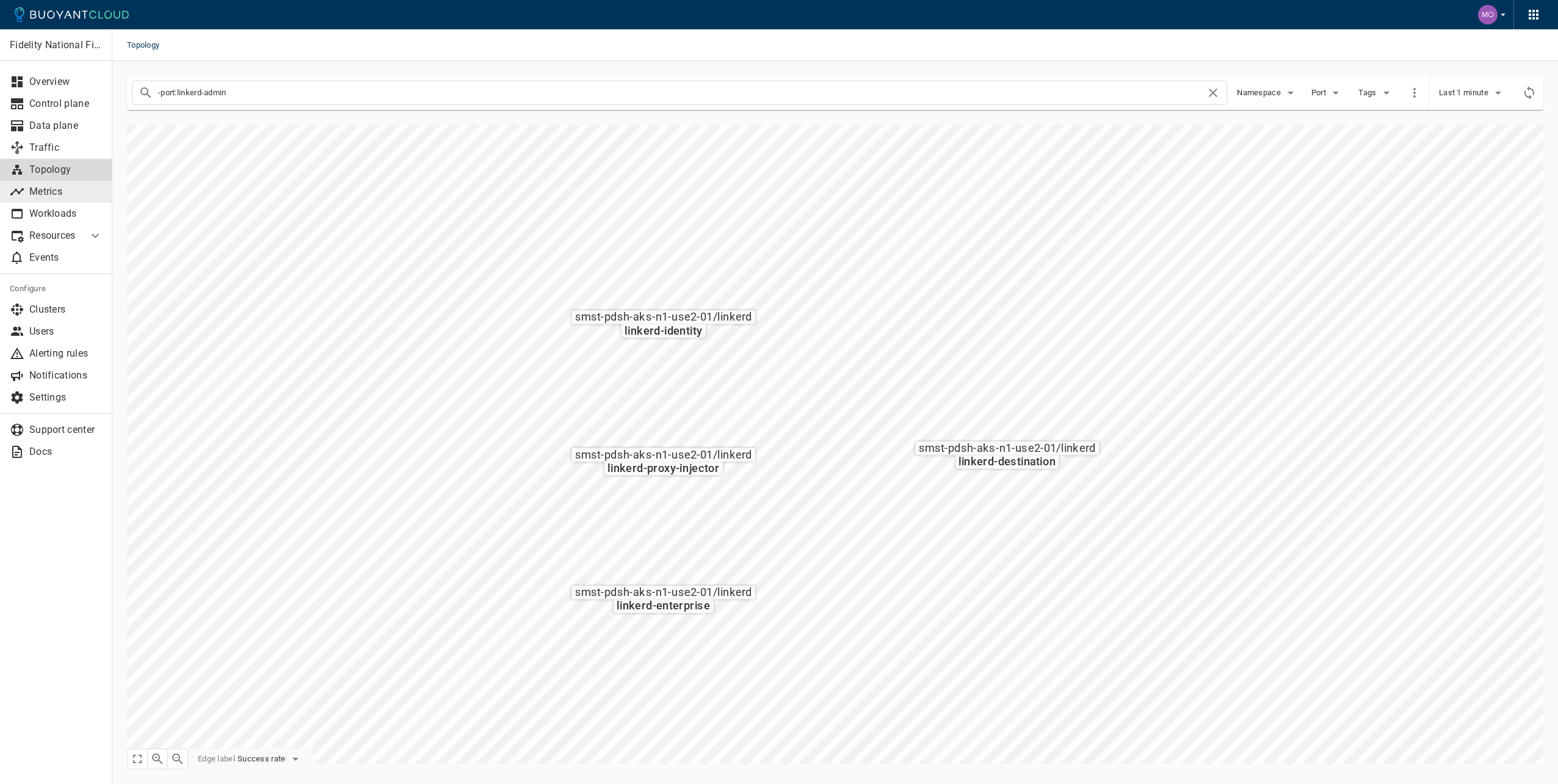
click at [36, 183] on link "Metrics" at bounding box center [56, 192] width 112 height 22
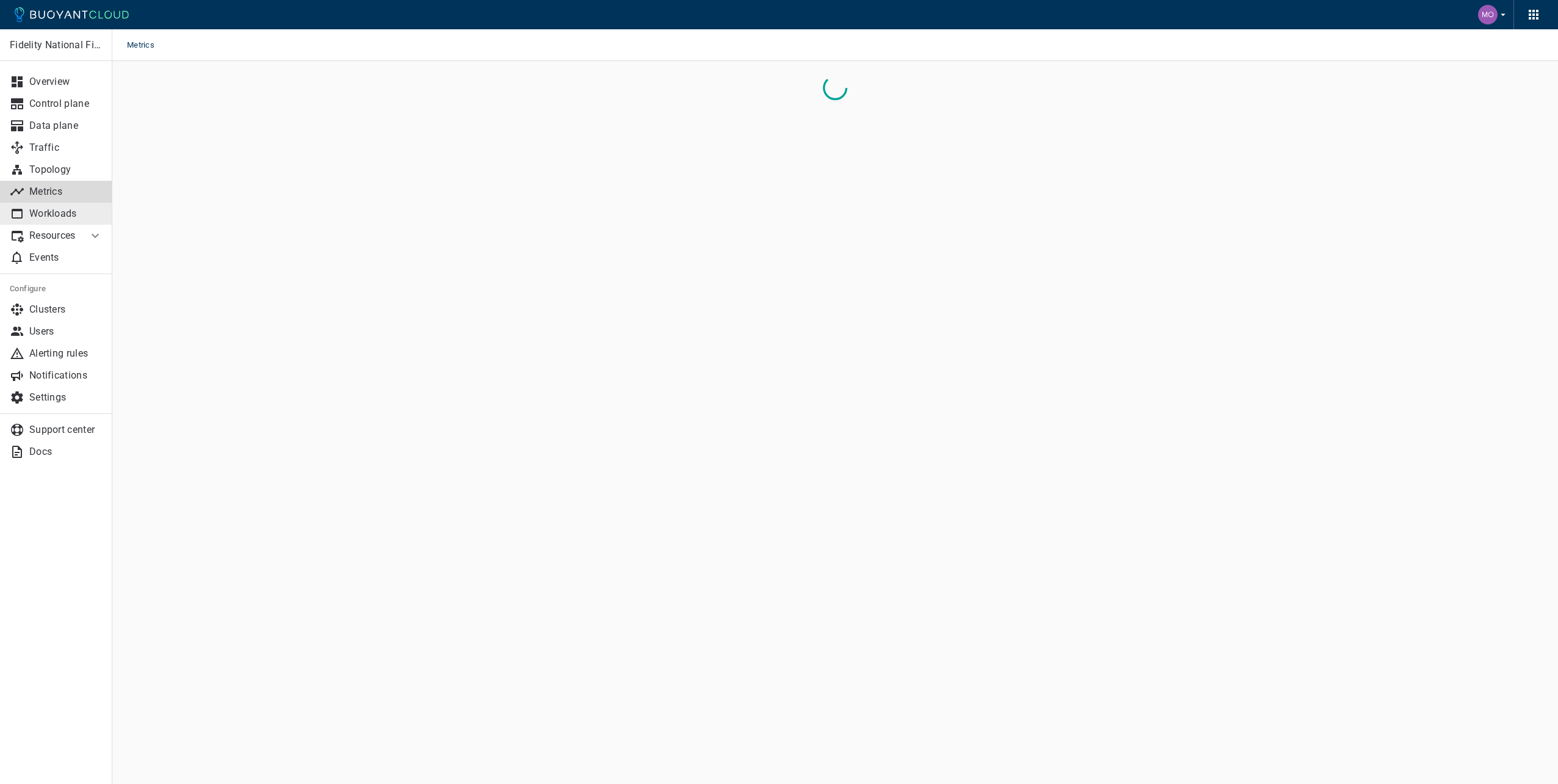
click at [60, 213] on p "Workloads" at bounding box center [66, 213] width 73 height 12
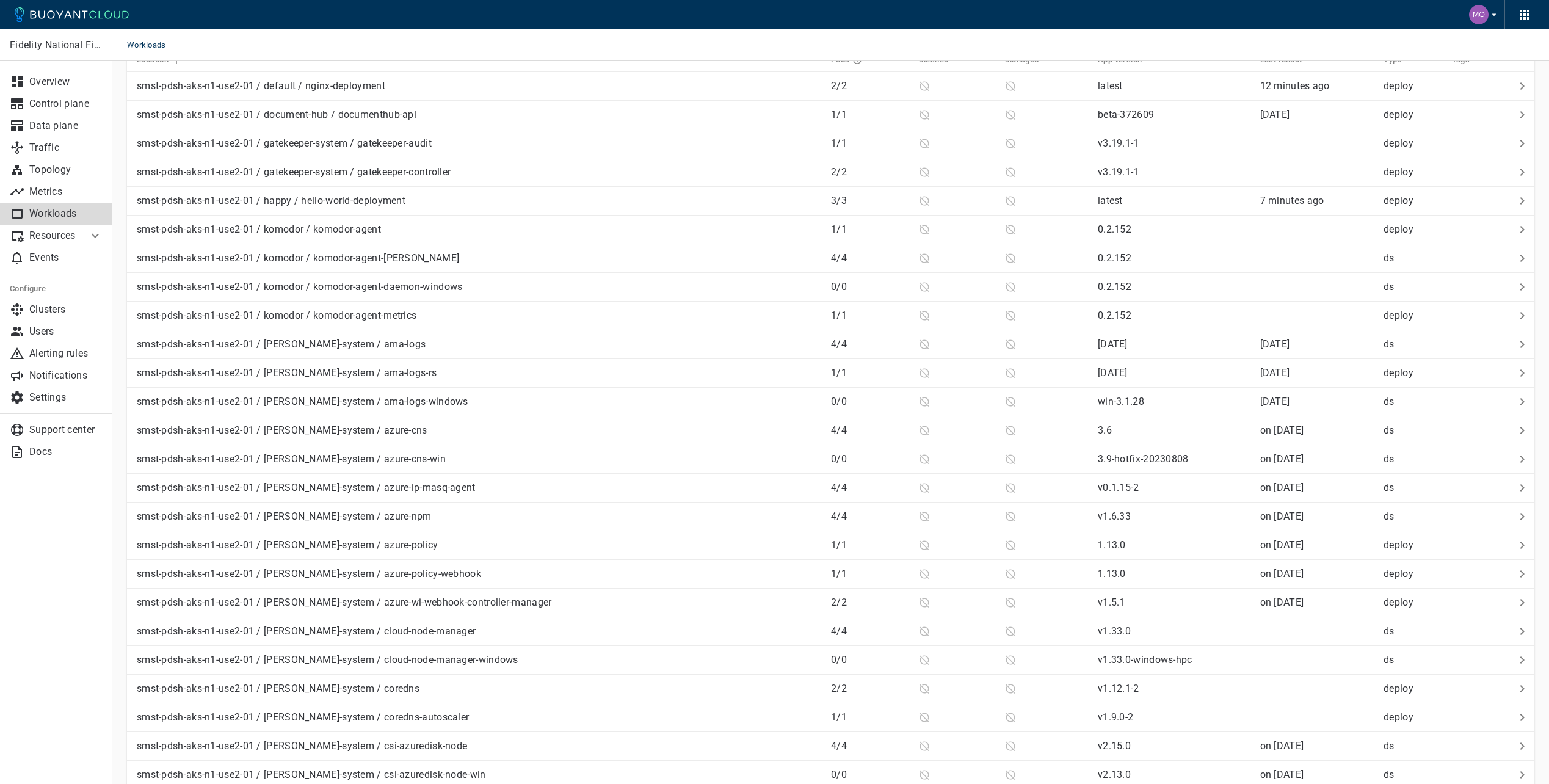
scroll to position [31, 0]
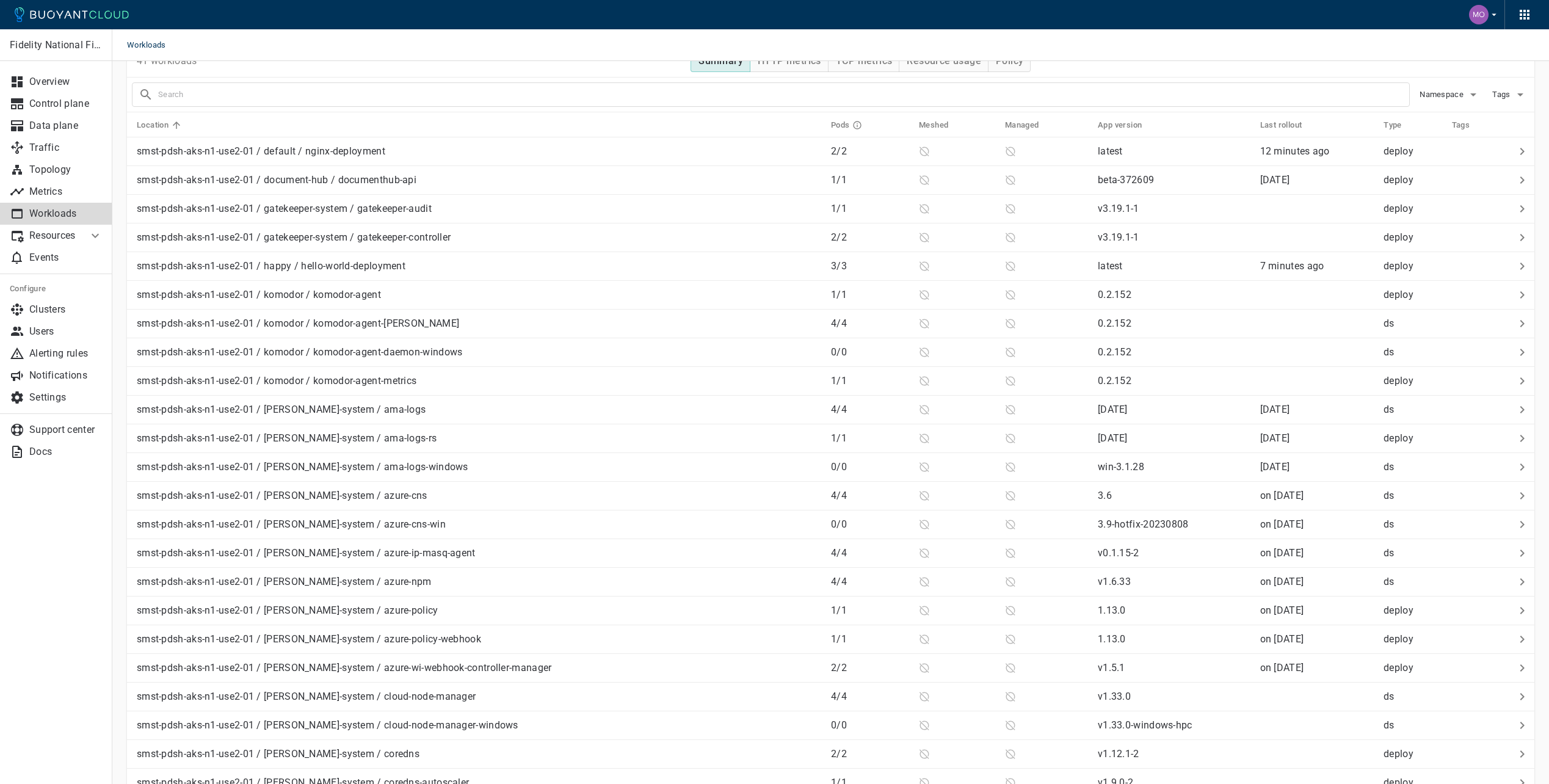
click at [68, 237] on p "Resources" at bounding box center [53, 236] width 49 height 12
click at [71, 235] on p "Resources" at bounding box center [53, 236] width 49 height 12
click at [49, 306] on p "Clusters" at bounding box center [66, 310] width 73 height 12
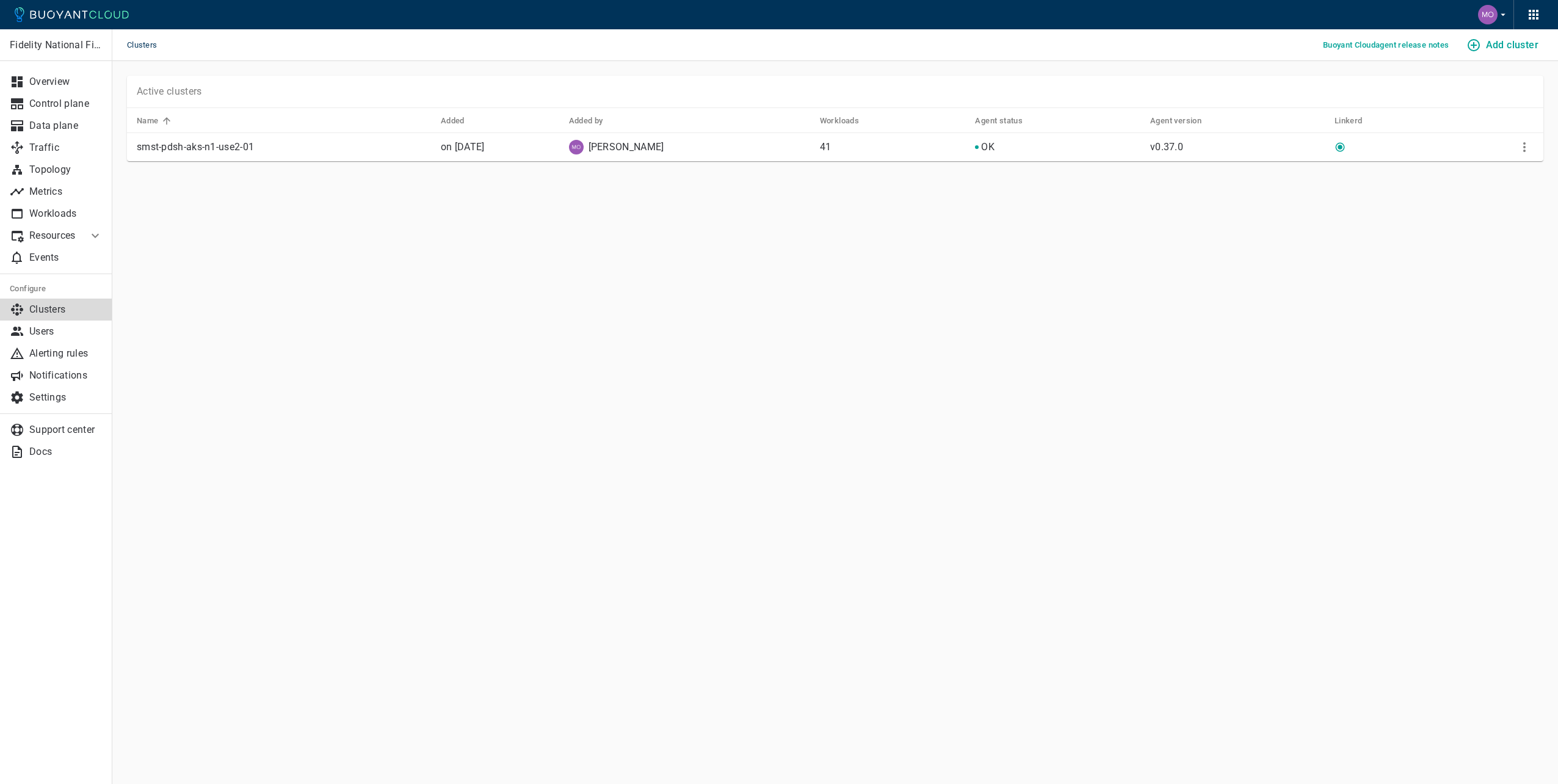
click at [187, 142] on p "smst-pdsh-aks-n1-use2-01" at bounding box center [284, 147] width 294 height 12
click at [1342, 150] on icon at bounding box center [1340, 147] width 9 height 9
click at [1524, 151] on icon "More" at bounding box center [1524, 147] width 3 height 10
click at [601, 304] on div at bounding box center [779, 392] width 1558 height 784
click at [43, 73] on link "Overview" at bounding box center [56, 82] width 112 height 22
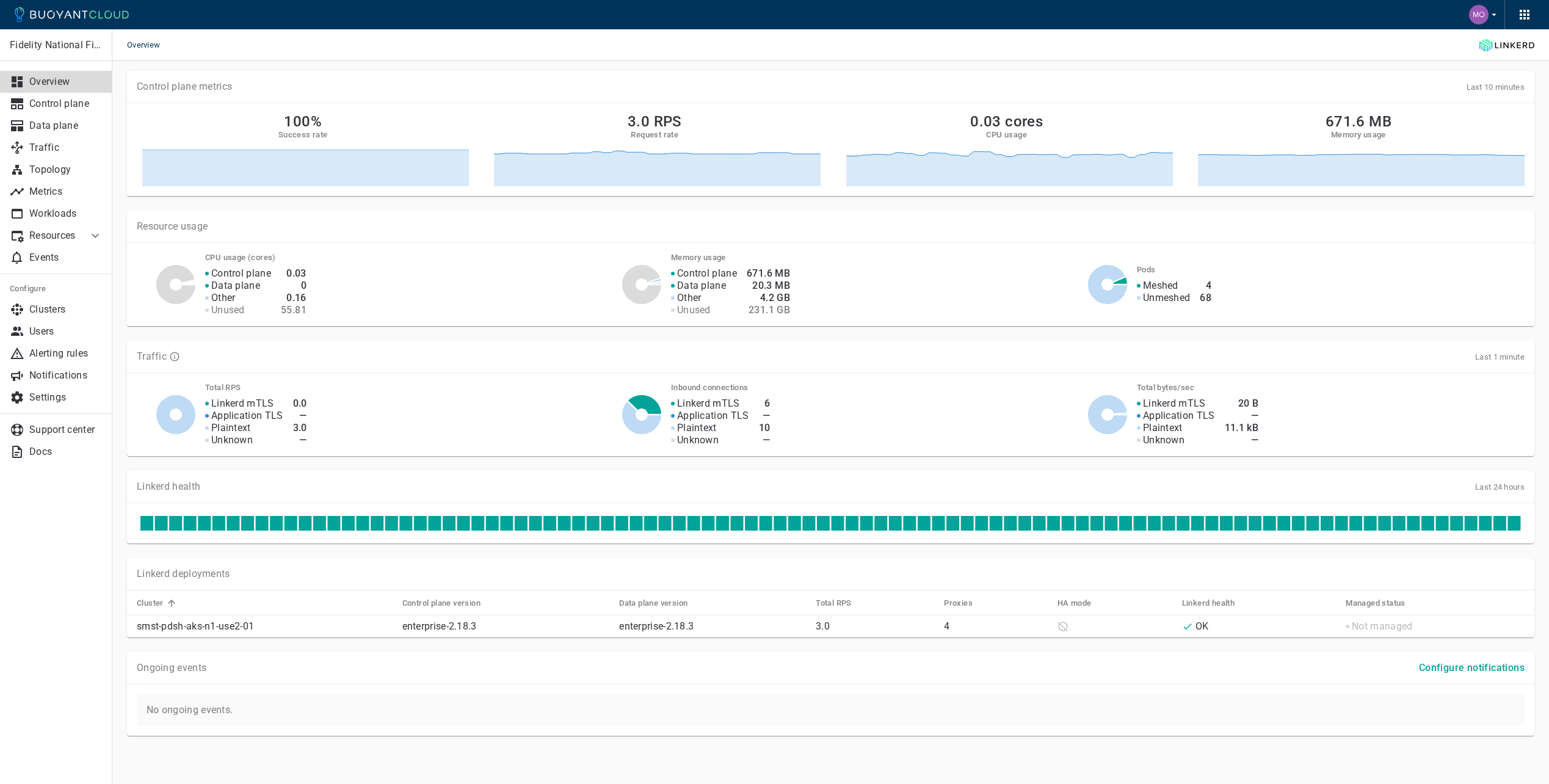
scroll to position [66, 0]
click at [55, 100] on p "Control plane" at bounding box center [66, 104] width 73 height 12
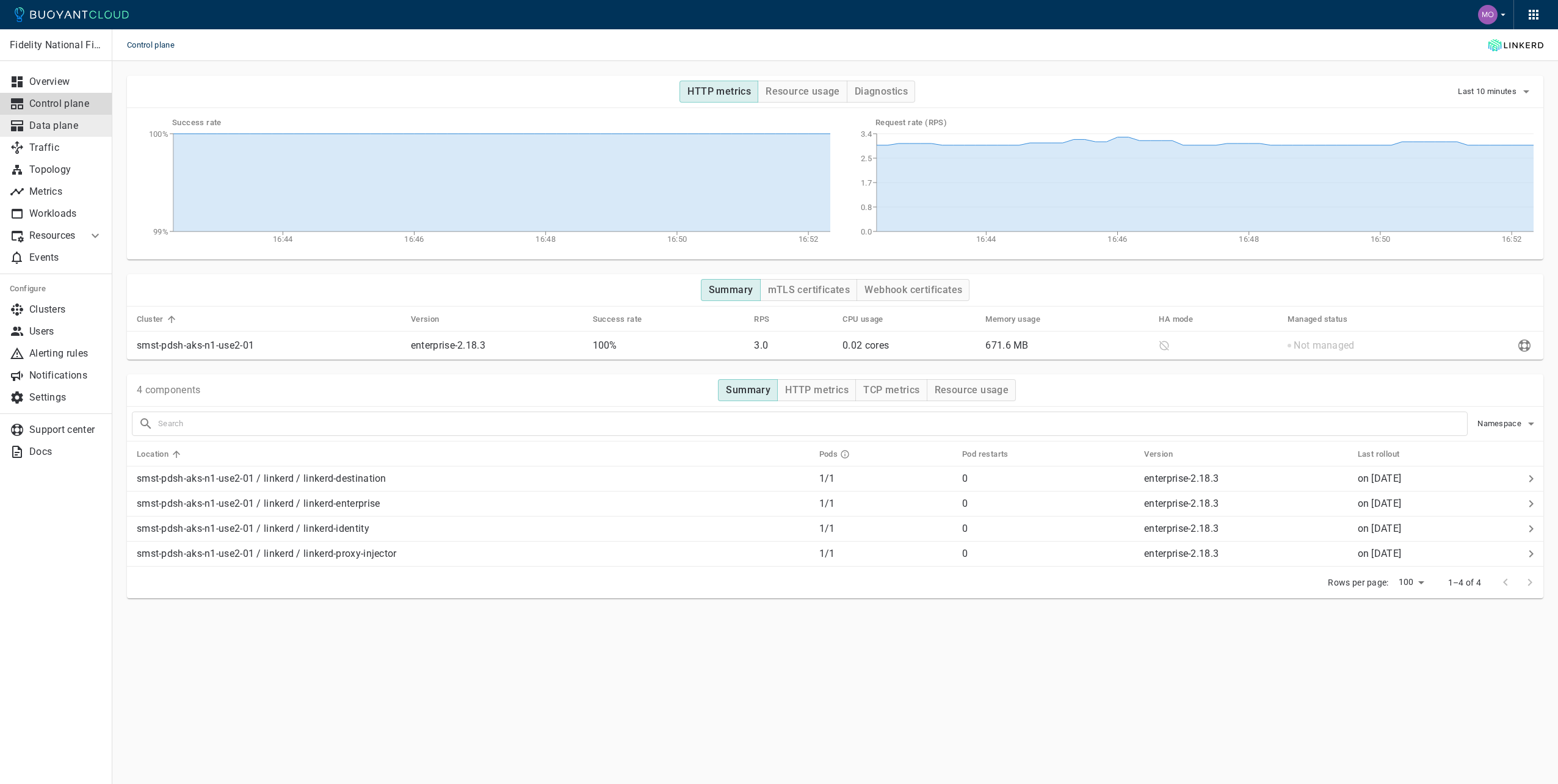
click at [0, 128] on html "Control plane Fidelity National Financial Overview Control plane Data plane Tra…" at bounding box center [779, 392] width 1558 height 784
click at [48, 128] on p "Data plane" at bounding box center [66, 126] width 73 height 12
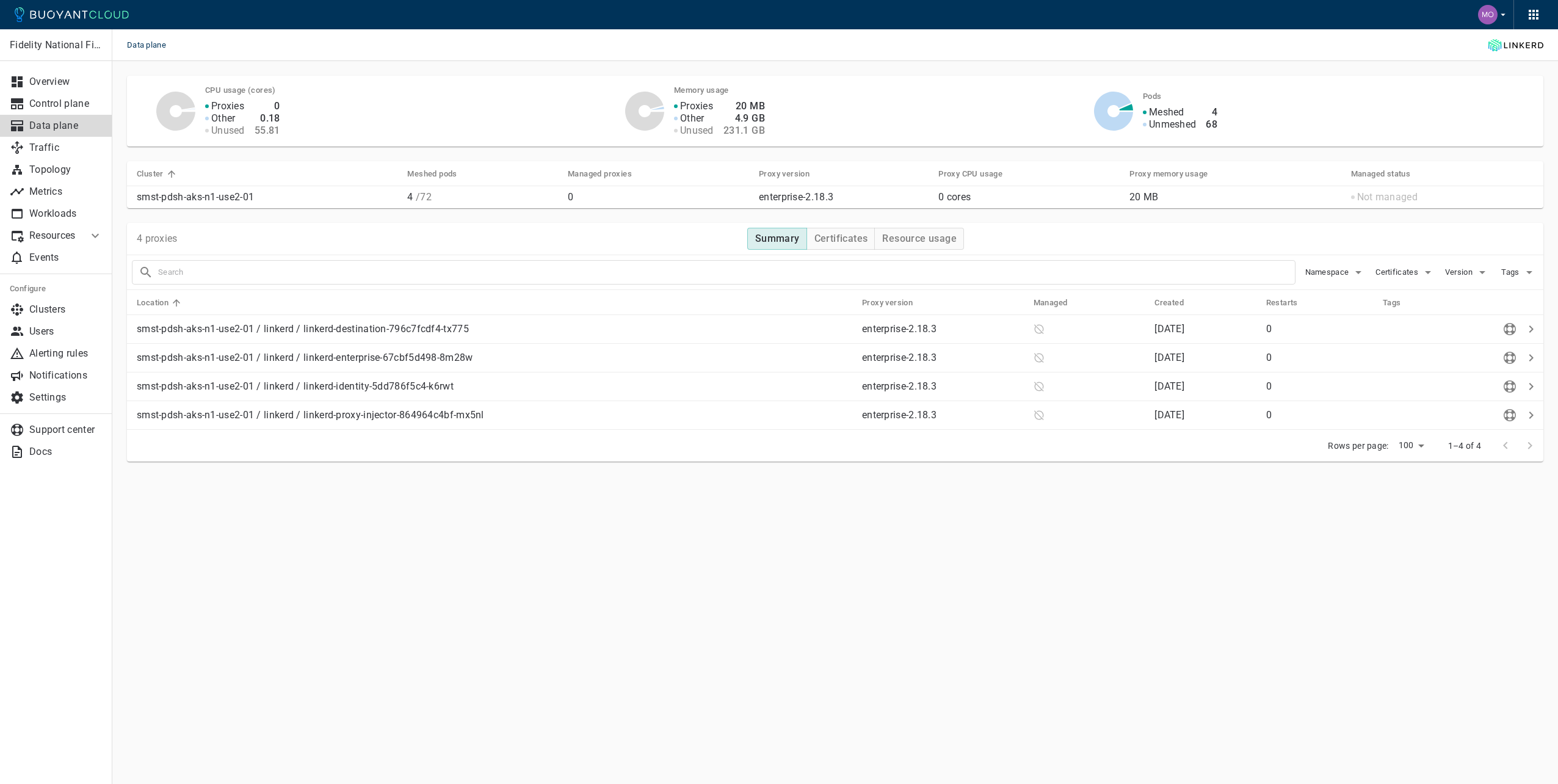
click at [770, 677] on main "Data plane Fidelity National Financial Overview Control plane Data plane Traffi…" at bounding box center [835, 392] width 1446 height 784
click at [73, 153] on p "Traffic" at bounding box center [66, 148] width 73 height 12
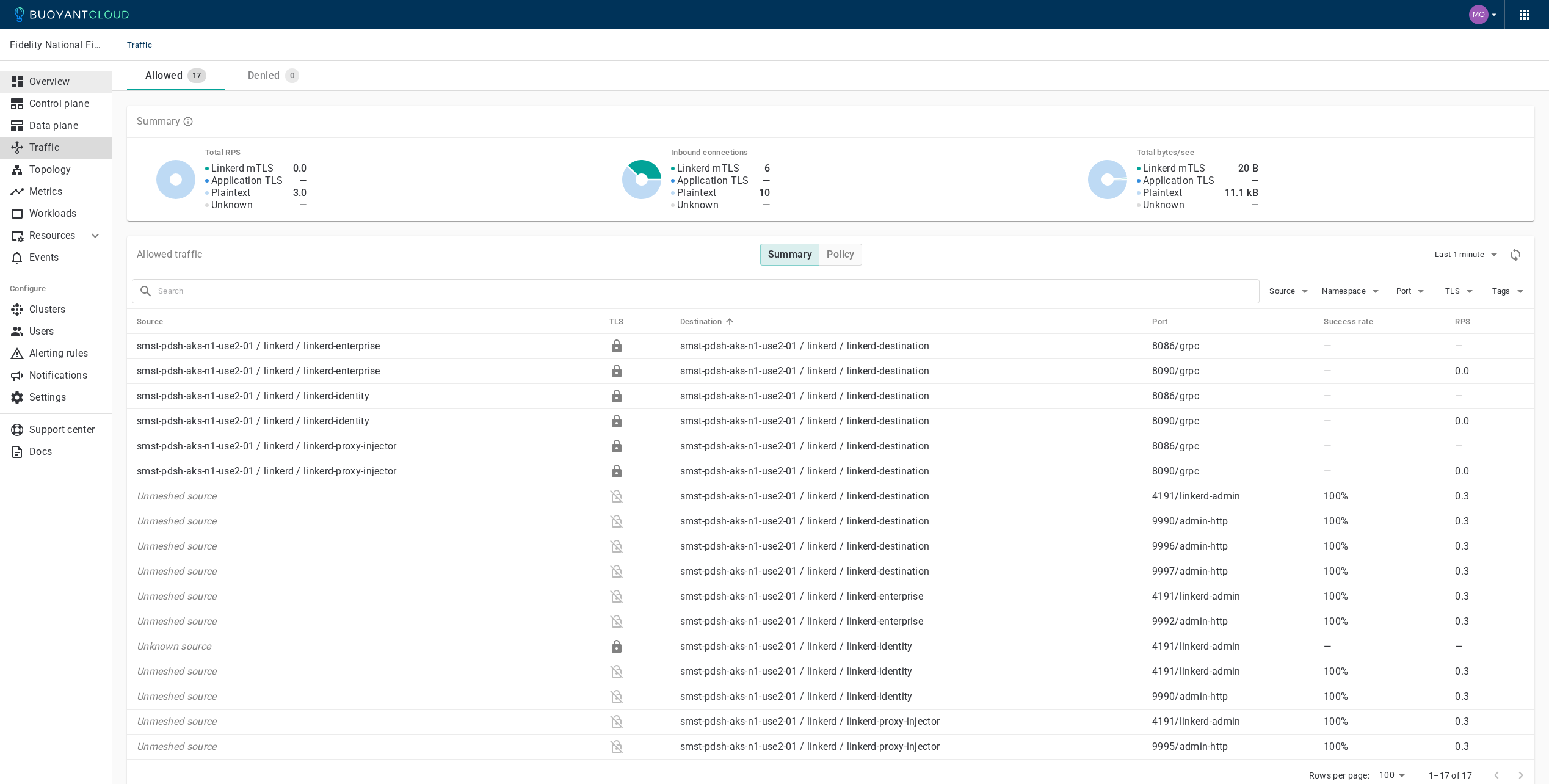
click at [65, 84] on p "Overview" at bounding box center [66, 82] width 73 height 12
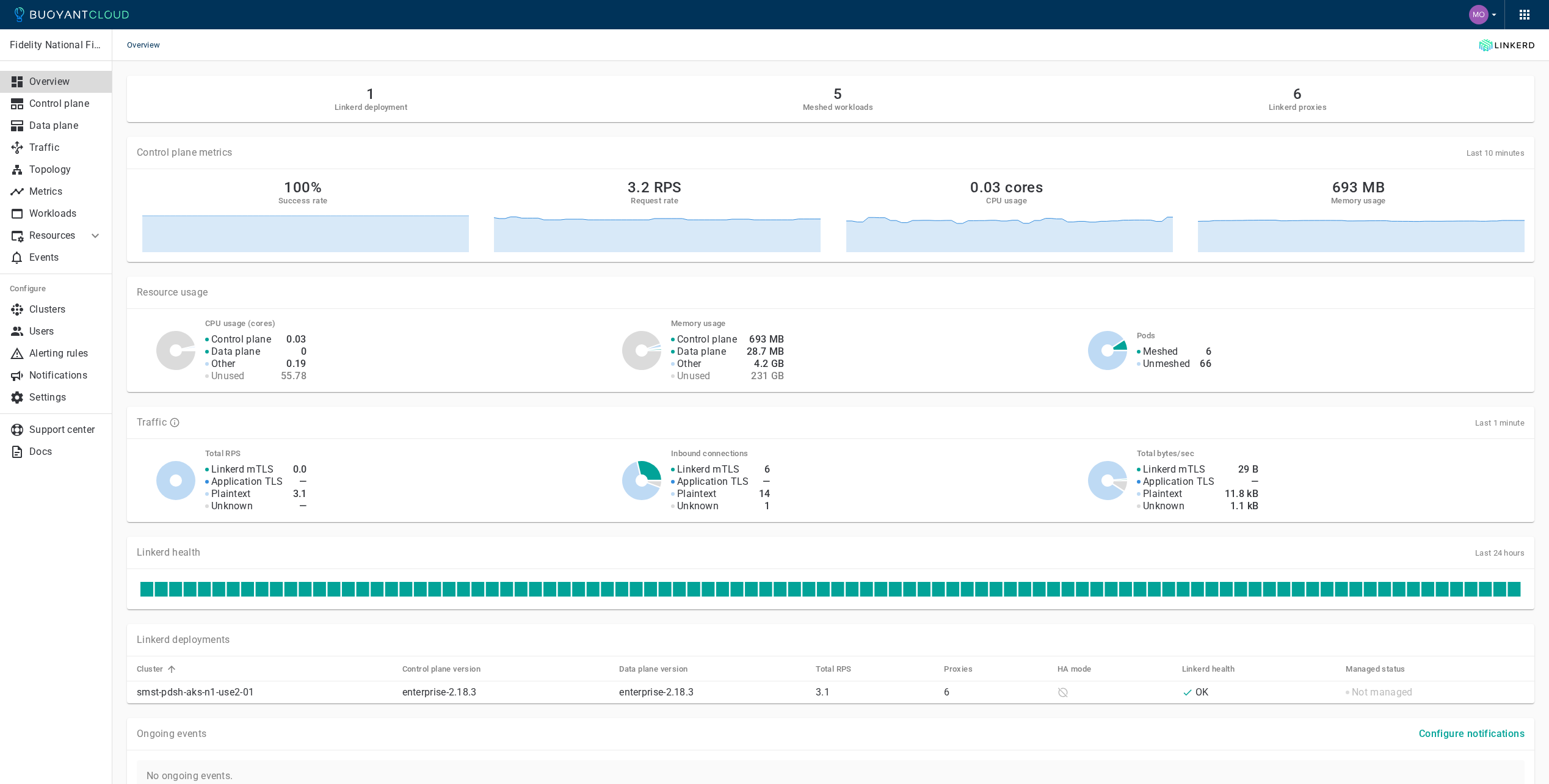
drag, startPoint x: 798, startPoint y: 745, endPoint x: 811, endPoint y: 720, distance: 28.2
click at [798, 745] on div "Ongoing events Configure notifications" at bounding box center [831, 733] width 1407 height 32
click at [838, 97] on h2 "5" at bounding box center [837, 94] width 70 height 17
click at [45, 213] on p "Workloads" at bounding box center [66, 213] width 73 height 12
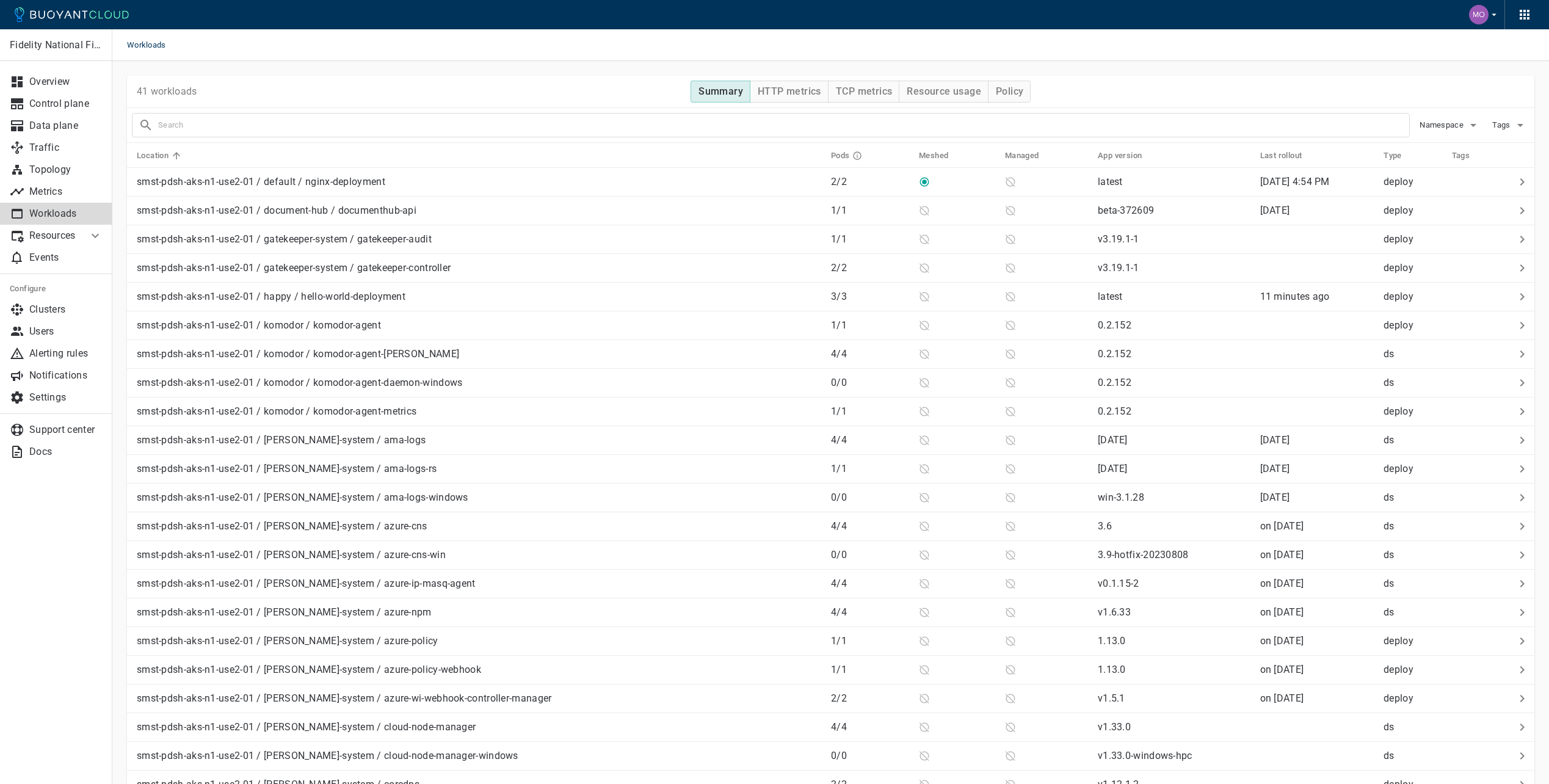
drag, startPoint x: 86, startPoint y: 657, endPoint x: 109, endPoint y: 649, distance: 24.4
click at [86, 658] on div "Fidelity National Financial Overview Control plane Data plane Traffic Topology …" at bounding box center [55, 406] width 112 height 755
click at [500, 184] on div "smst-pdsh-aks-n1-use2-01 / default / nginx-deployment" at bounding box center [476, 179] width 689 height 17
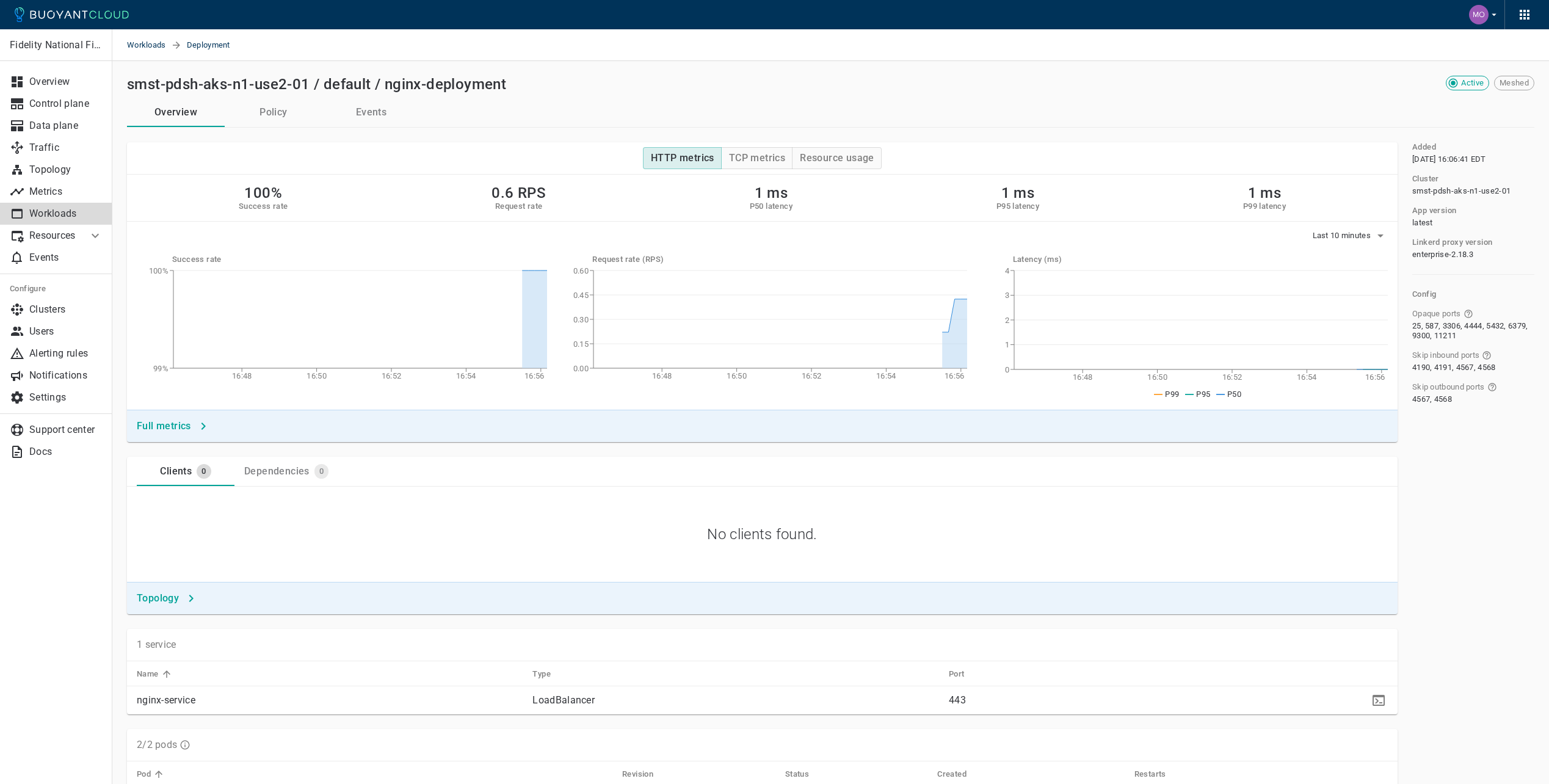
click at [292, 111] on button "Policy" at bounding box center [273, 112] width 98 height 29
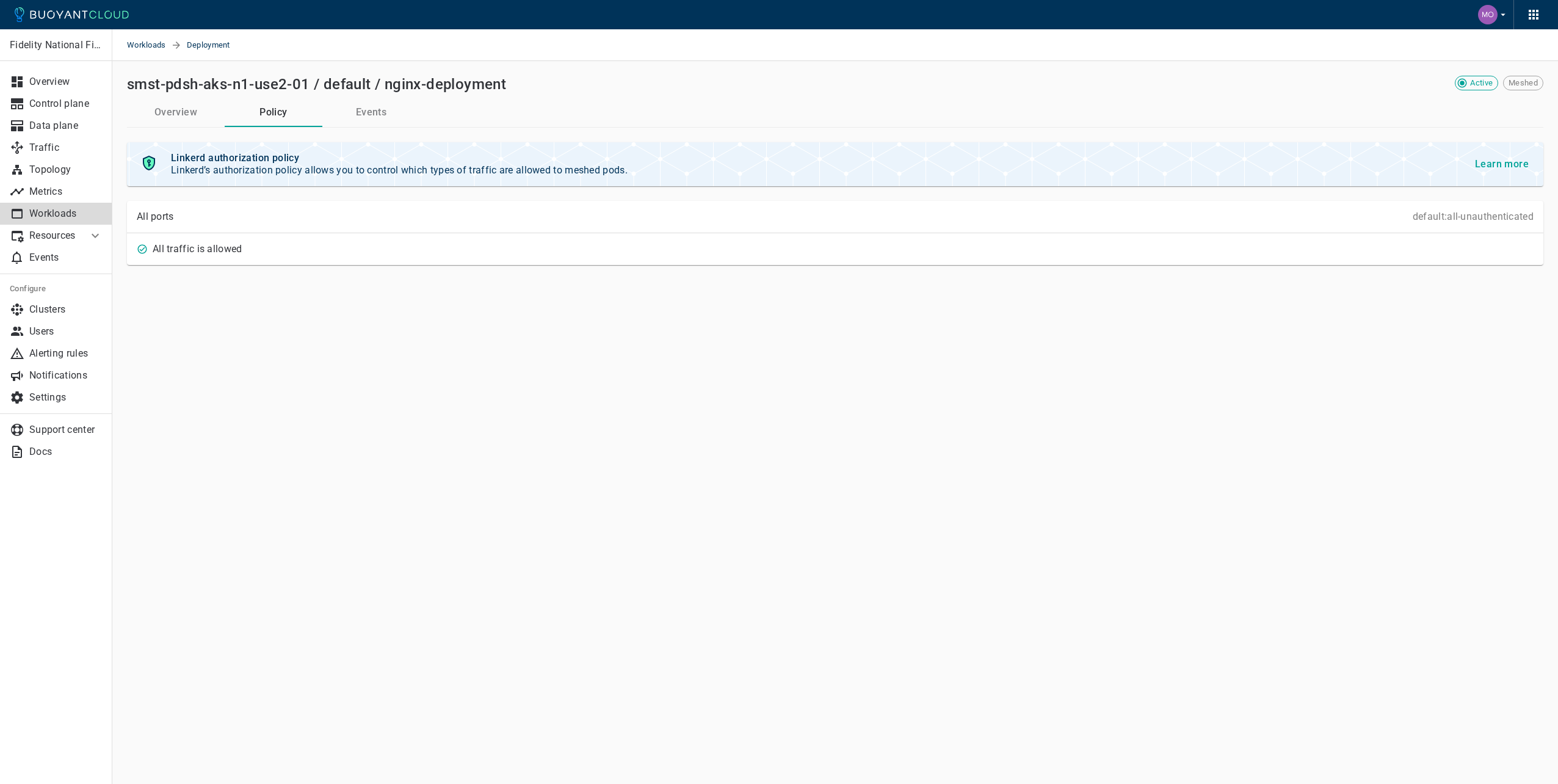
click at [381, 114] on button "Events" at bounding box center [371, 112] width 98 height 29
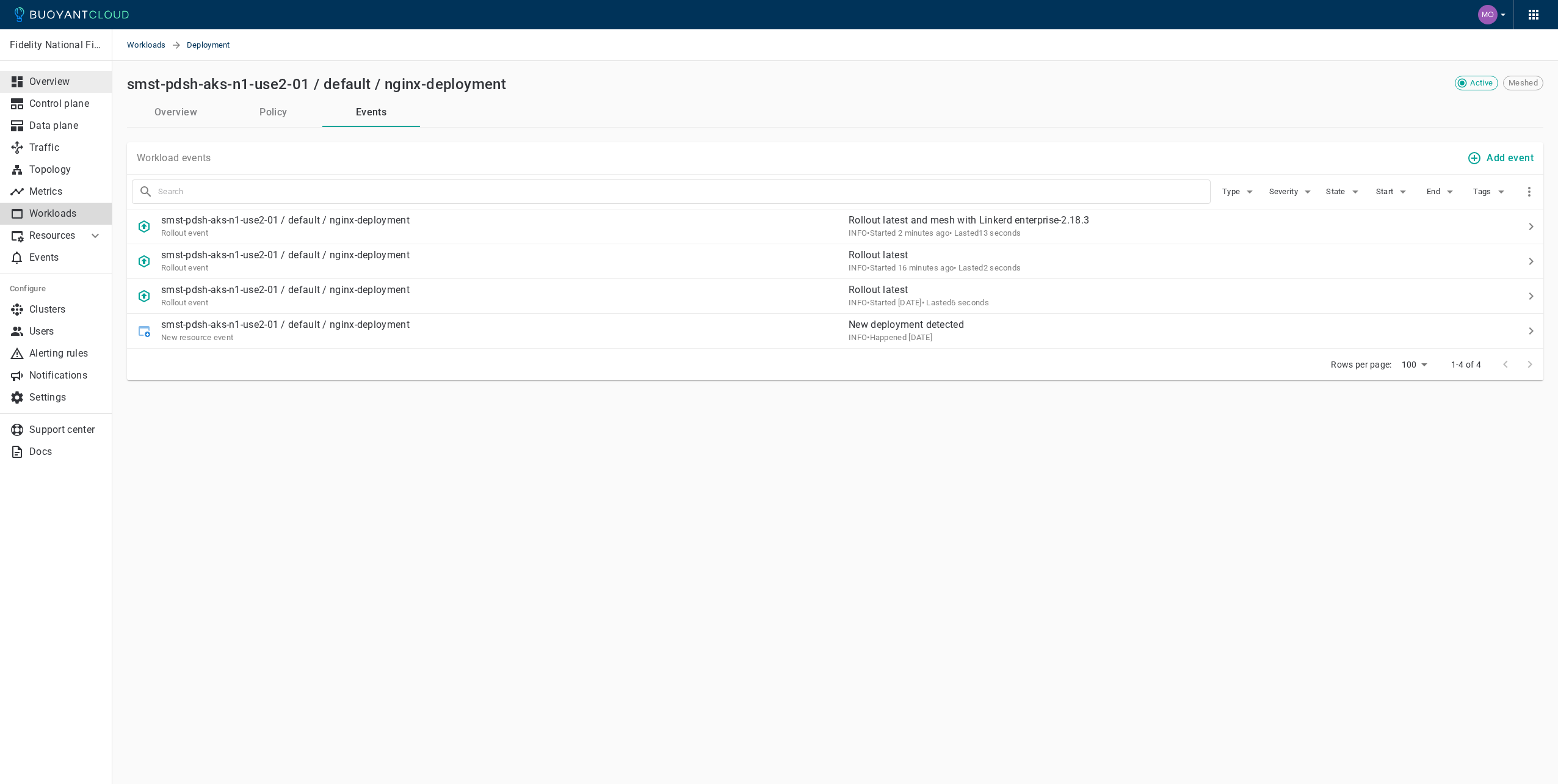
click at [49, 88] on link "Overview" at bounding box center [56, 82] width 112 height 22
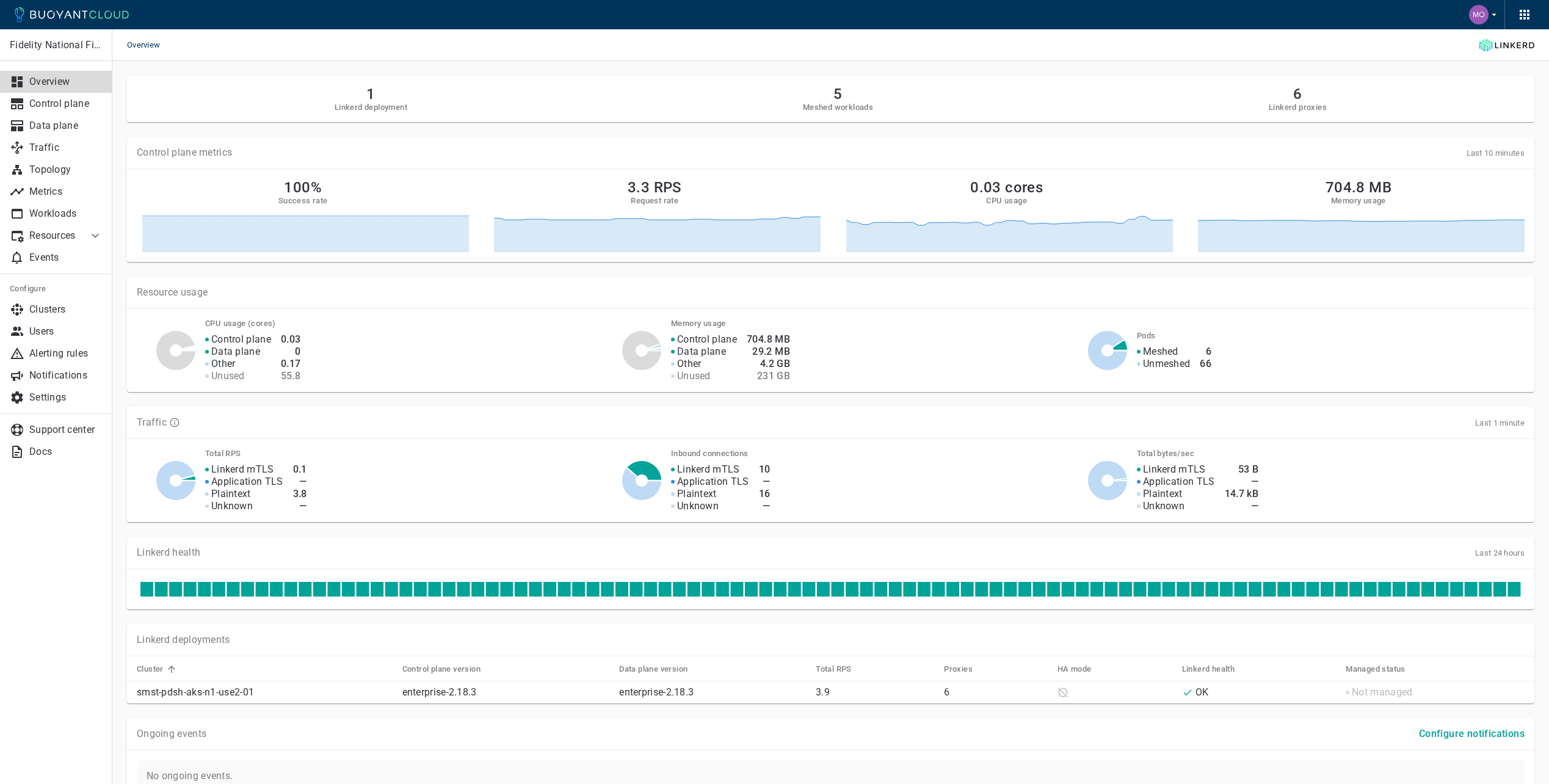
click at [842, 99] on h2 "5" at bounding box center [837, 94] width 70 height 17
drag, startPoint x: 1253, startPoint y: 135, endPoint x: 1161, endPoint y: 161, distance: 95.6
click at [1253, 135] on div "Control plane metrics Last 10 minutes 100% Success rate 3.2 RPS Request rate 0.…" at bounding box center [823, 192] width 1422 height 140
click at [44, 211] on p "Workloads" at bounding box center [66, 213] width 73 height 12
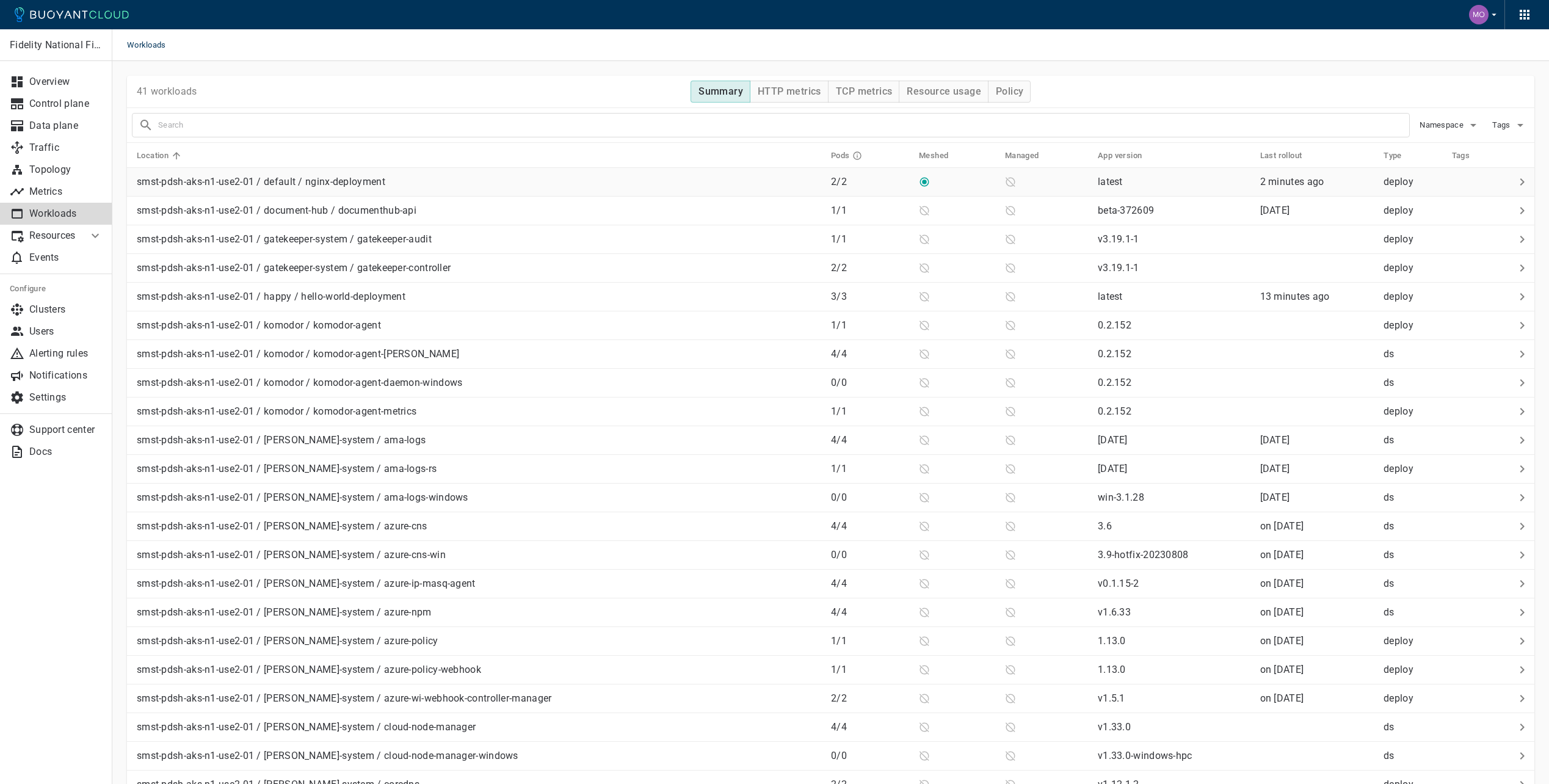
click at [538, 179] on div "smst-pdsh-aks-n1-use2-01 / default / nginx-deployment" at bounding box center [476, 179] width 689 height 17
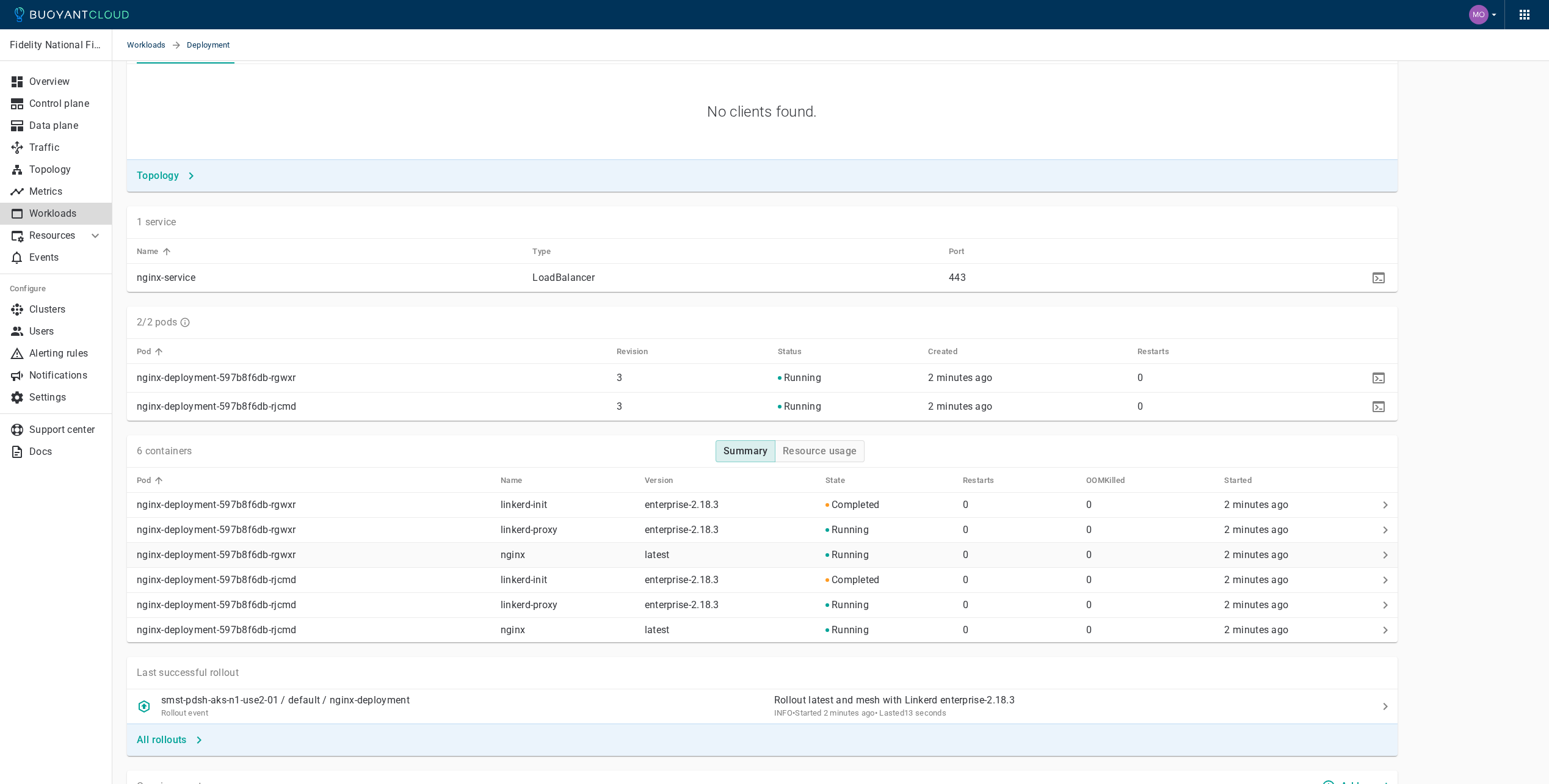
scroll to position [549, 0]
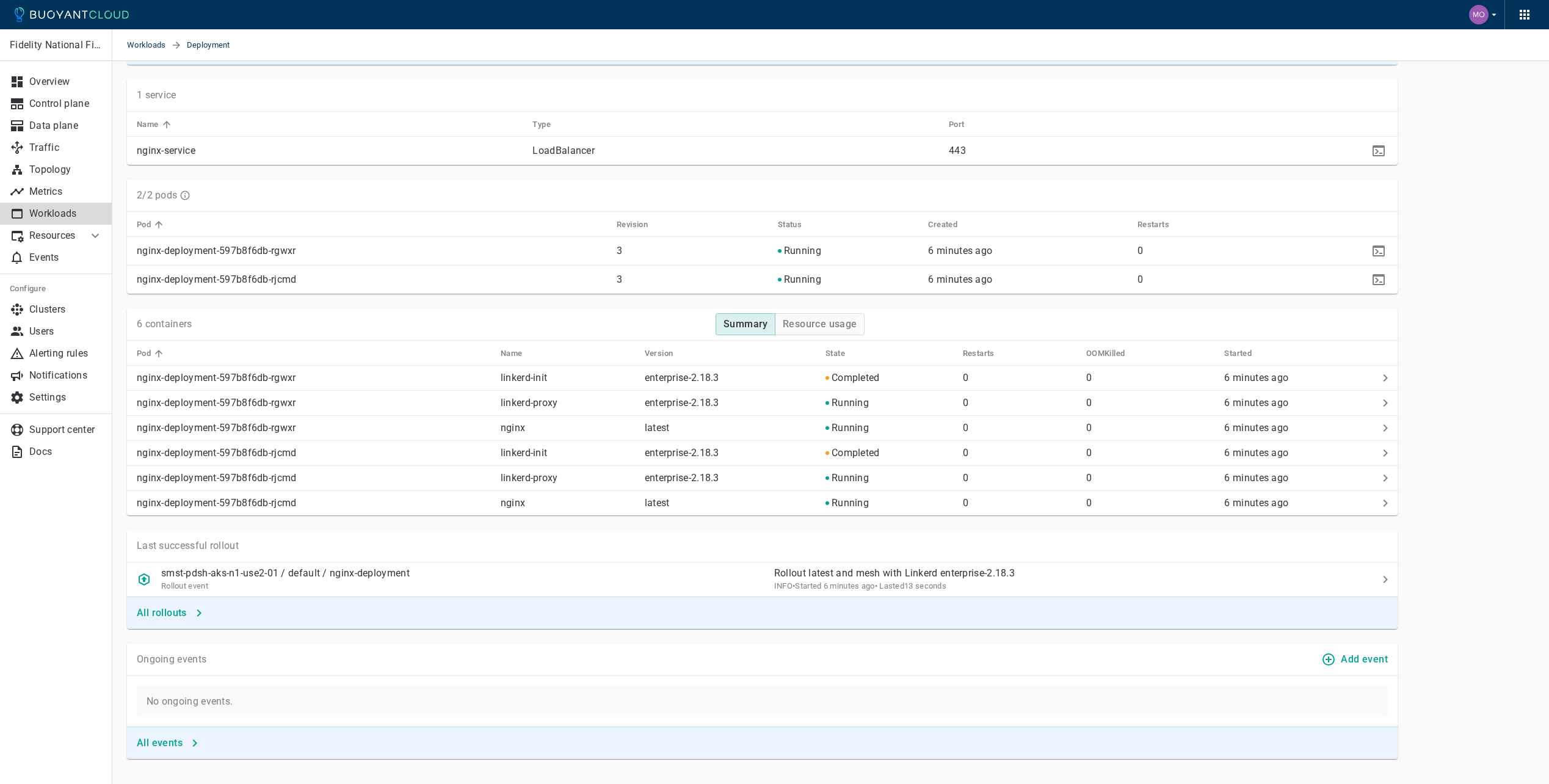
click at [1492, 82] on div "Added [DATE] 16:06:41 EDT Cluster smst-pdsh-aks-n1-use2-01 App version latest L…" at bounding box center [1466, 176] width 137 height 1166
